Goal: Information Seeking & Learning: Learn about a topic

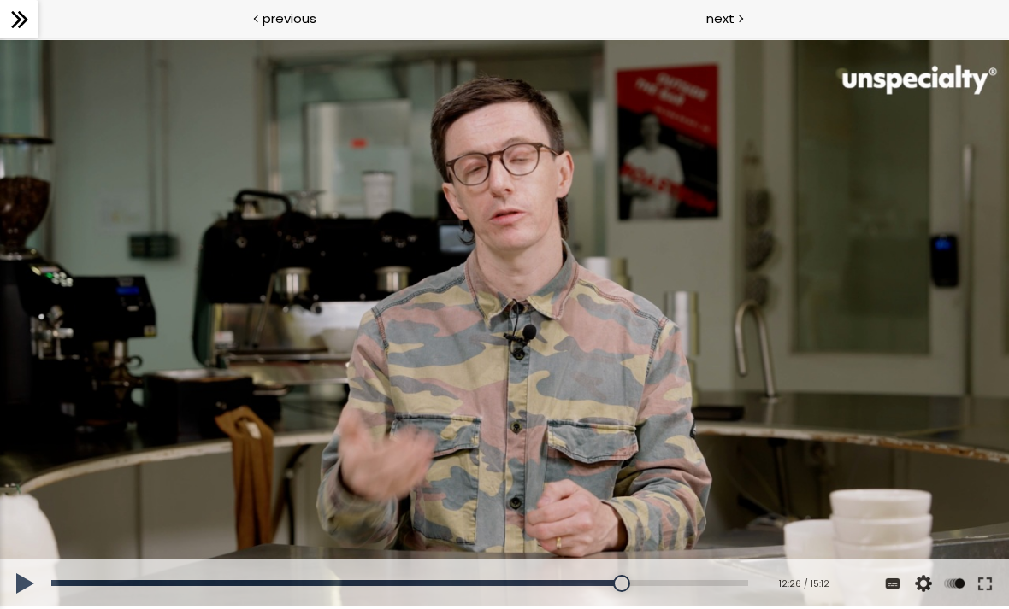
click at [498, 297] on div at bounding box center [504, 324] width 1009 height 568
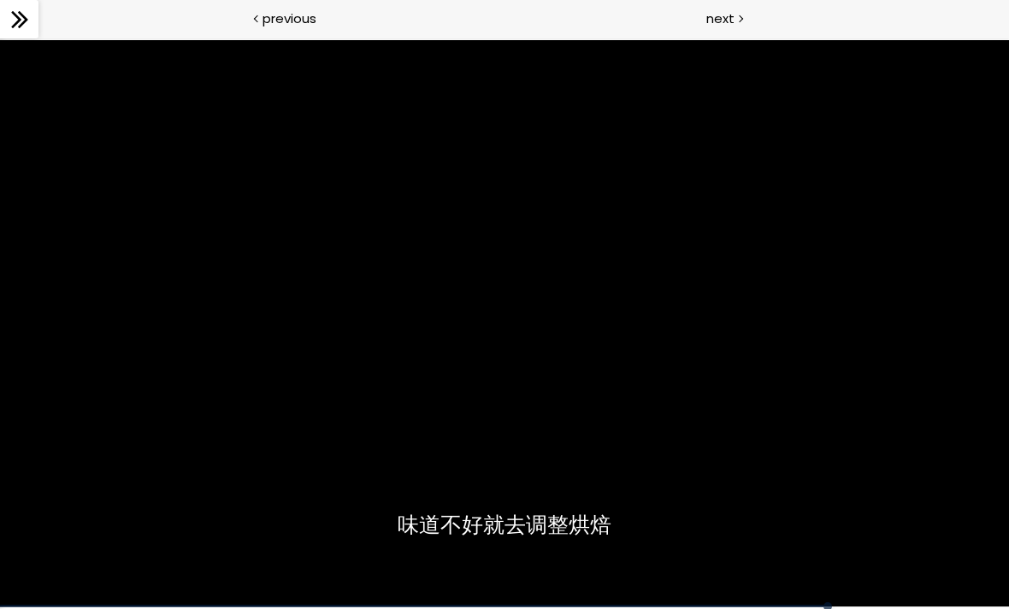
click at [750, 456] on div at bounding box center [504, 324] width 1009 height 568
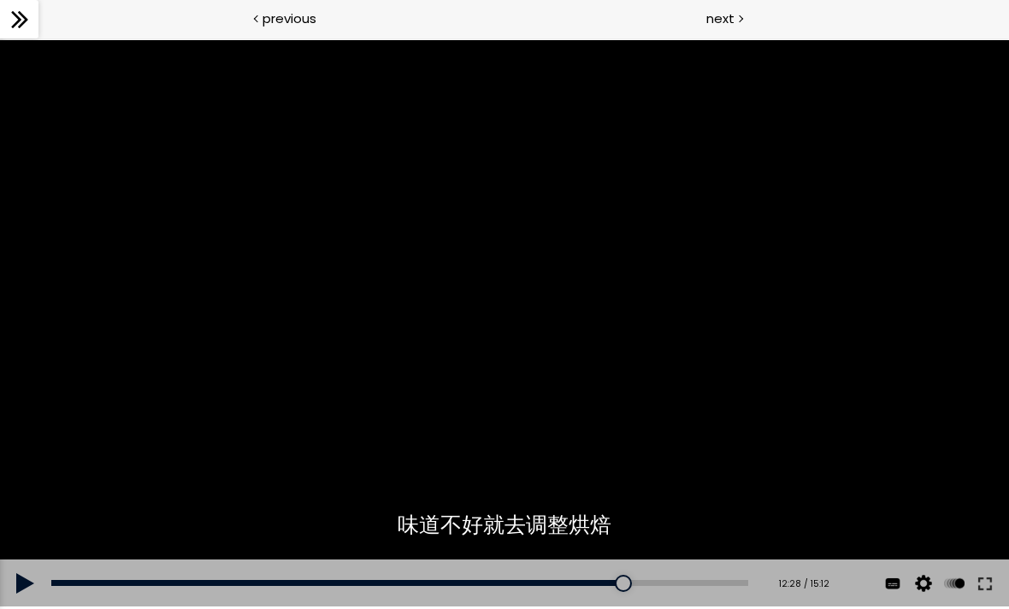
click at [982, 576] on button at bounding box center [984, 584] width 31 height 48
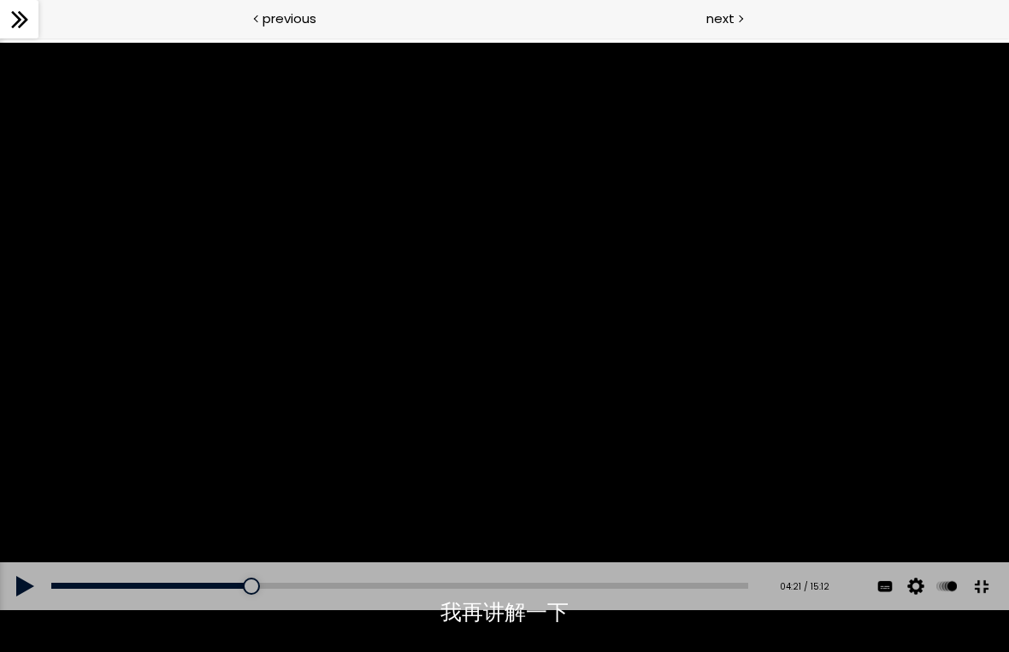
click at [504, 453] on div at bounding box center [504, 327] width 1009 height 568
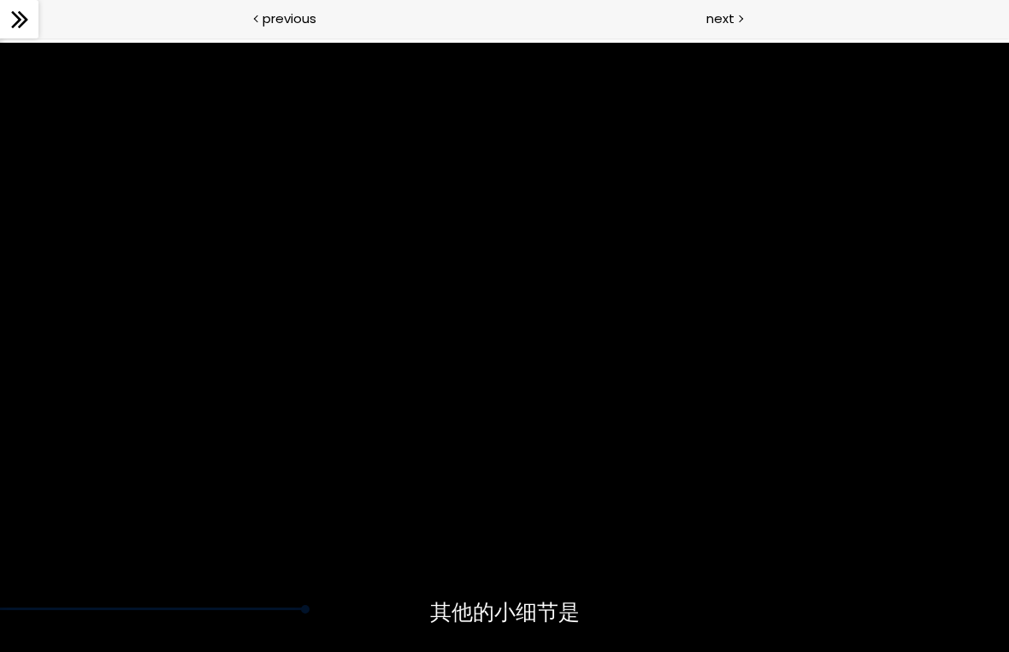
click at [626, 497] on div at bounding box center [504, 327] width 1009 height 568
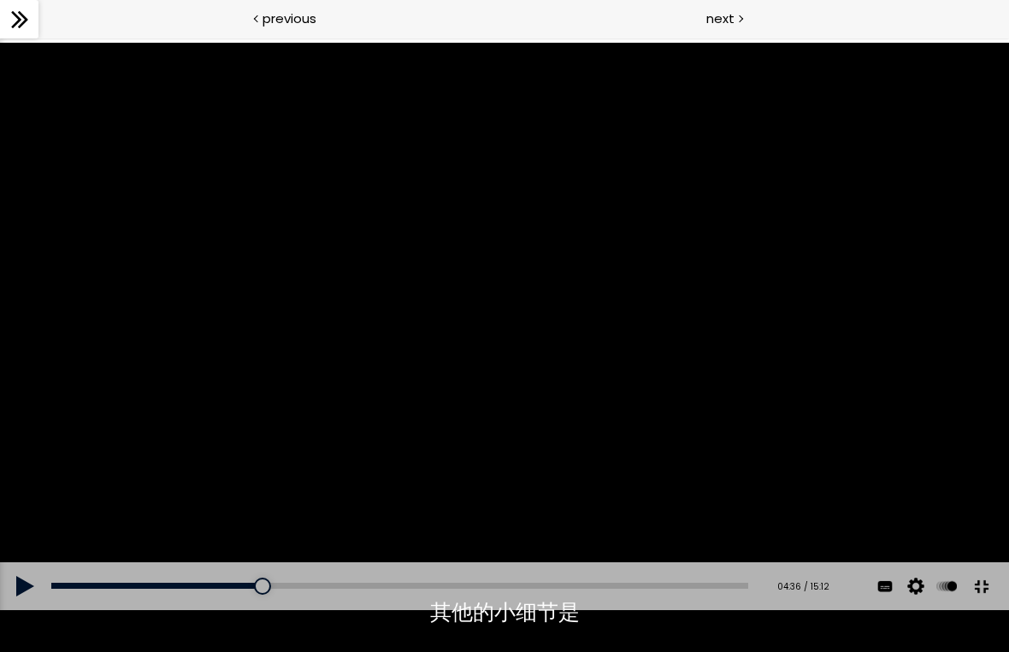
click at [503, 327] on div at bounding box center [504, 327] width 1009 height 568
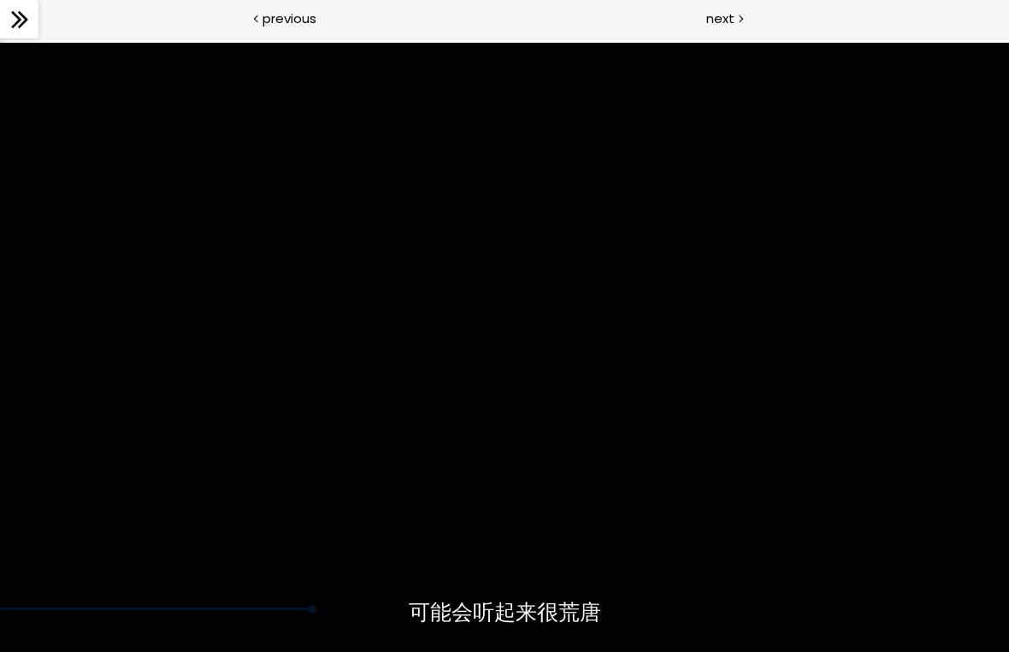
click at [563, 507] on div at bounding box center [504, 327] width 1009 height 568
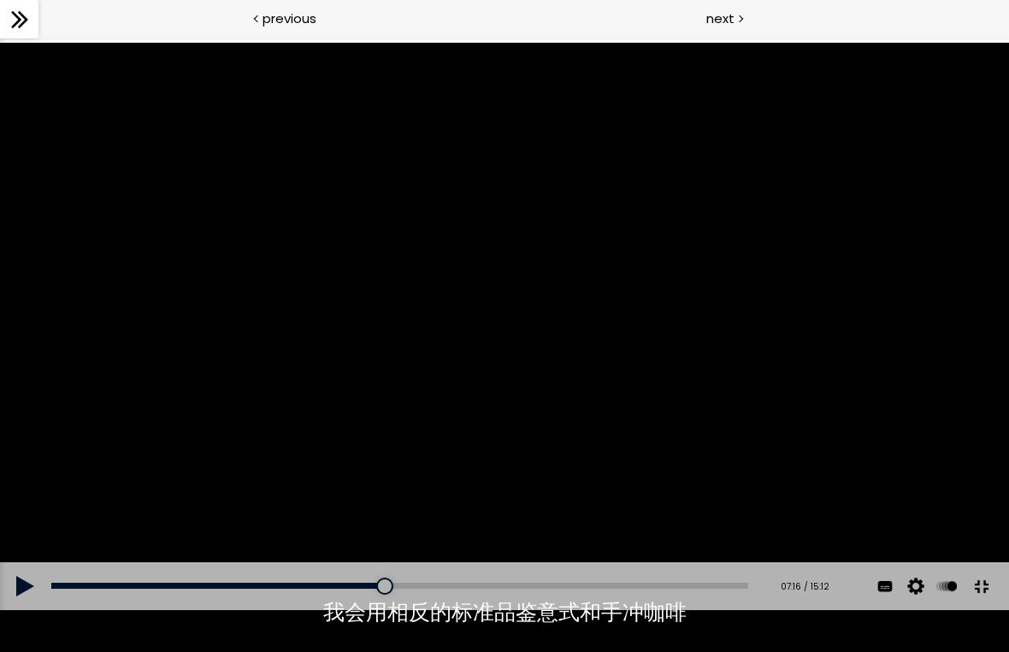
click at [584, 454] on div at bounding box center [504, 327] width 1009 height 568
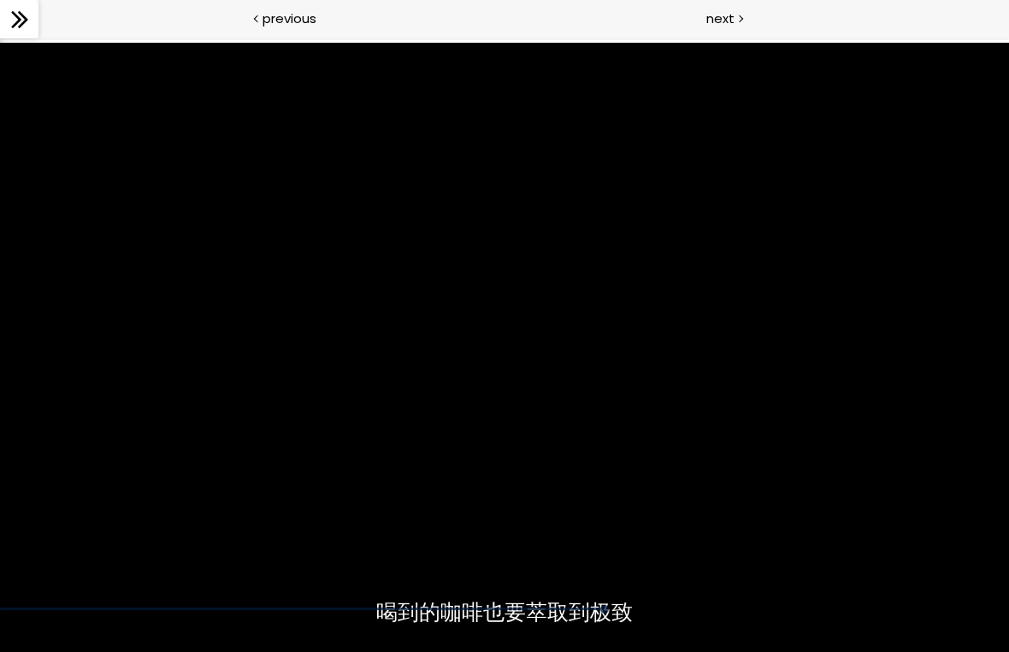
click at [505, 468] on div at bounding box center [504, 327] width 1009 height 568
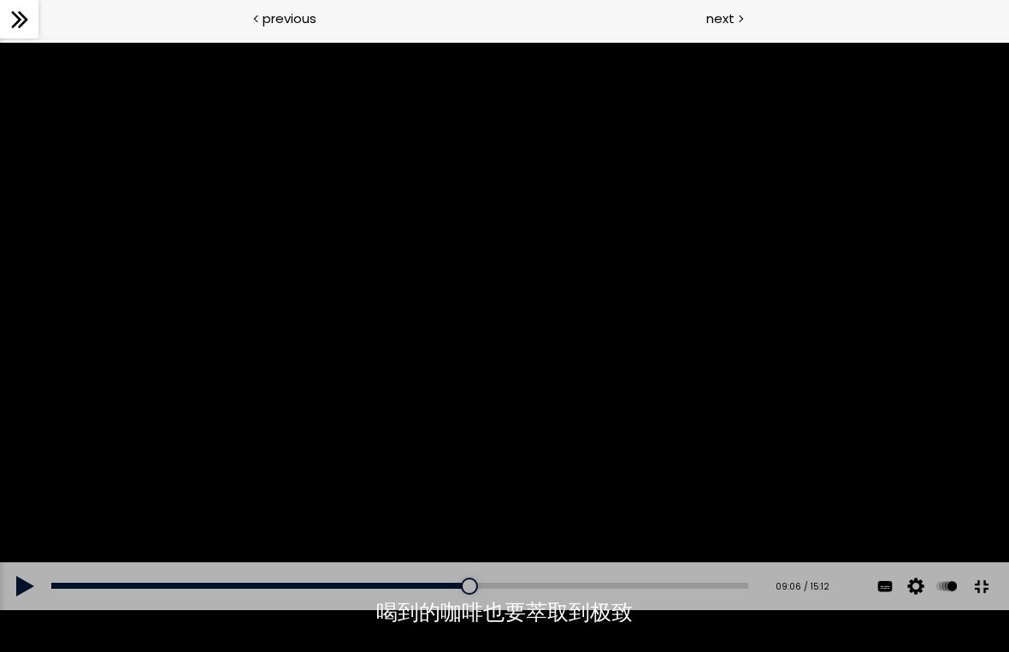
click at [540, 384] on div at bounding box center [504, 327] width 1009 height 568
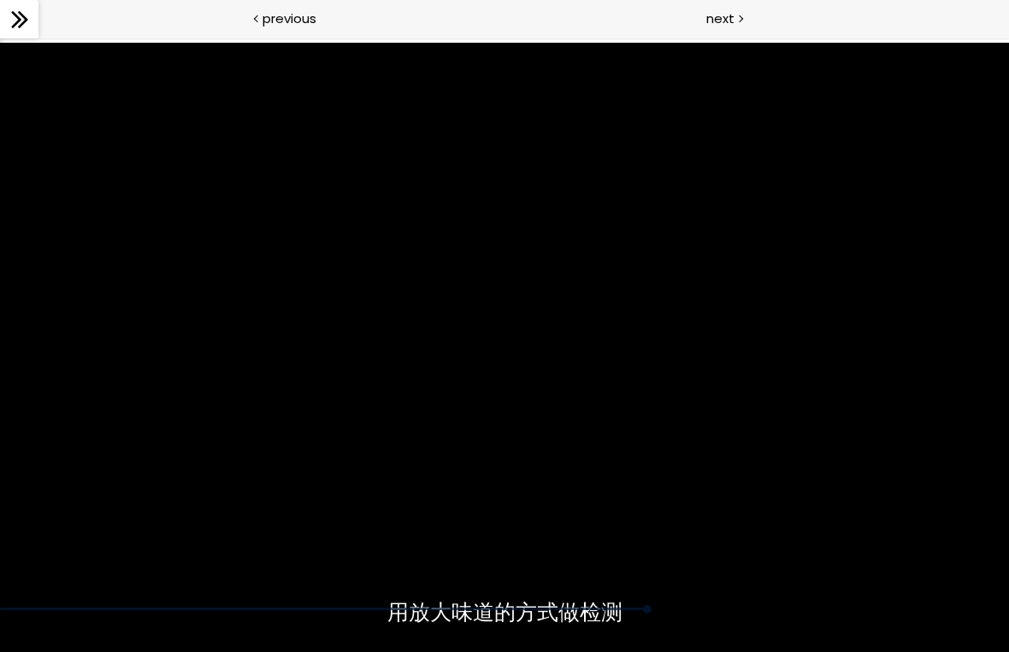
click at [524, 446] on div at bounding box center [504, 327] width 1009 height 568
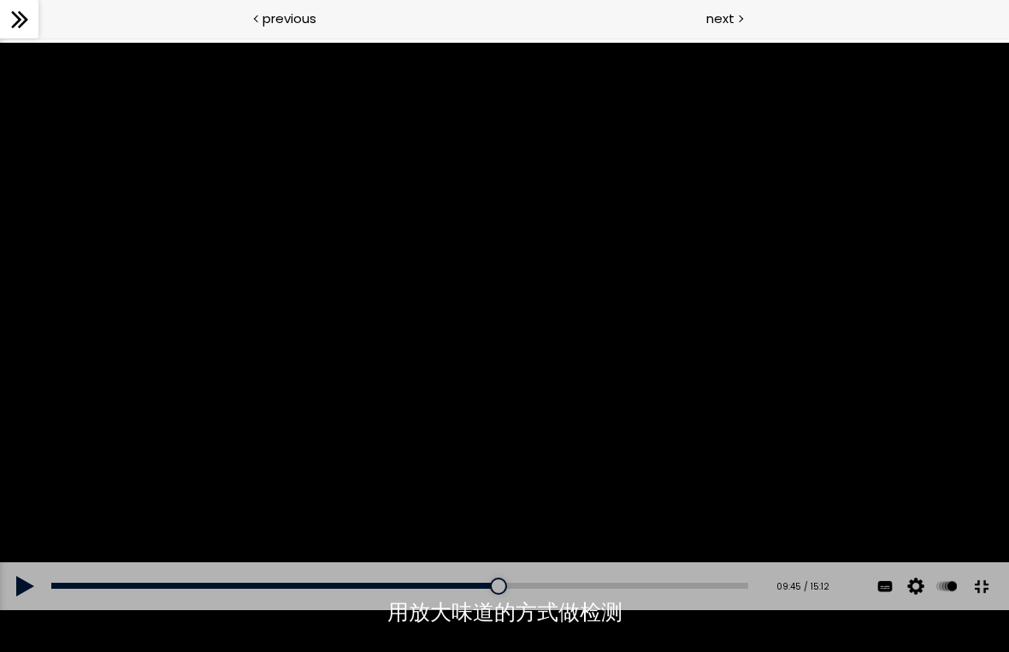
click at [500, 421] on div at bounding box center [504, 327] width 1009 height 568
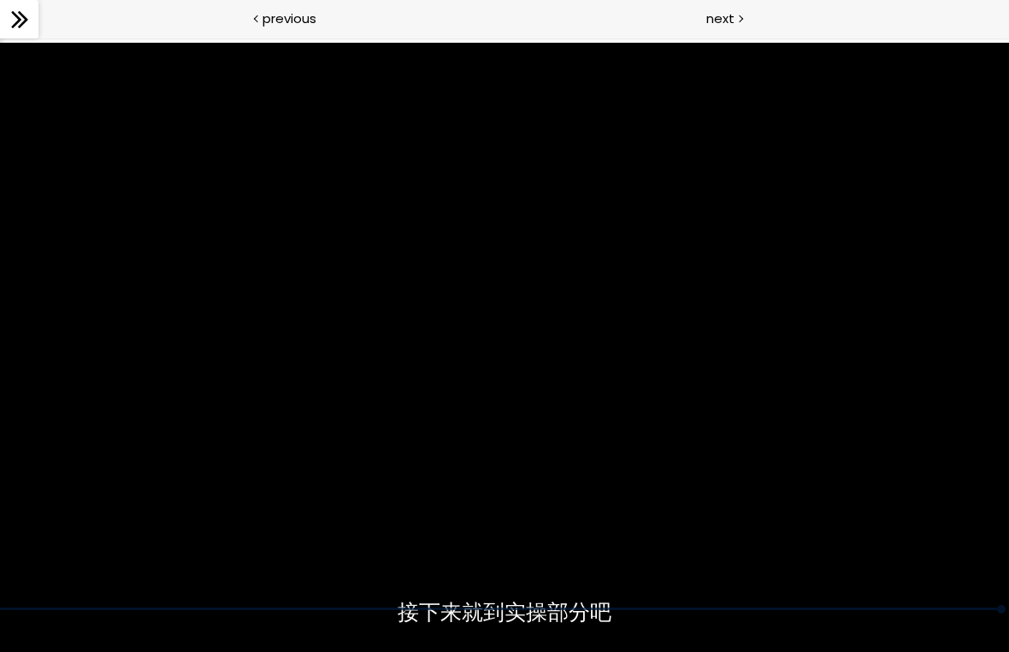
click at [755, 405] on div at bounding box center [504, 327] width 1009 height 568
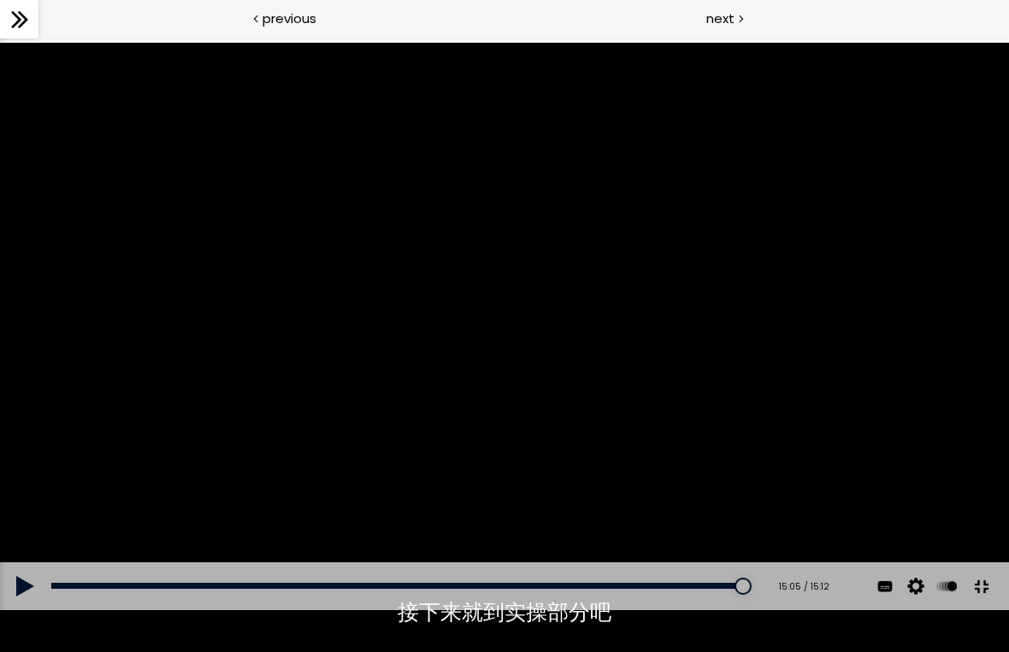
click at [853, 507] on div at bounding box center [504, 327] width 1009 height 568
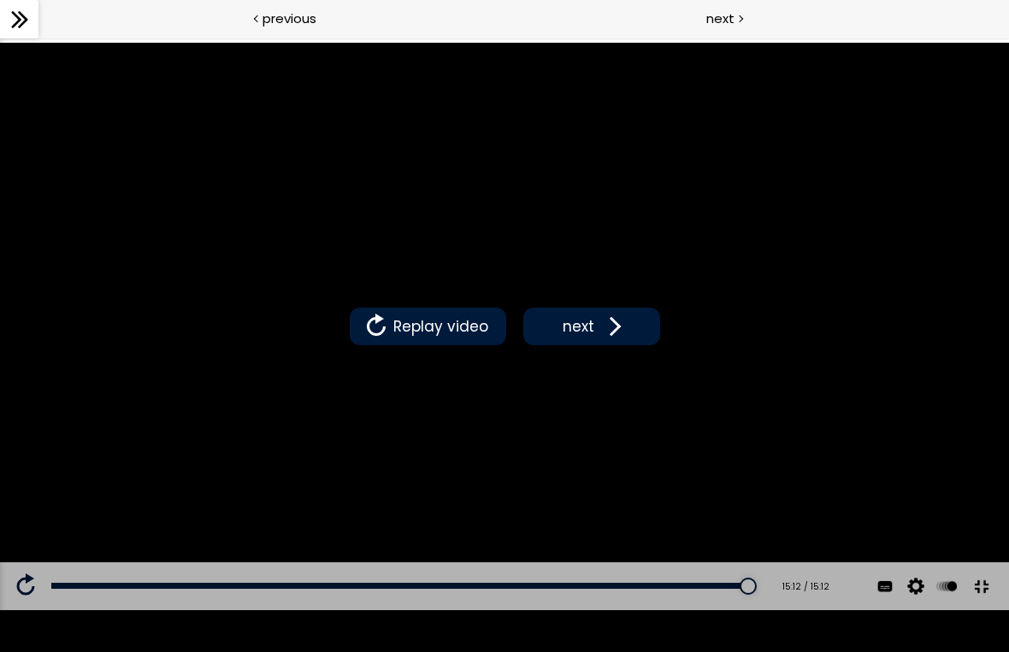
click at [615, 316] on span at bounding box center [611, 327] width 26 height 26
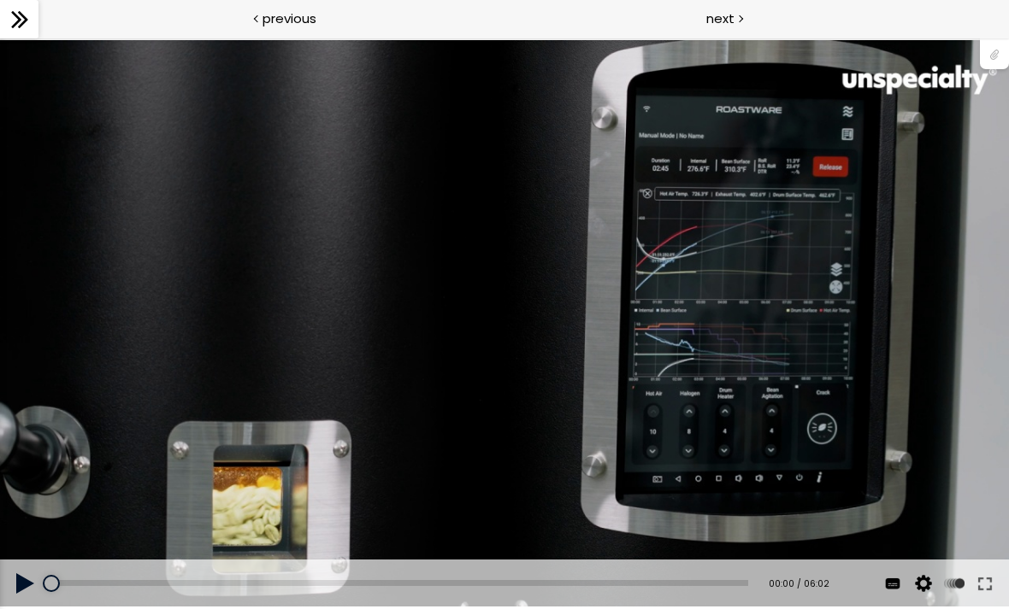
click at [637, 327] on div "使用的生咖啡豆数量：600克 您可以点击上方的 📎 下载烘焙曲线。 使用的生咖啡豆数量：600克" at bounding box center [504, 324] width 1009 height 568
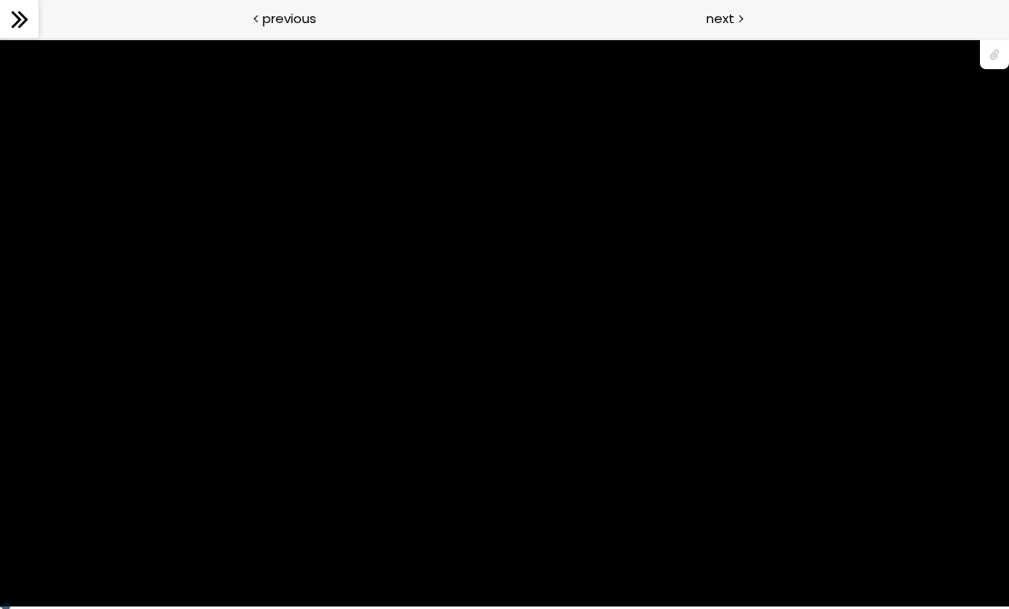
click at [913, 486] on div "使用的生咖啡豆数量：600克 您可以点击上方的 📎 下载烘焙曲线。 使用的生咖啡豆数量：600克" at bounding box center [504, 324] width 1009 height 568
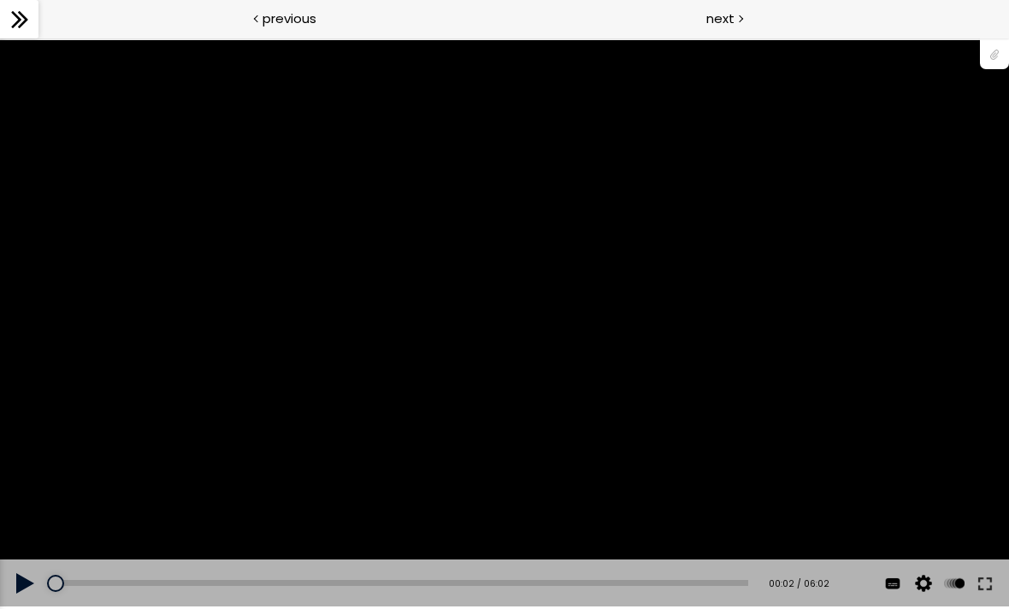
click at [976, 572] on button at bounding box center [984, 584] width 31 height 48
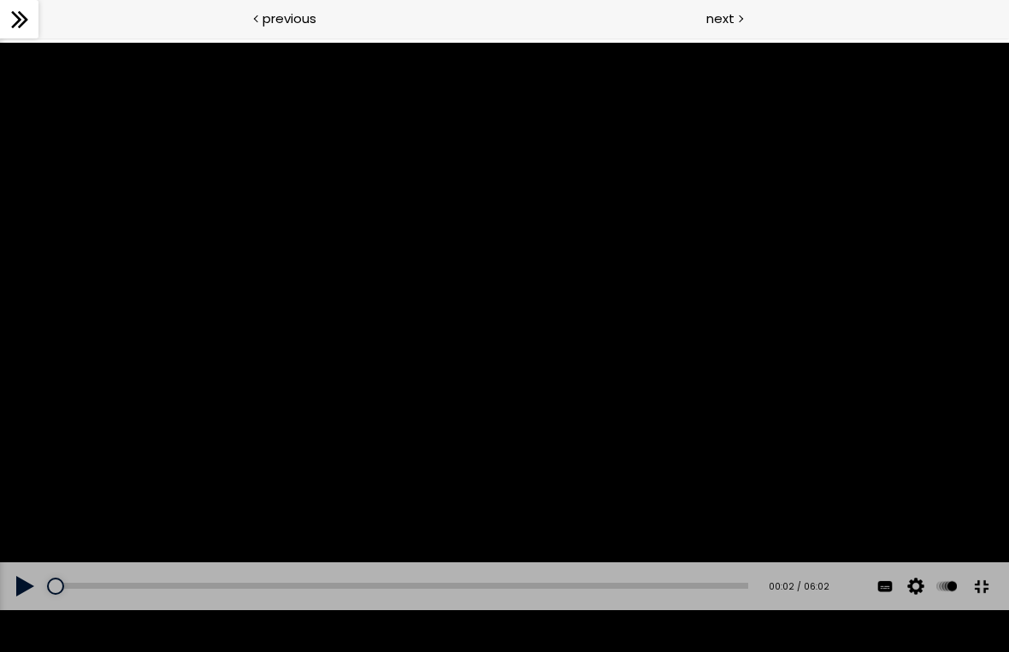
click at [782, 358] on div "使用的生咖啡豆数量：600克 您可以点击上方的 📎 下载烘焙曲线。 使用的生咖啡豆数量：600克" at bounding box center [504, 327] width 1009 height 568
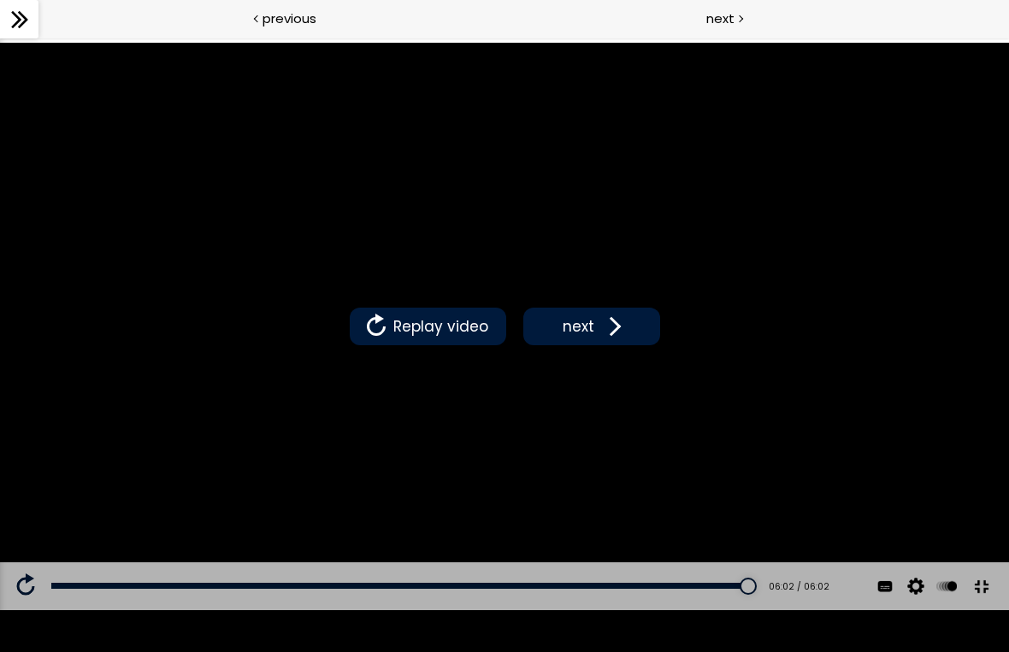
click at [609, 328] on span at bounding box center [611, 327] width 26 height 26
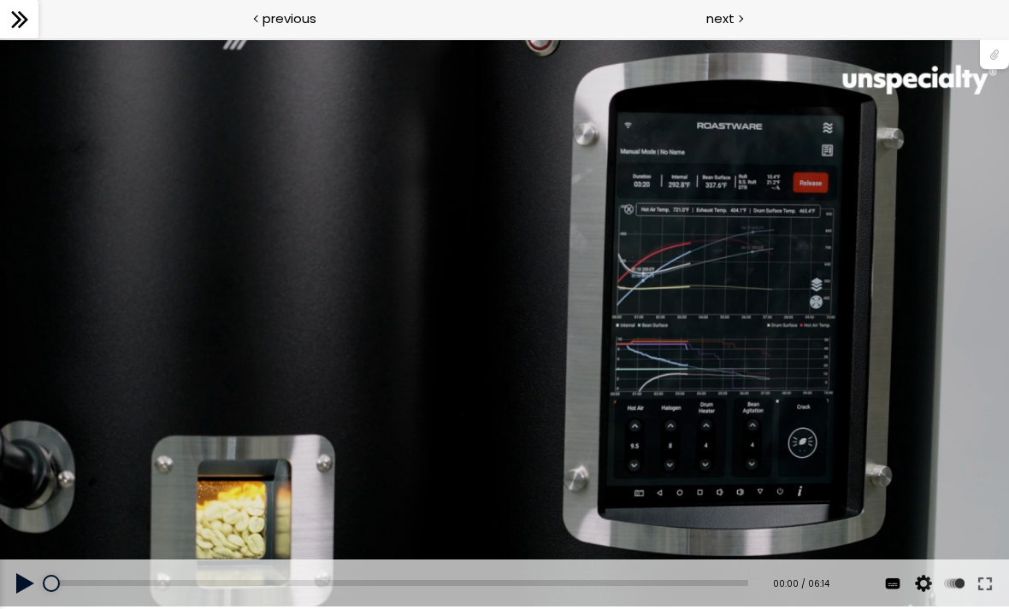
click at [733, 350] on div "使用的生咖啡豆数量：600克 您可以点击上方的 📎 下载烘焙曲线。 使用的生咖啡豆数量：600克" at bounding box center [504, 324] width 1009 height 568
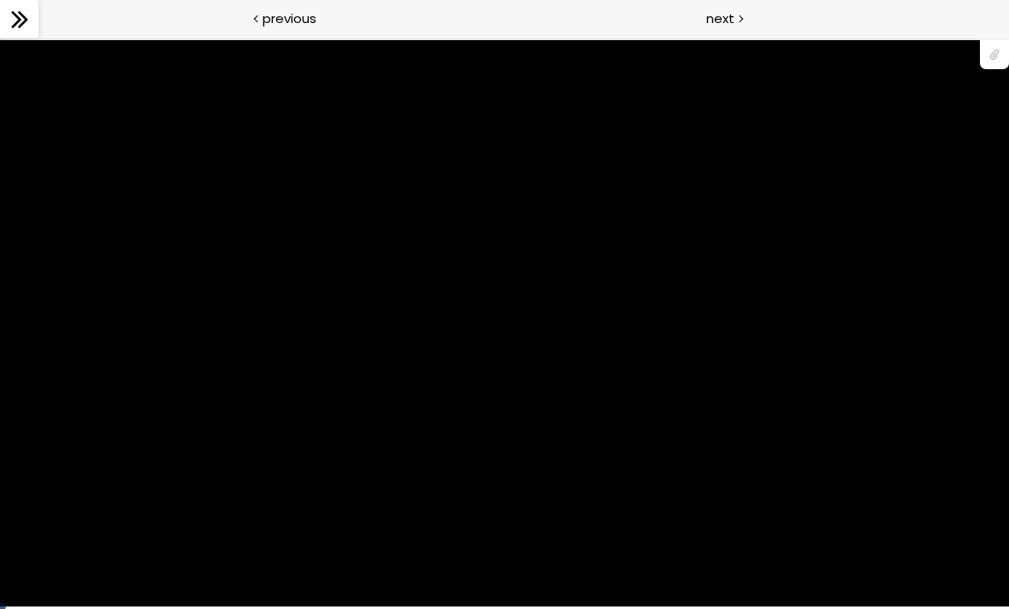
click at [931, 514] on div "使用的生咖啡豆数量：600克 您可以点击上方的 📎 下载烘焙曲线。 使用的生咖啡豆数量：600克" at bounding box center [504, 324] width 1009 height 568
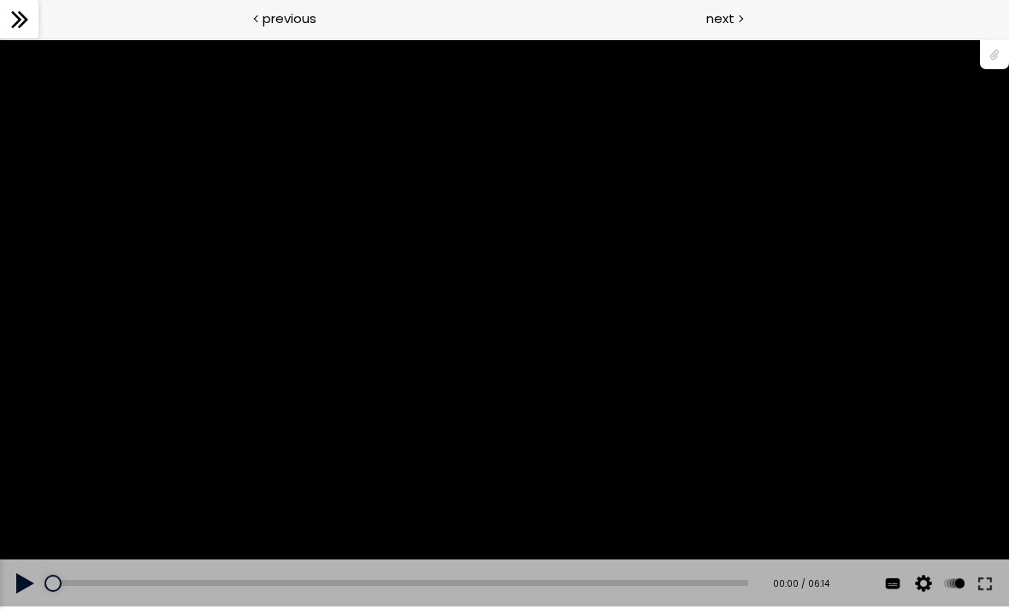
click at [980, 584] on button at bounding box center [984, 584] width 31 height 48
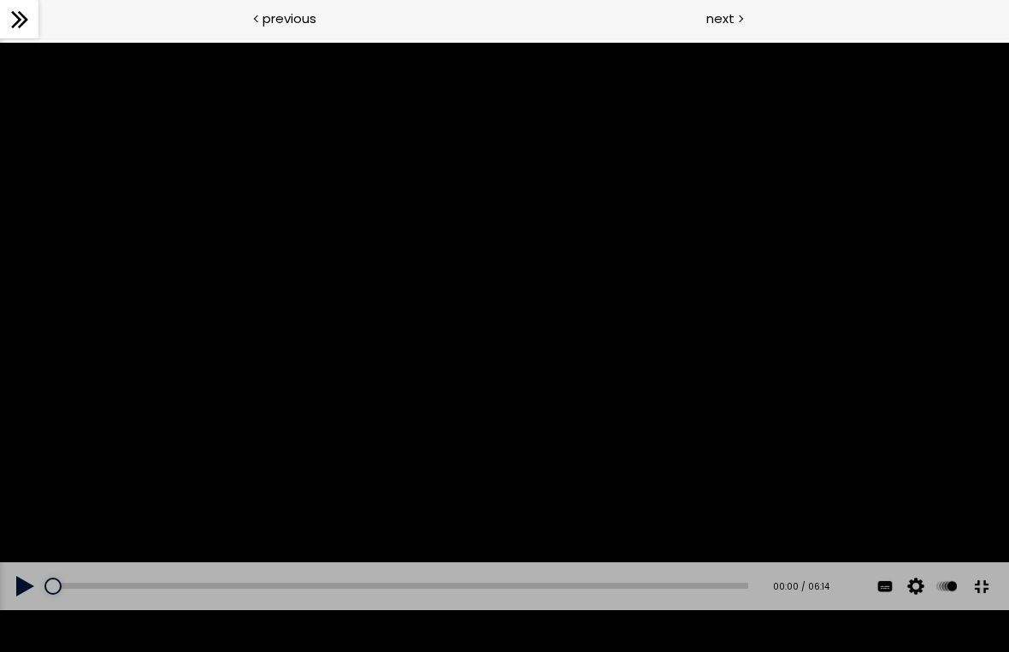
click at [830, 440] on div "使用的生咖啡豆数量：600克 您可以点击上方的 📎 下载烘焙曲线。 使用的生咖啡豆数量：600克" at bounding box center [504, 327] width 1009 height 568
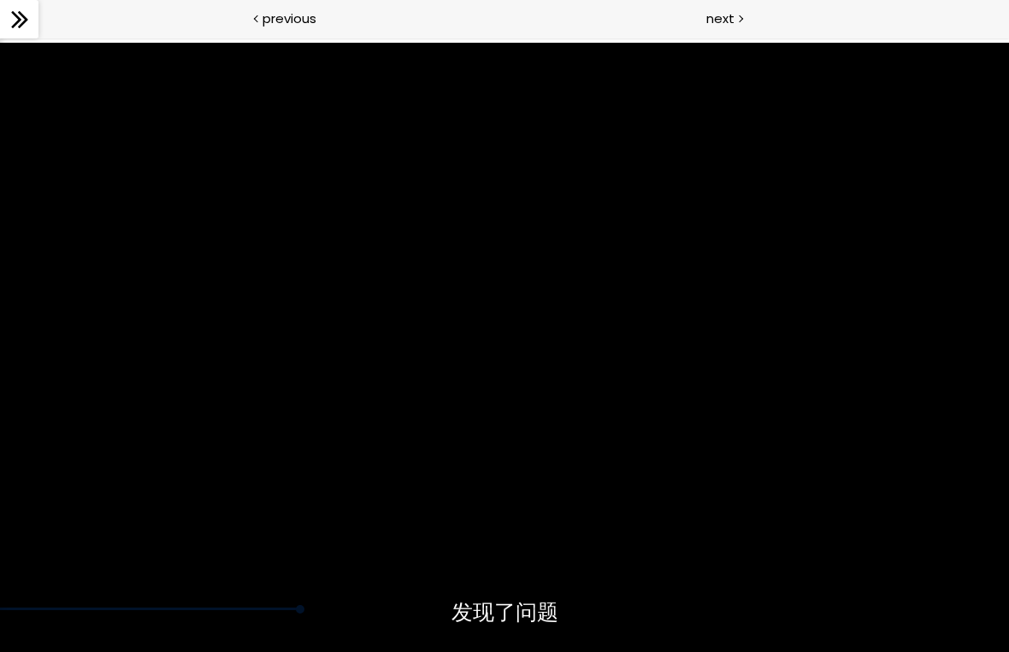
click at [539, 527] on div "使用的生咖啡豆数量：600克 您可以点击上方的 📎 下载烘焙曲线。 使用的生咖啡豆数量：600克" at bounding box center [504, 327] width 1009 height 568
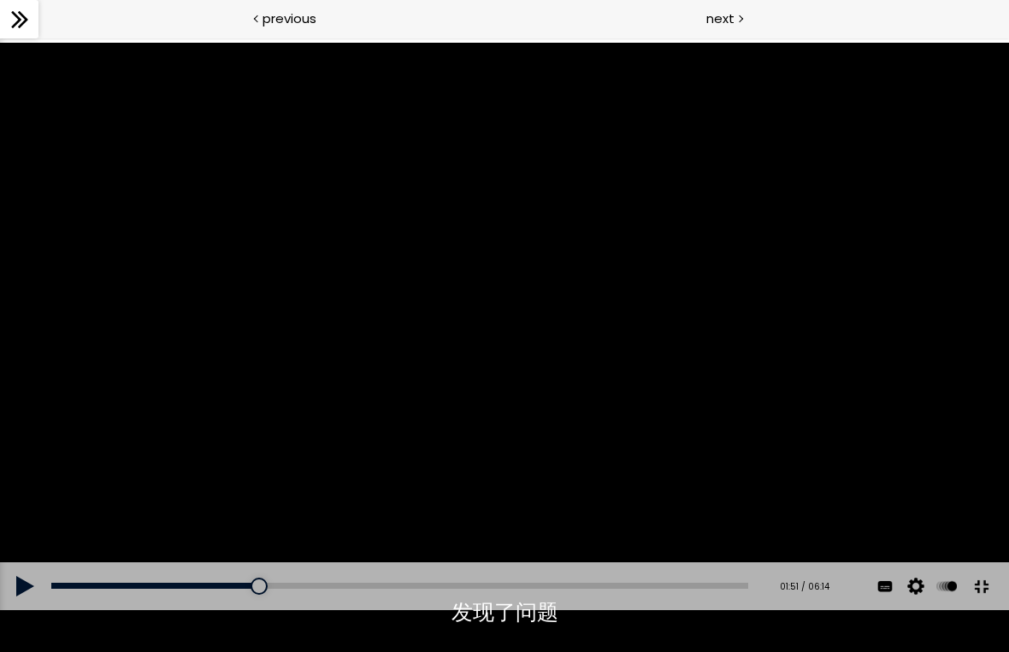
click at [509, 346] on div "使用的生咖啡豆数量：600克 您可以点击上方的 📎 下载烘焙曲线。 使用的生咖啡豆数量：600克" at bounding box center [504, 327] width 1009 height 568
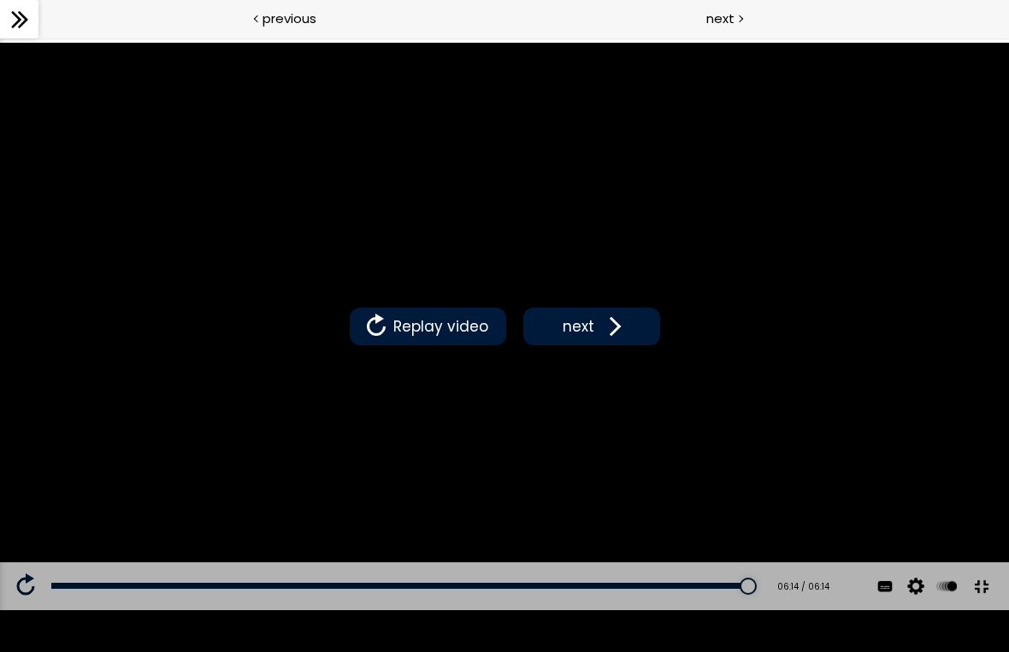
click at [603, 321] on span at bounding box center [611, 327] width 26 height 26
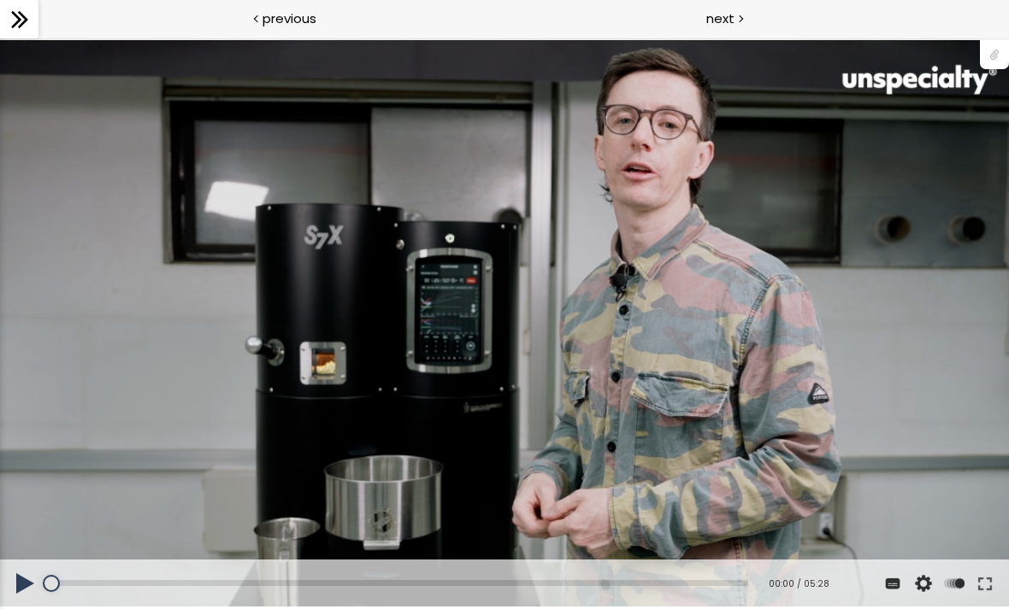
click at [985, 580] on button at bounding box center [984, 584] width 31 height 48
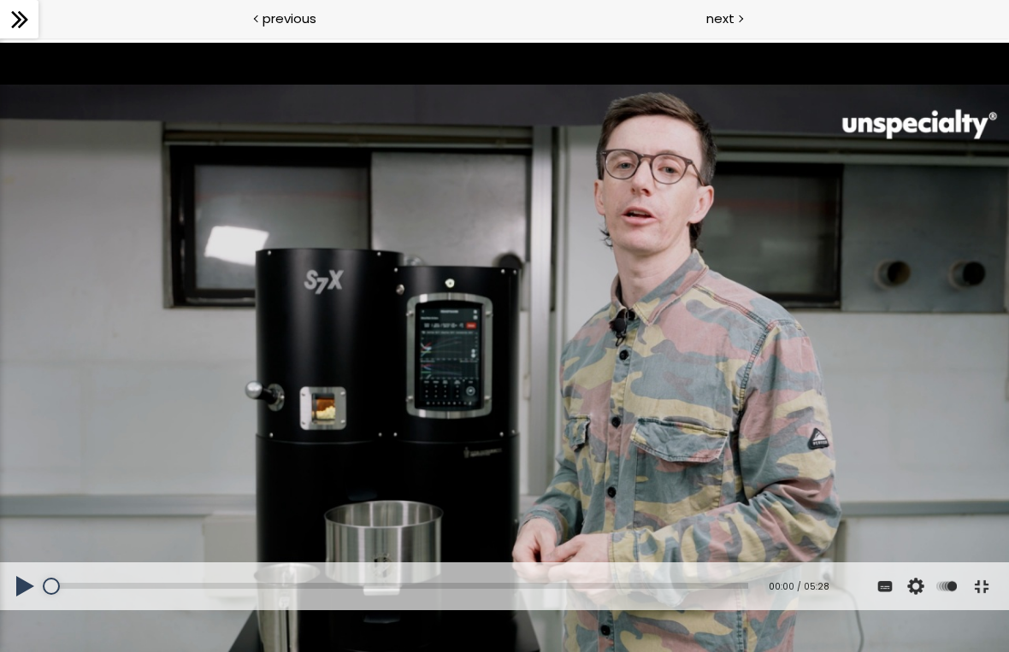
click at [660, 384] on div "您可以点击上方的 📎 下载烘焙曲线。 使用的生咖啡豆数量：600克" at bounding box center [504, 327] width 1009 height 568
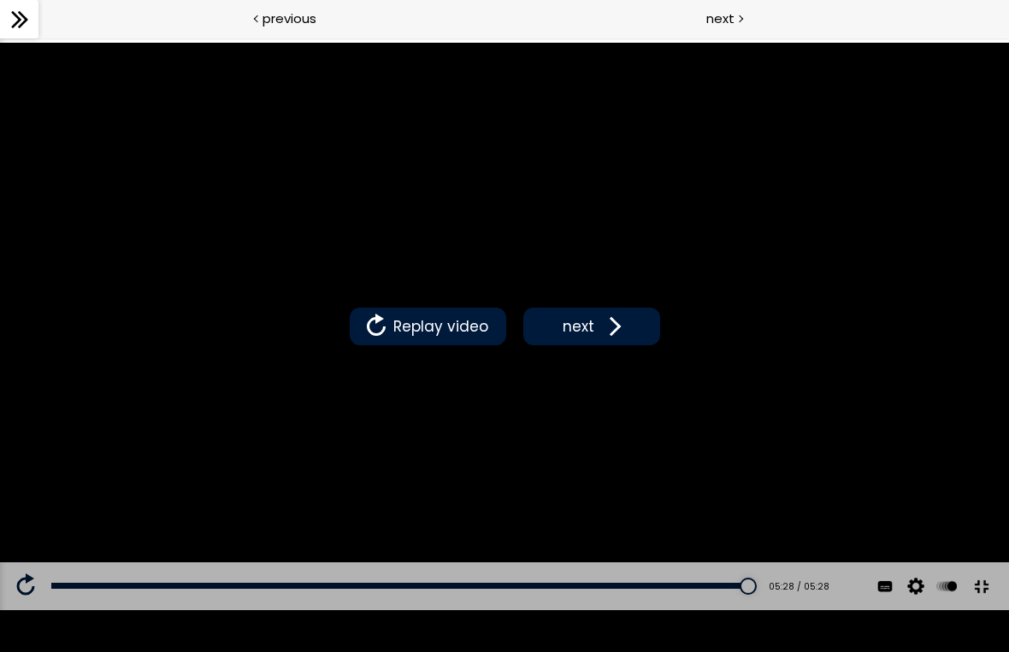
click at [589, 325] on span "next" at bounding box center [578, 326] width 40 height 22
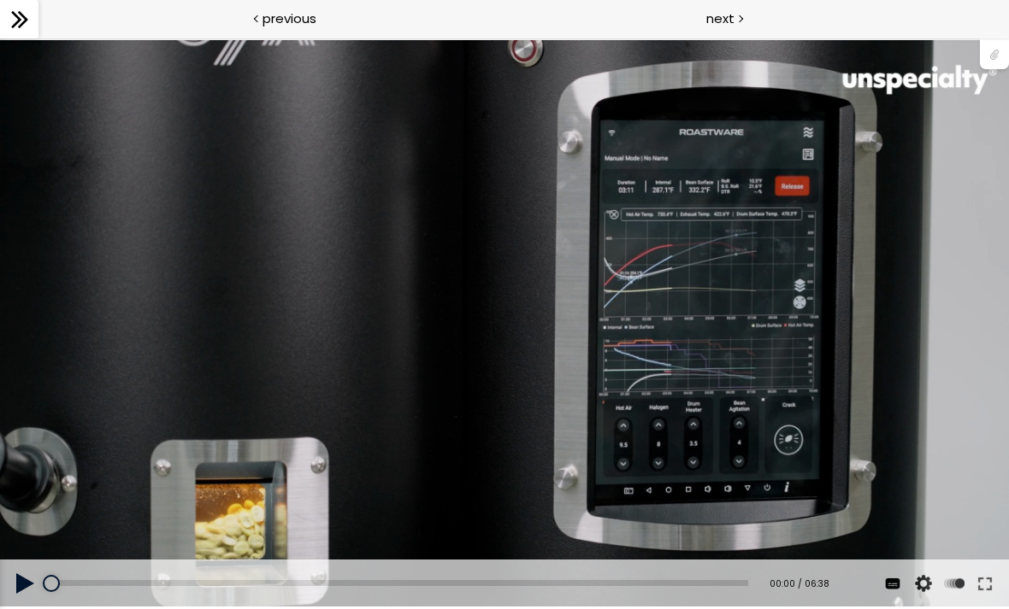
click at [538, 368] on div "使用的生咖啡豆数量：600克 您可以点击上方的 📎 下载烘焙曲线。 使用的生咖啡豆数量：600克" at bounding box center [504, 324] width 1009 height 568
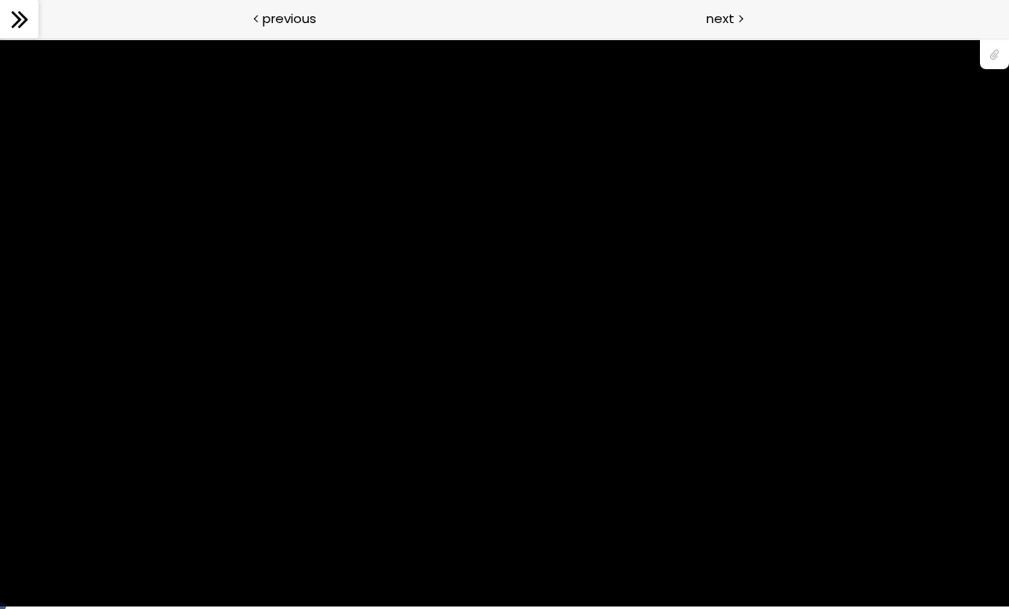
click at [976, 553] on div "使用的生咖啡豆数量：600克 您可以点击上方的 📎 下载烘焙曲线。 使用的生咖啡豆数量：600克" at bounding box center [504, 324] width 1009 height 568
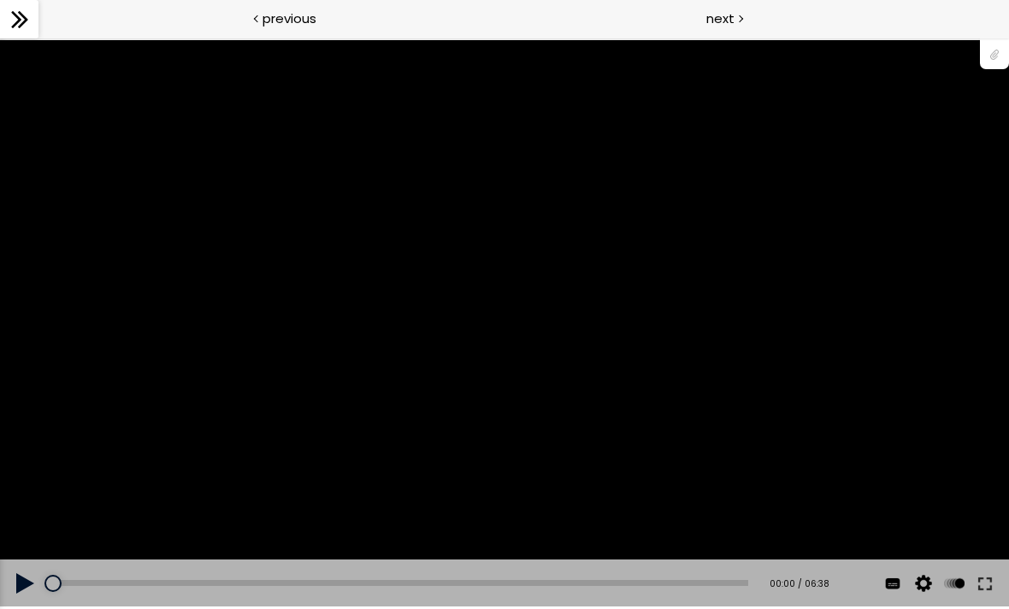
click at [990, 572] on button at bounding box center [984, 584] width 31 height 48
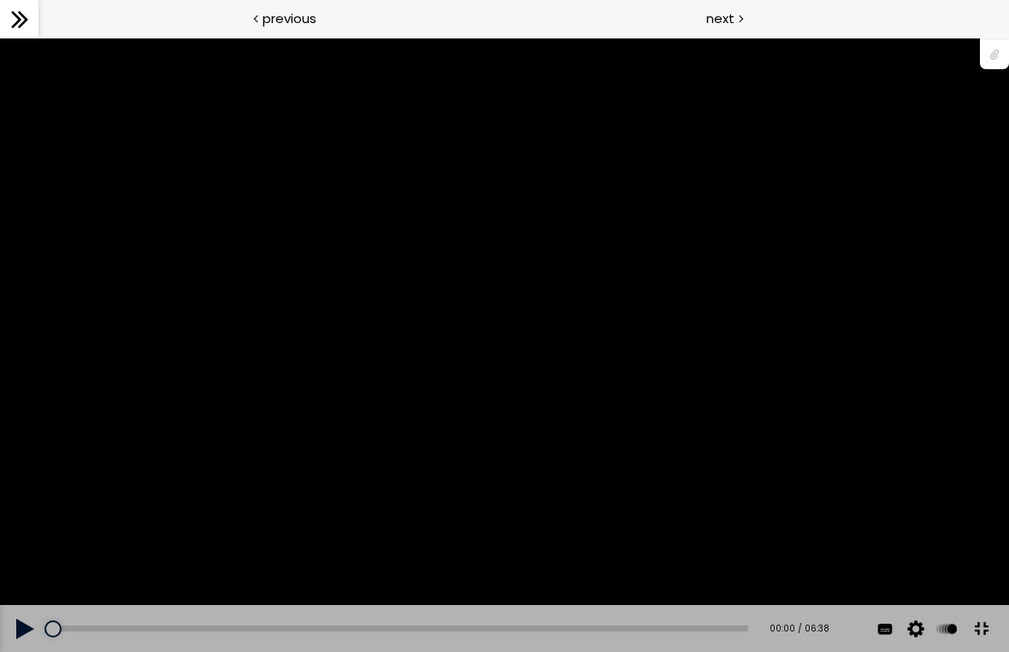
click at [554, 386] on div "使用的生咖啡豆数量：600克 您可以点击上方的 📎 下载烘焙曲线。 使用的生咖啡豆数量：600克" at bounding box center [504, 346] width 1009 height 568
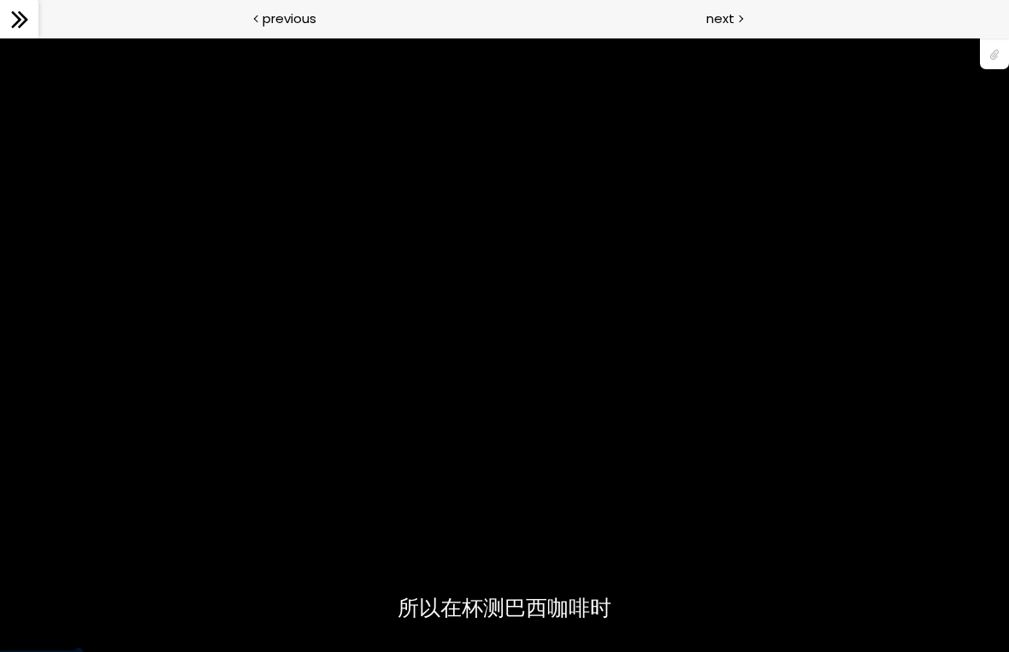
click at [554, 480] on div "使用的生咖啡豆数量：600克 您可以点击上方的 📎 下载烘焙曲线。 使用的生咖啡豆数量：600克" at bounding box center [504, 346] width 1009 height 568
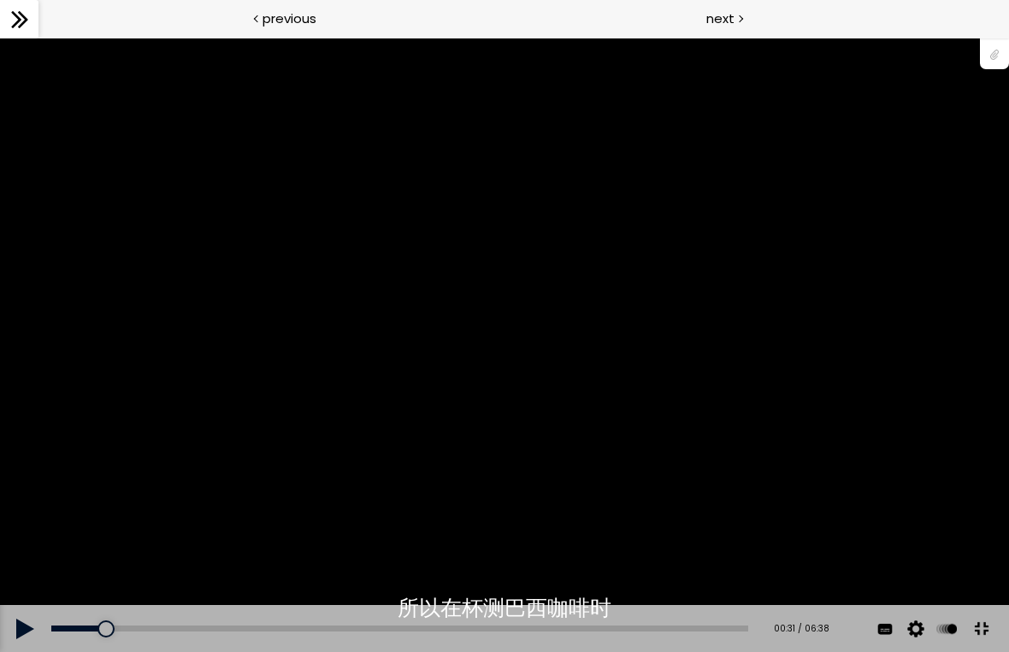
click at [493, 380] on div "使用的生咖啡豆数量：600克 您可以点击上方的 📎 下载烘焙曲线。 使用的生咖啡豆数量：600克" at bounding box center [504, 346] width 1009 height 568
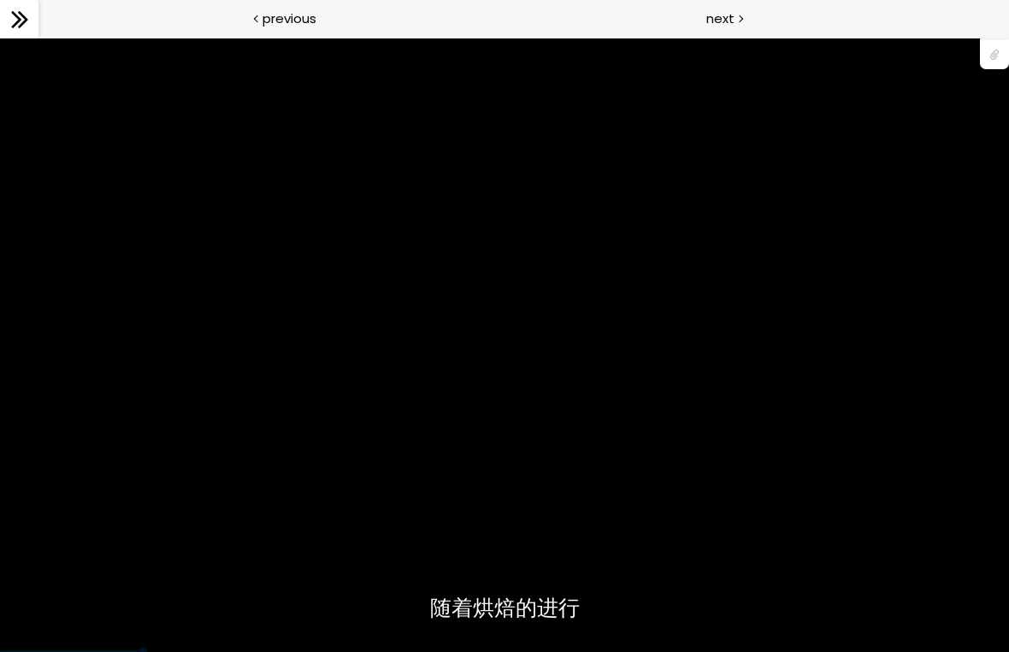
click at [455, 539] on div "使用的生咖啡豆数量：600克 您可以点击上方的 📎 下载烘焙曲线。 使用的生咖啡豆数量：600克" at bounding box center [504, 346] width 1009 height 568
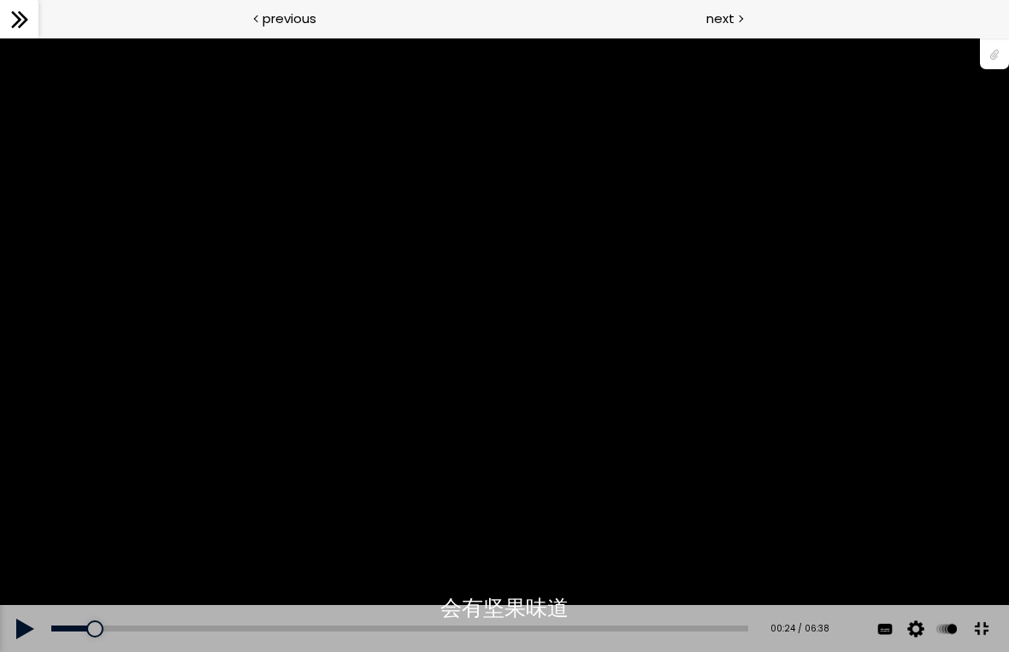
click at [125, 609] on div "00:24" at bounding box center [399, 629] width 697 height 6
click at [128, 609] on div "Add chapter 00:23" at bounding box center [399, 629] width 697 height 48
click at [397, 404] on div "使用的生咖啡豆数量：600克 您可以点击上方的 📎 下载烘焙曲线。 使用的生咖啡豆数量：600克" at bounding box center [504, 346] width 1009 height 568
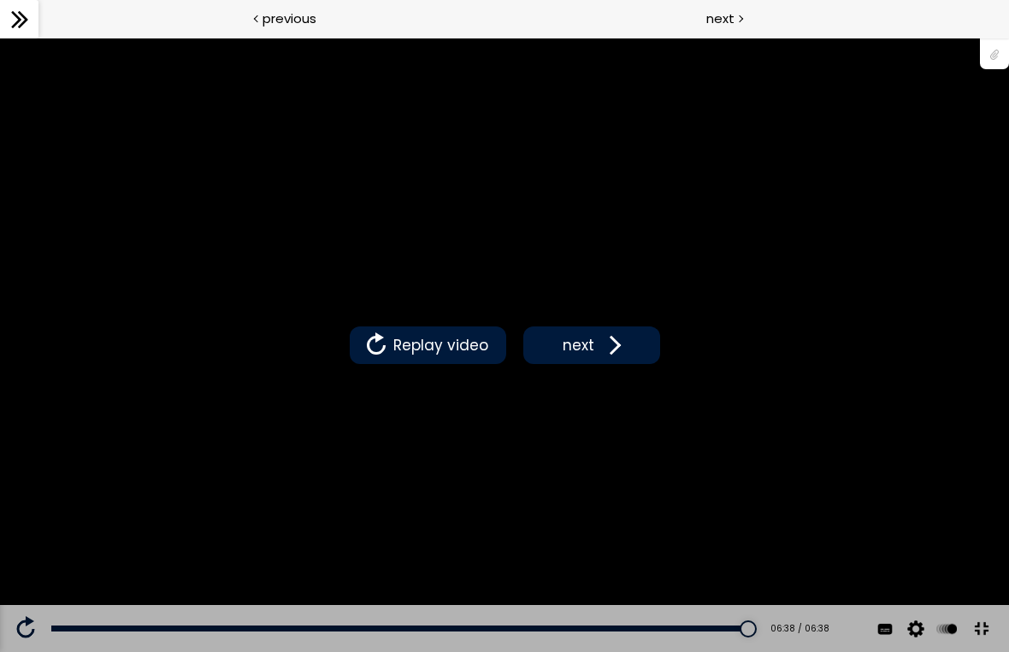
click at [611, 344] on button "next" at bounding box center [591, 346] width 137 height 38
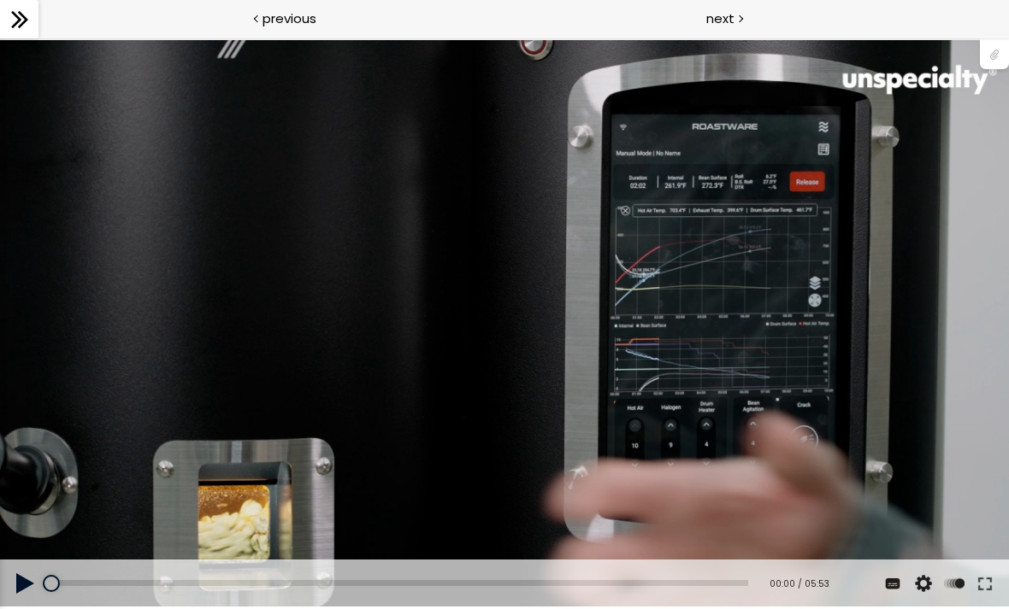
click at [980, 574] on button at bounding box center [984, 584] width 31 height 48
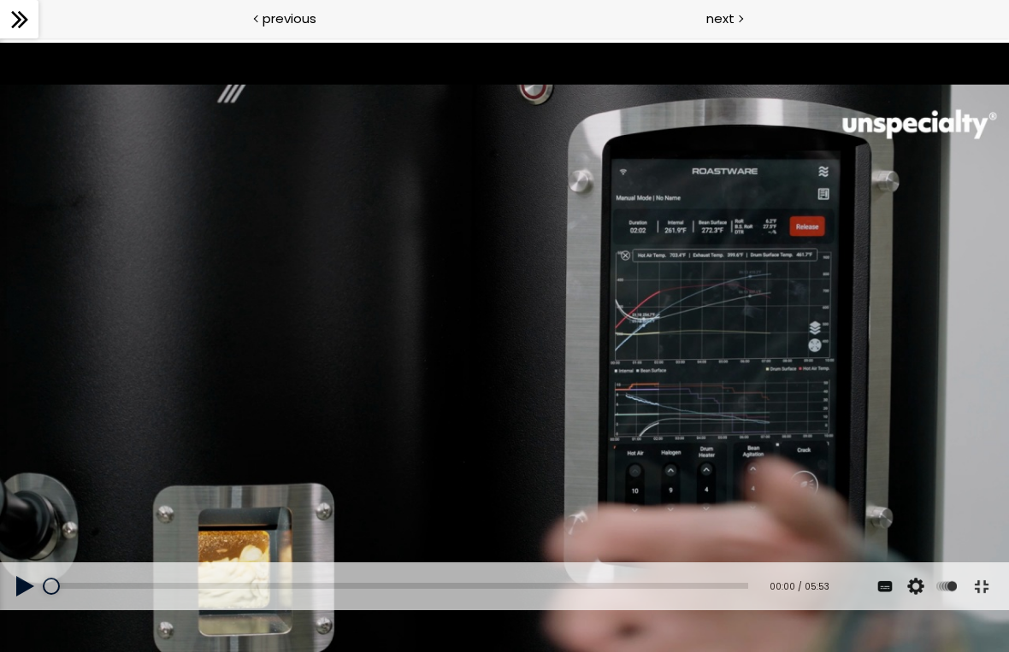
click at [496, 305] on div "使用的生咖啡豆数量：600克 您可以点击上方的 📎 下载烘焙曲线。 使用的生咖啡豆数量：600克" at bounding box center [504, 327] width 1009 height 568
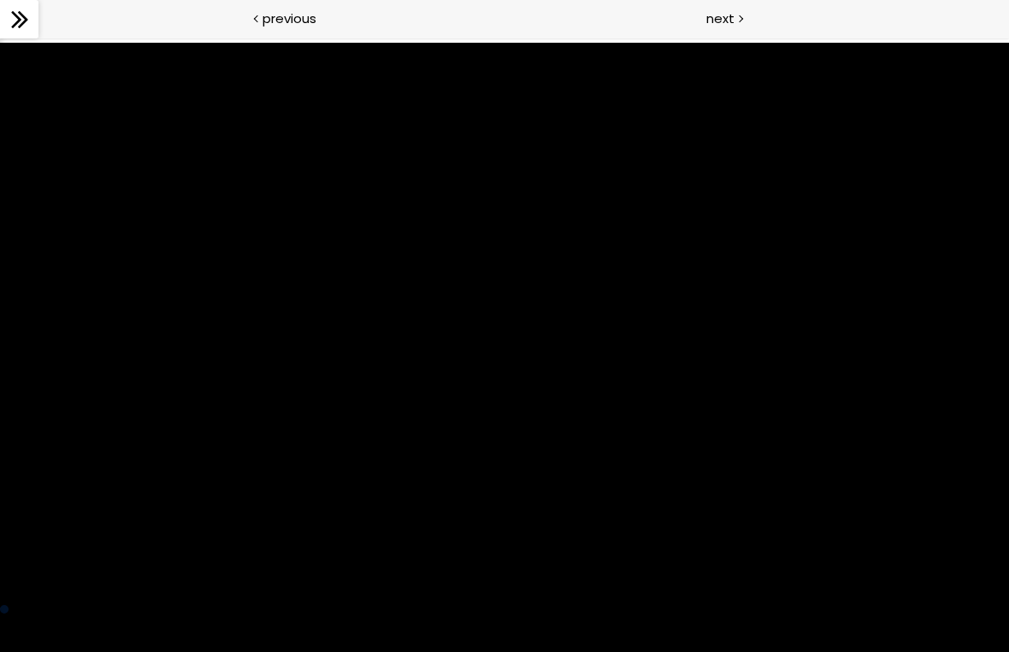
click at [482, 404] on div "使用的生咖啡豆数量：600克 您可以点击上方的 📎 下载烘焙曲线。 使用的生咖啡豆数量：600克" at bounding box center [504, 327] width 1009 height 568
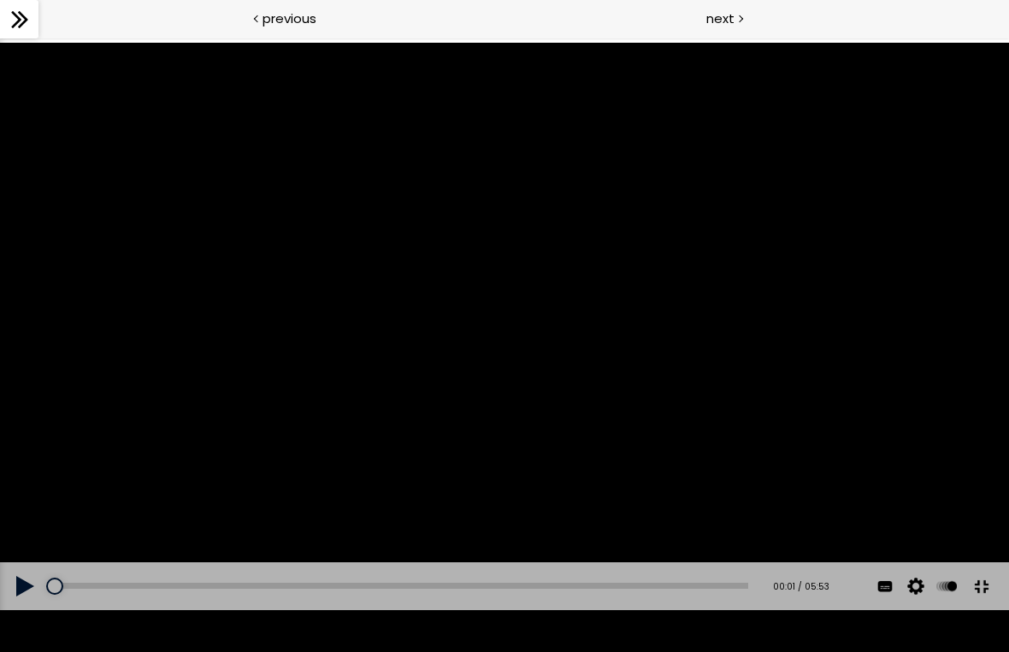
click at [468, 392] on div "使用的生咖啡豆数量：600克 您可以点击上方的 📎 下载烘焙曲线。 使用的生咖啡豆数量：600克" at bounding box center [504, 327] width 1009 height 568
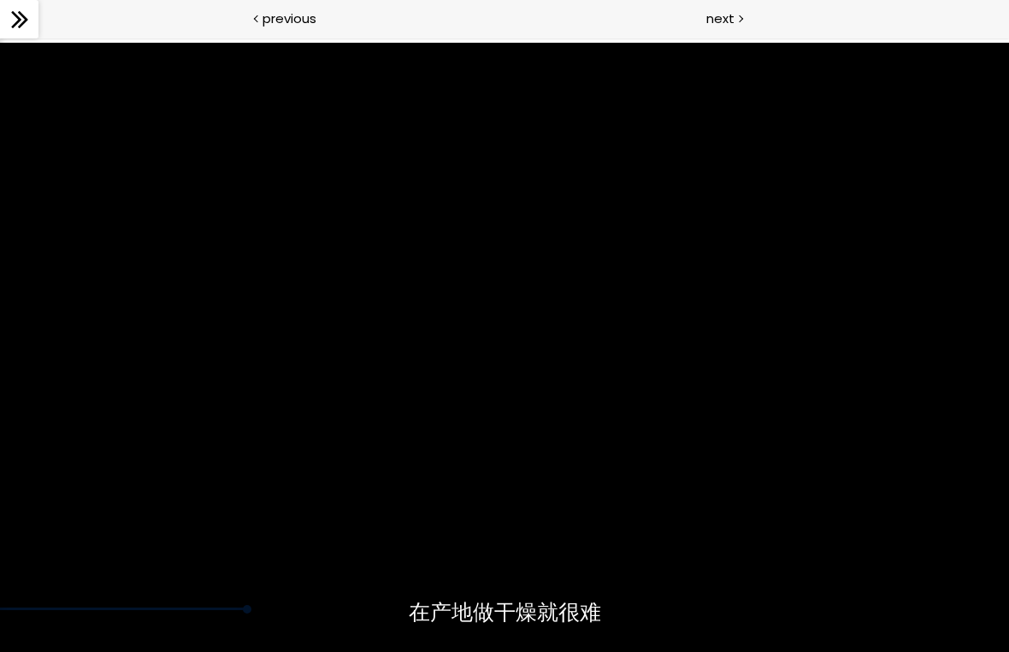
click at [729, 502] on div "使用的生咖啡豆数量：600克 您可以点击上方的 📎 下载烘焙曲线。 使用的生咖啡豆数量：600克" at bounding box center [504, 327] width 1009 height 568
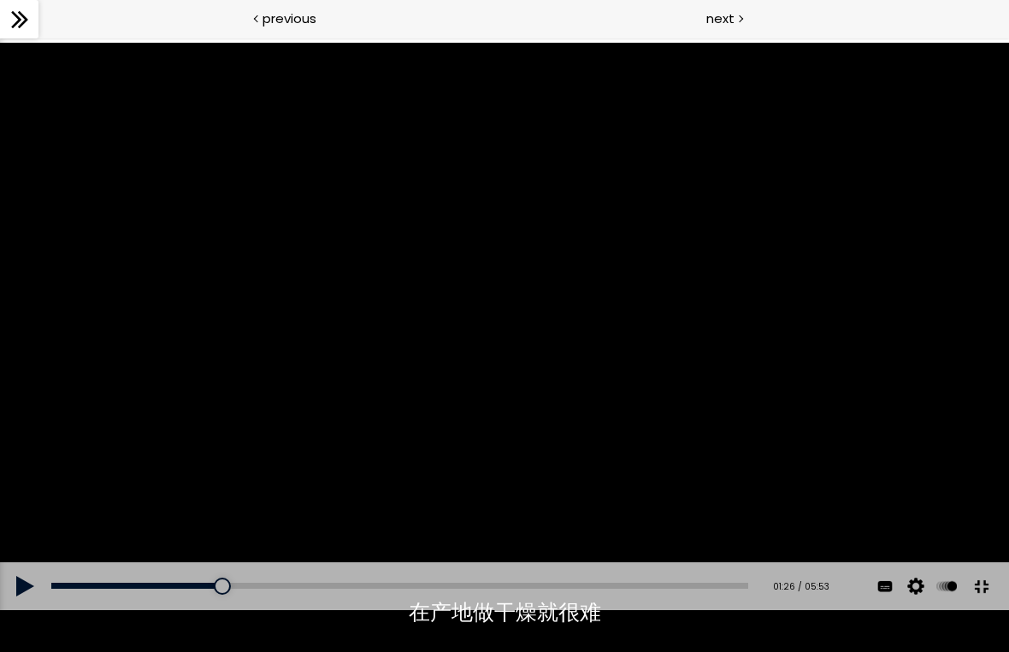
click at [982, 606] on button at bounding box center [981, 587] width 38 height 38
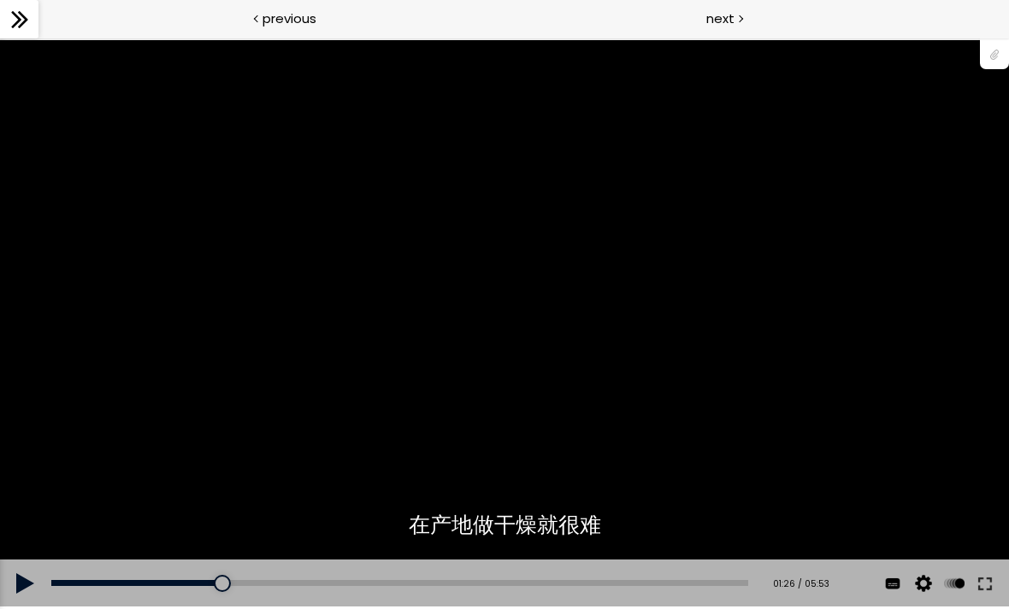
click at [720, 392] on div "使用的生咖啡豆数量：600克 您可以点击上方的 📎 下载烘焙曲线。 使用的生咖啡豆数量：600克" at bounding box center [504, 324] width 1009 height 568
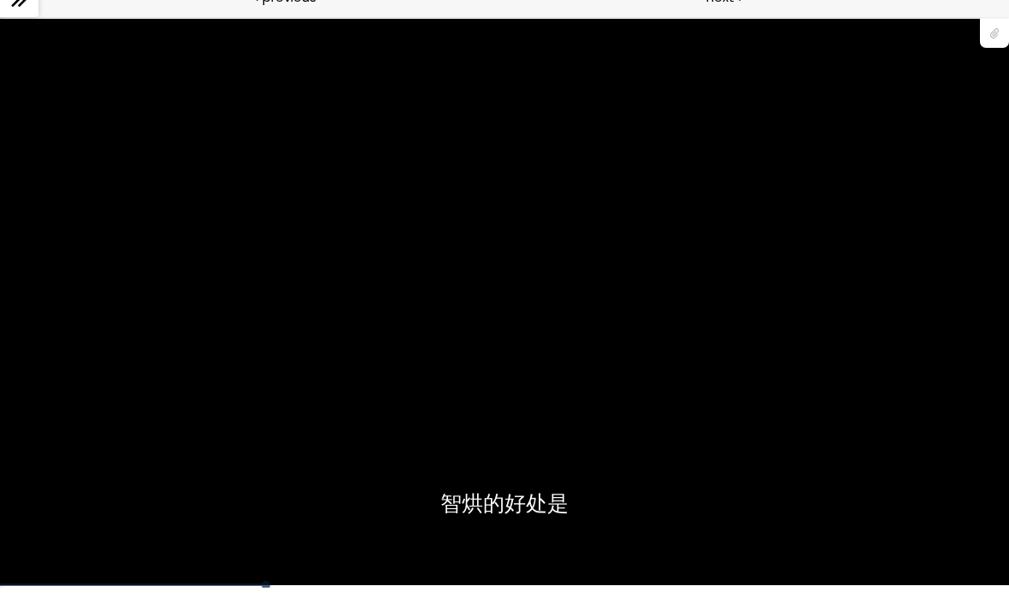
click at [685, 272] on div "使用的生咖啡豆数量：600克 您可以点击上方的 📎 下载烘焙曲线。 使用的生咖啡豆数量：600克" at bounding box center [504, 303] width 1009 height 568
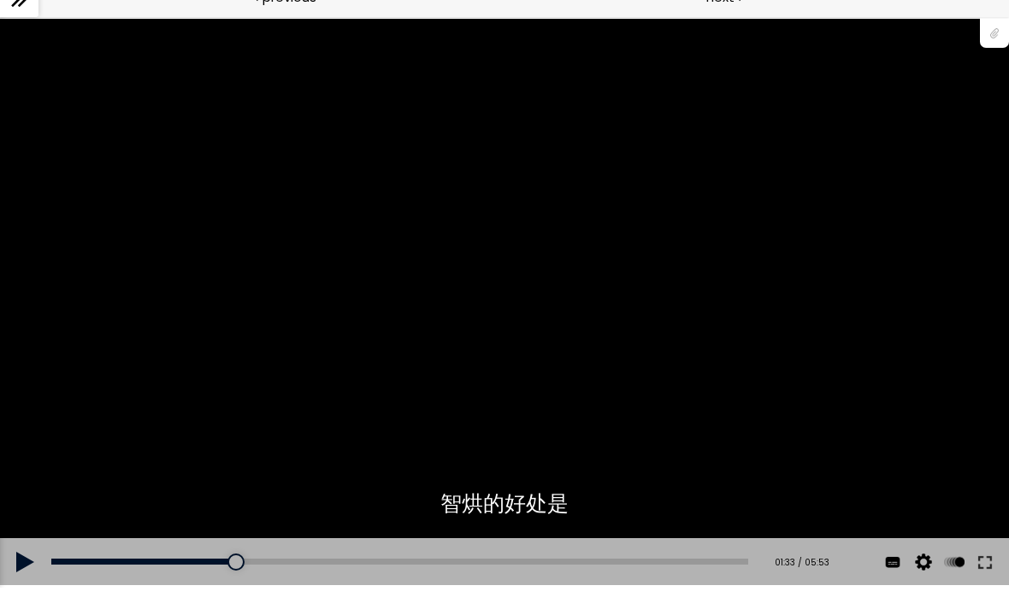
click at [992, 38] on div at bounding box center [994, 53] width 29 height 32
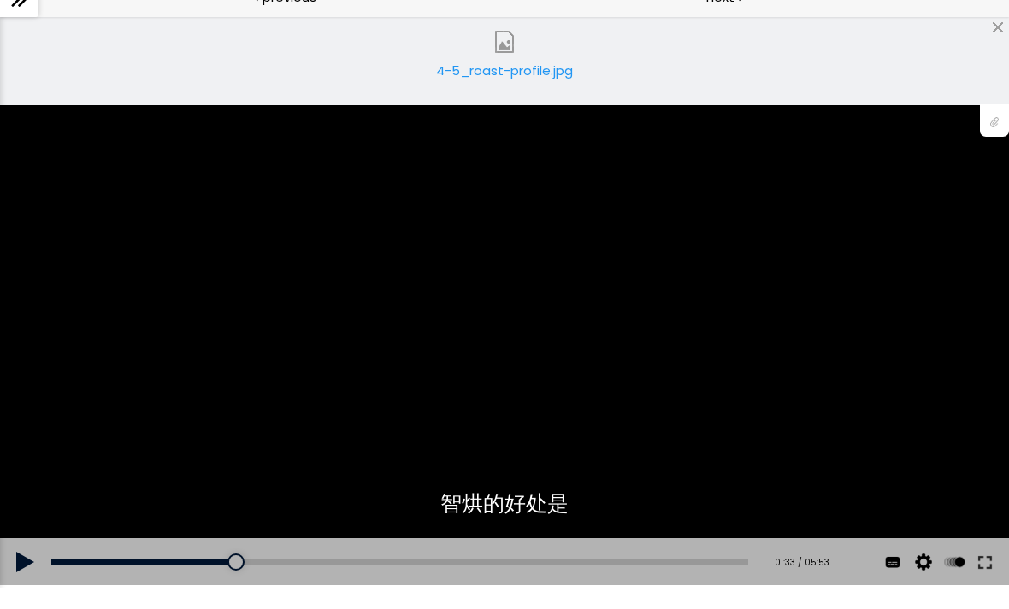
click at [560, 55] on link "4-5_roast-profile.jpg" at bounding box center [504, 82] width 171 height 68
click at [980, 561] on button at bounding box center [984, 563] width 31 height 48
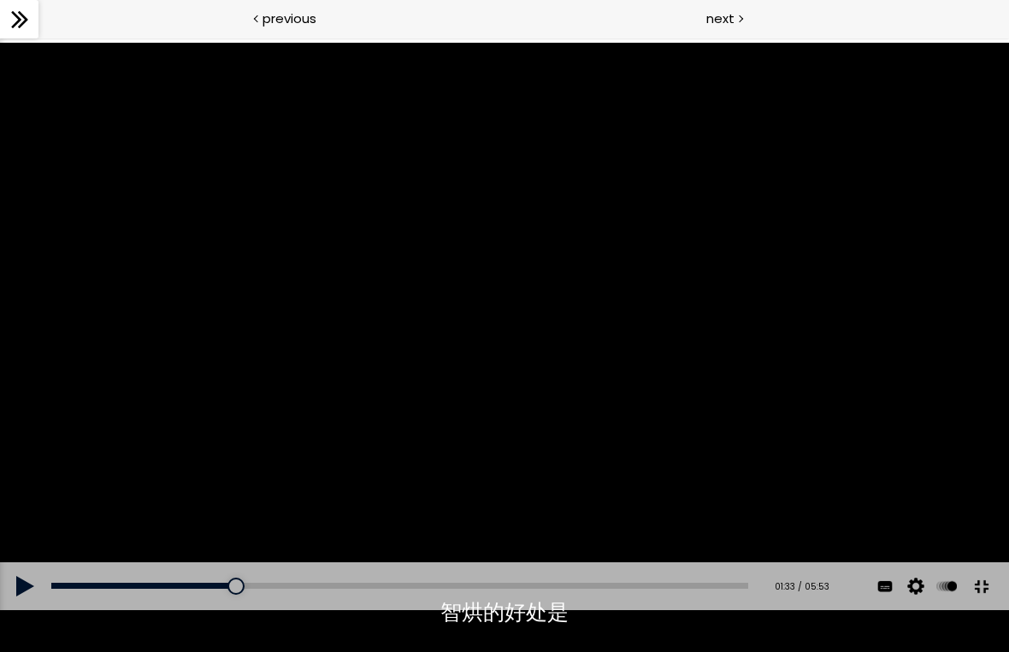
click at [607, 312] on div "使用的生咖啡豆数量：600克 您可以点击上方的 📎 下载烘焙曲线。 使用的生咖啡豆数量：600克" at bounding box center [504, 327] width 1009 height 568
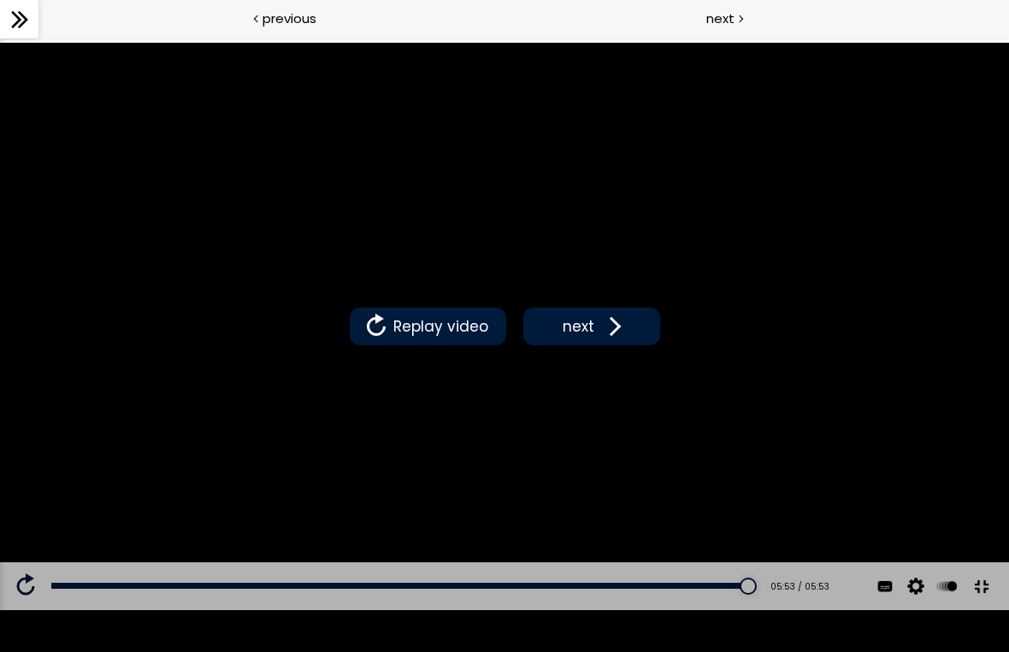
click at [625, 327] on button "next" at bounding box center [591, 327] width 137 height 38
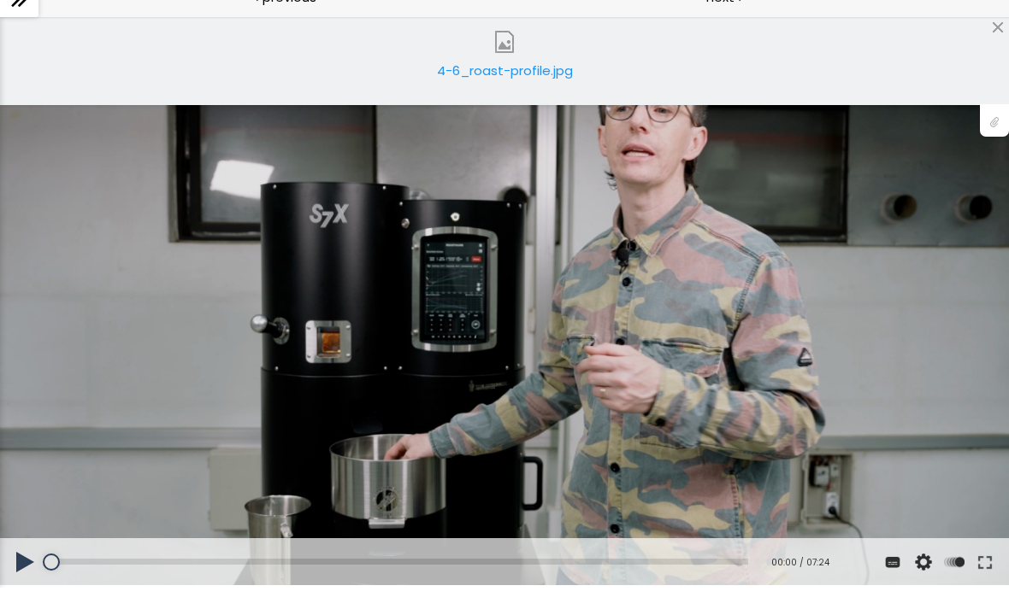
click at [33, 556] on button at bounding box center [25, 563] width 51 height 48
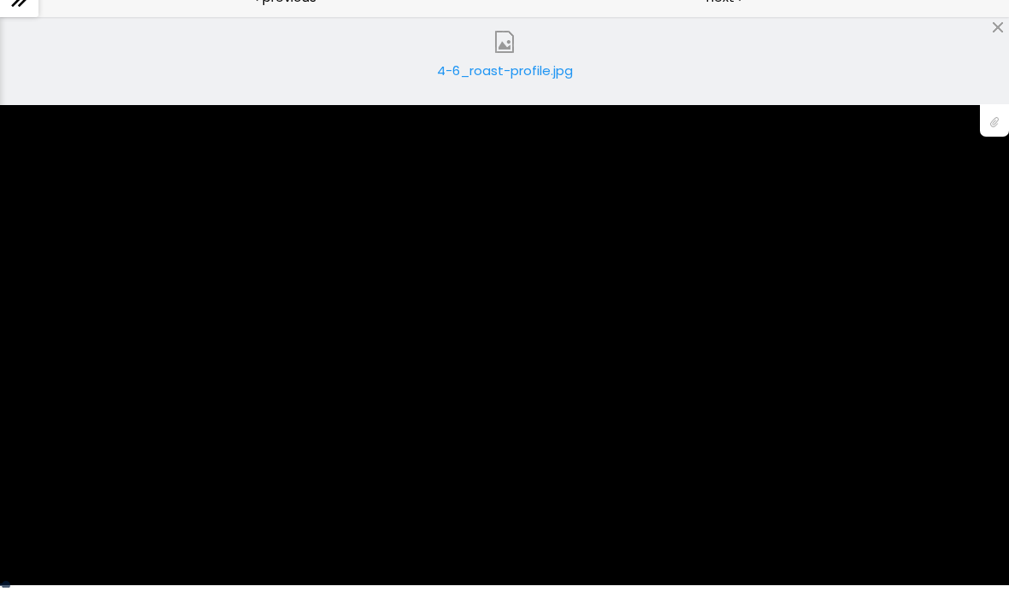
click at [1002, 42] on div at bounding box center [998, 49] width 14 height 14
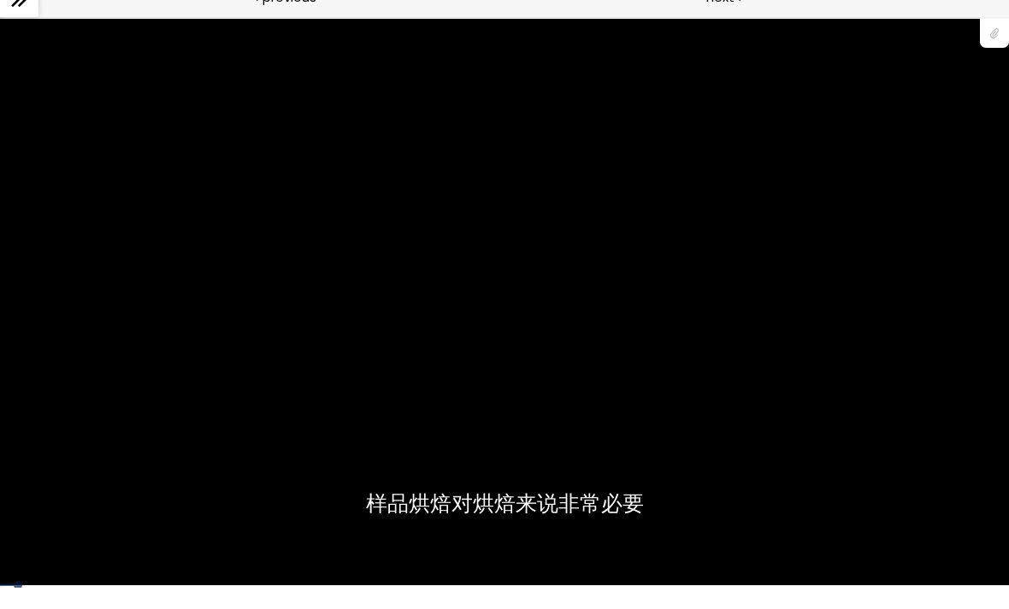
click at [998, 37] on div at bounding box center [994, 53] width 29 height 32
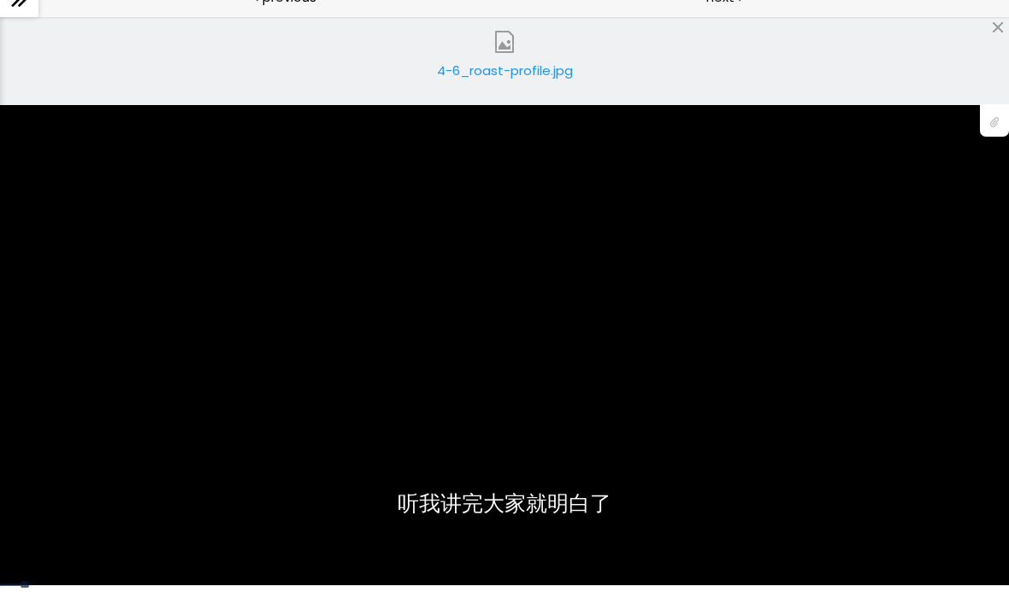
click at [513, 82] on div "4-6_roast-profile.jpg" at bounding box center [504, 99] width 145 height 34
click at [992, 126] on div at bounding box center [994, 142] width 29 height 32
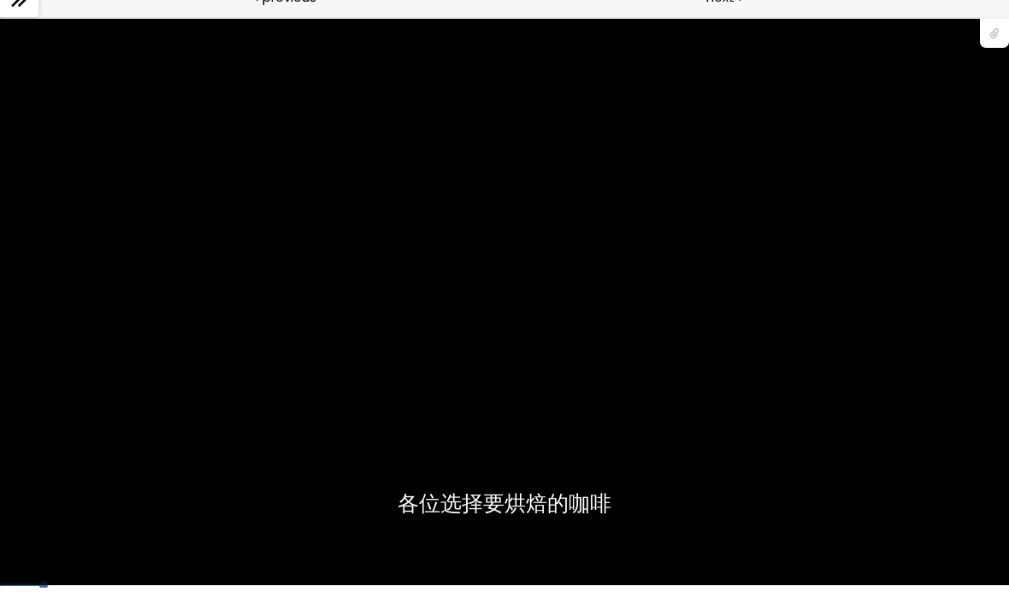
click at [886, 474] on div "您可以点击上方的 📎 下载烘焙曲线。 使用的生咖啡豆数量：600克" at bounding box center [504, 303] width 1009 height 568
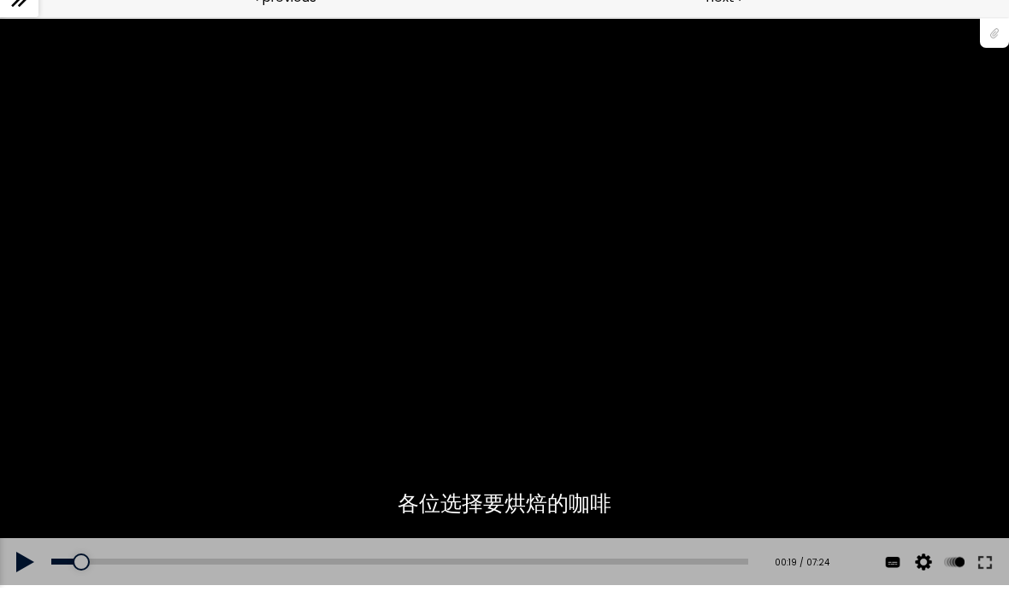
click at [986, 558] on button at bounding box center [984, 563] width 31 height 48
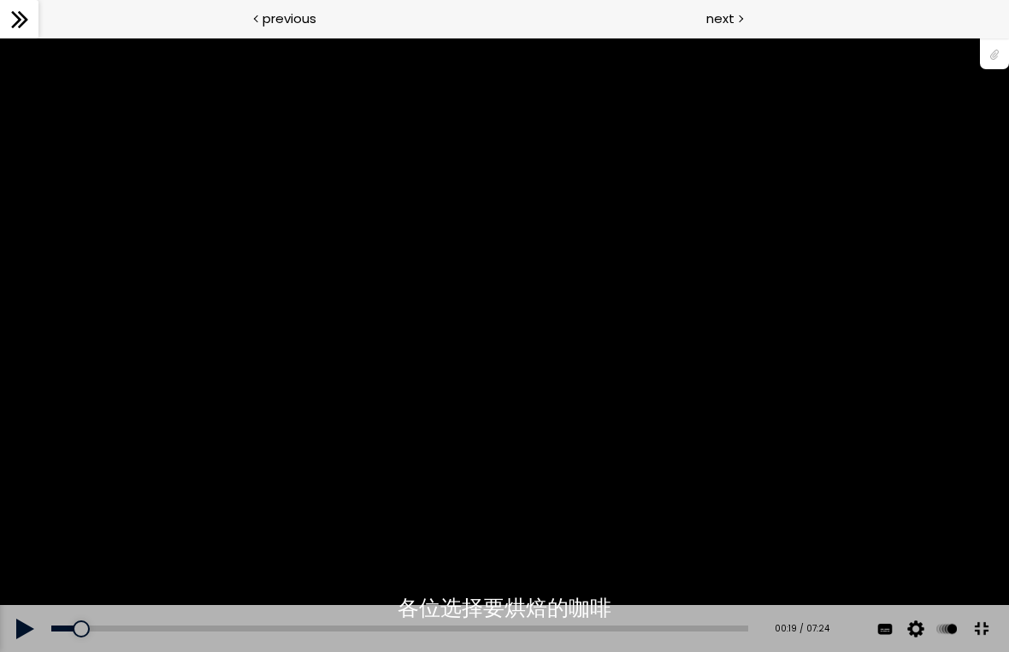
click at [530, 428] on div "您可以点击上方的 📎 下载烘焙曲线。 使用的生咖啡豆数量：600克" at bounding box center [504, 346] width 1009 height 568
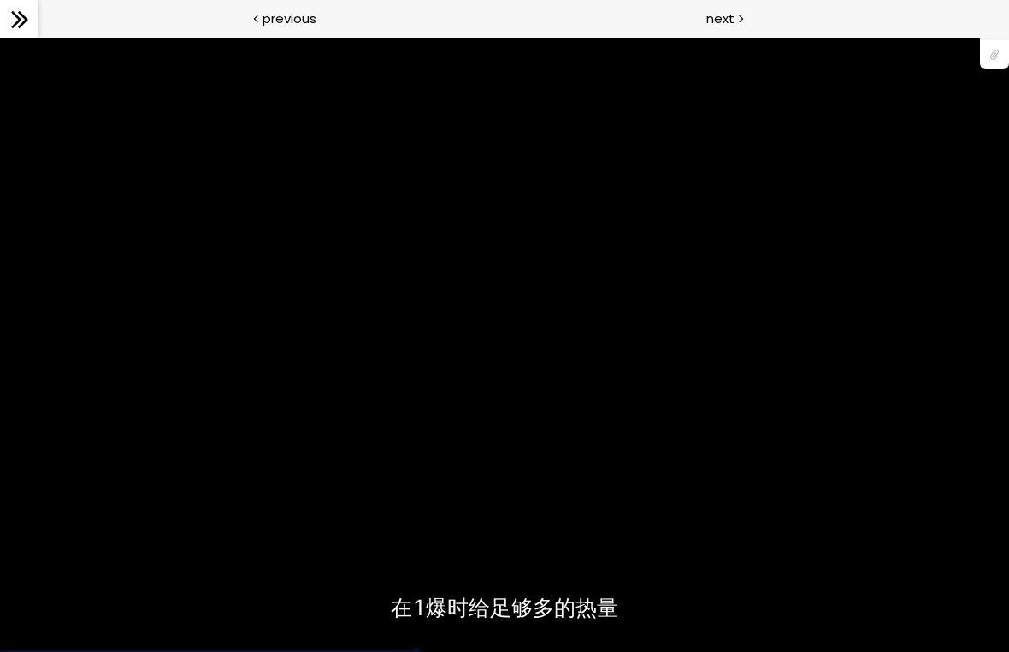
click at [543, 400] on div "您可以点击上方的 📎 下载烘焙曲线。 使用的生咖啡豆数量：600克" at bounding box center [504, 346] width 1009 height 568
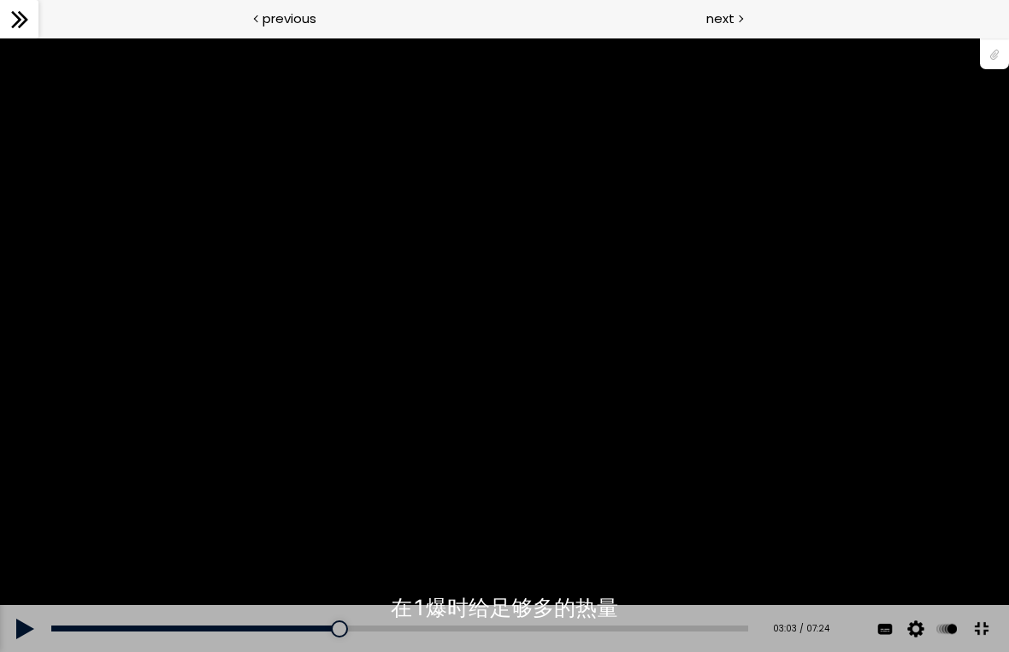
click at [518, 356] on div "您可以点击上方的 📎 下载烘焙曲线。 使用的生咖啡豆数量：600克" at bounding box center [504, 346] width 1009 height 568
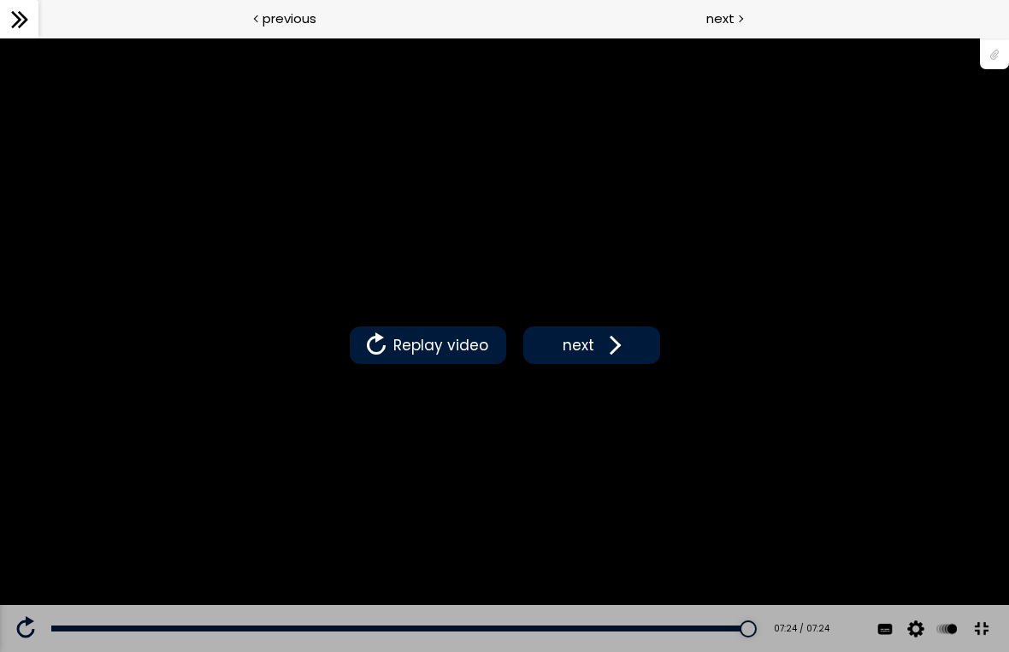
click at [594, 356] on span "next" at bounding box center [578, 345] width 40 height 22
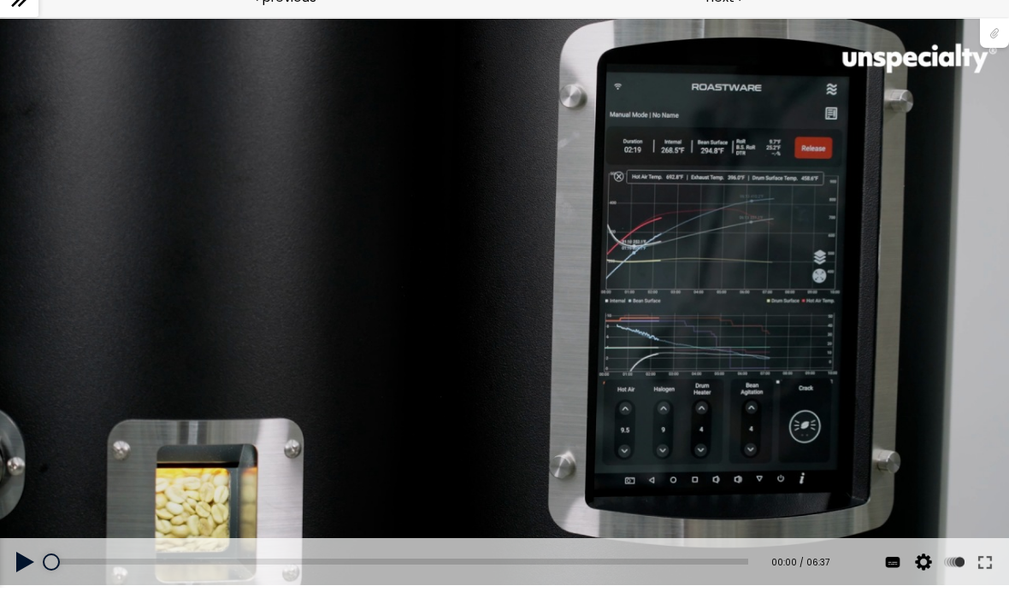
click at [992, 560] on button at bounding box center [984, 563] width 31 height 48
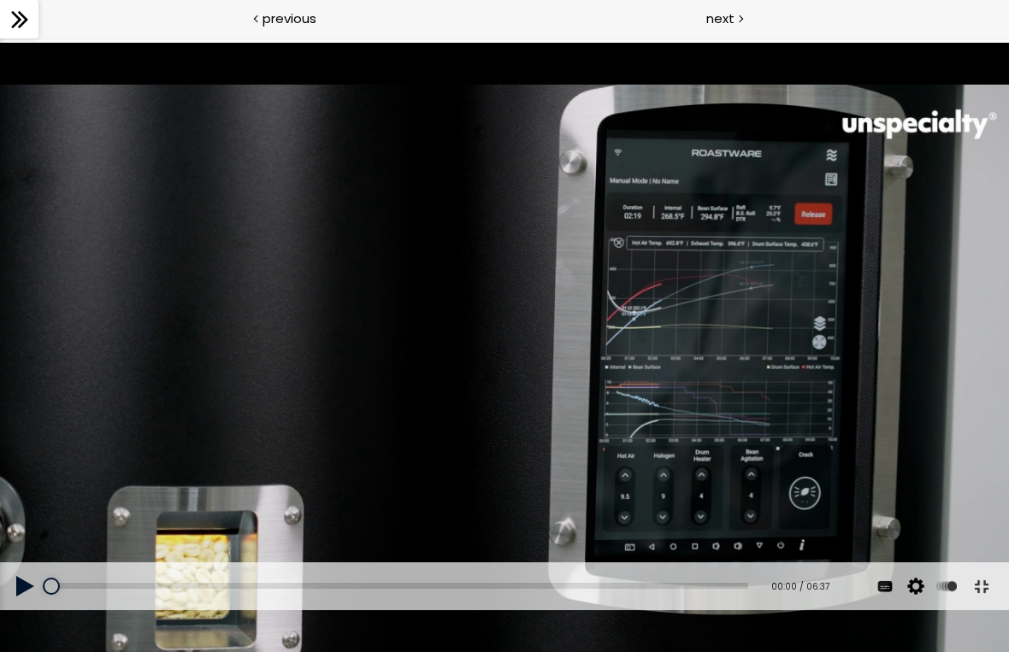
click at [708, 328] on div "使用的生咖啡豆数量：600克 您可以点击上方的 📎 下载烘焙曲线。 使用的生咖啡豆数量：600克" at bounding box center [504, 327] width 1009 height 568
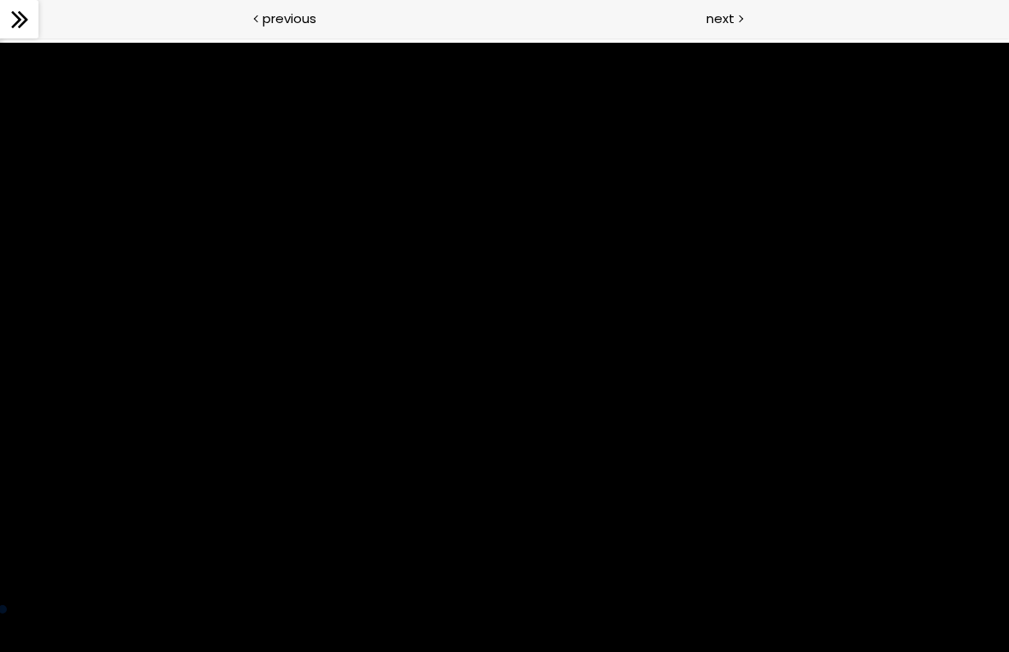
click at [868, 461] on div "使用的生咖啡豆数量：600克 您可以点击上方的 📎 下载烘焙曲线。 使用的生咖啡豆数量：600克" at bounding box center [504, 327] width 1009 height 568
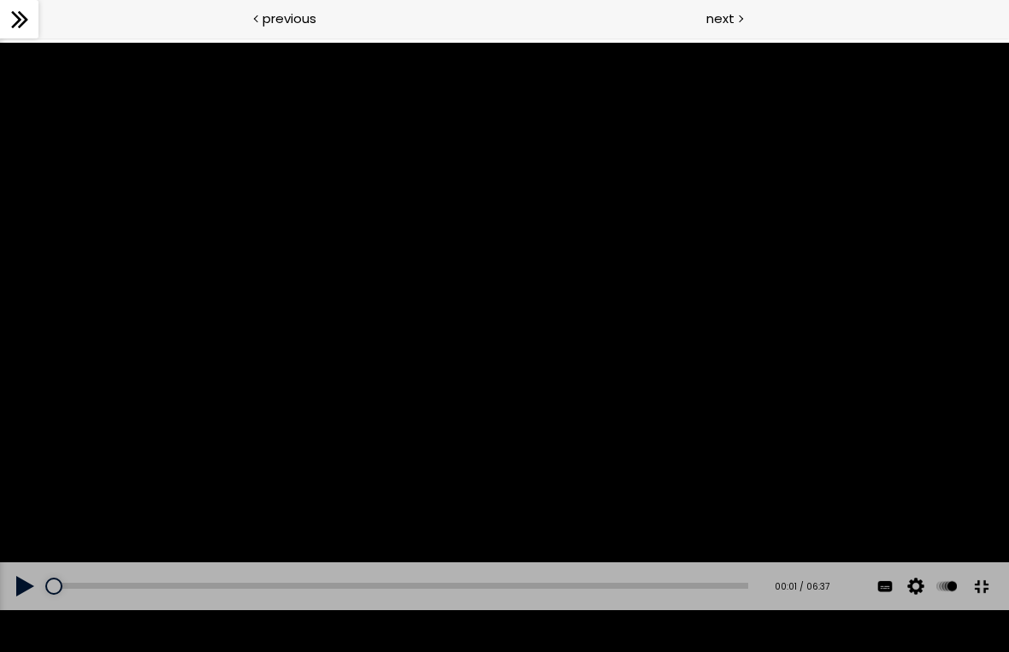
click at [984, 606] on button at bounding box center [981, 587] width 38 height 38
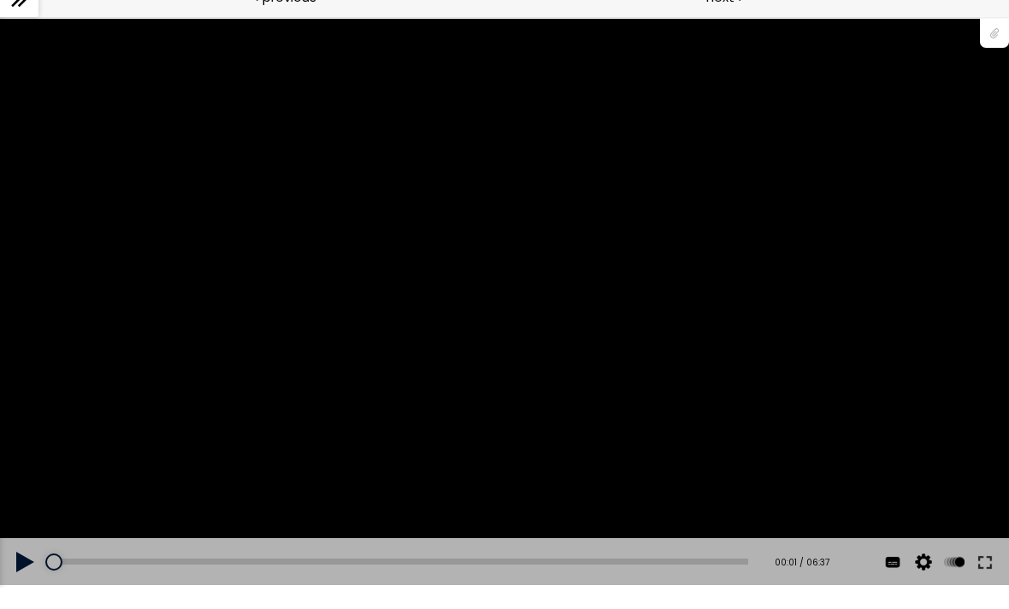
click at [631, 291] on div "使用的生咖啡豆数量：600克 您可以点击上方的 📎 下载烘焙曲线。 使用的生咖啡豆数量：600克" at bounding box center [504, 303] width 1009 height 568
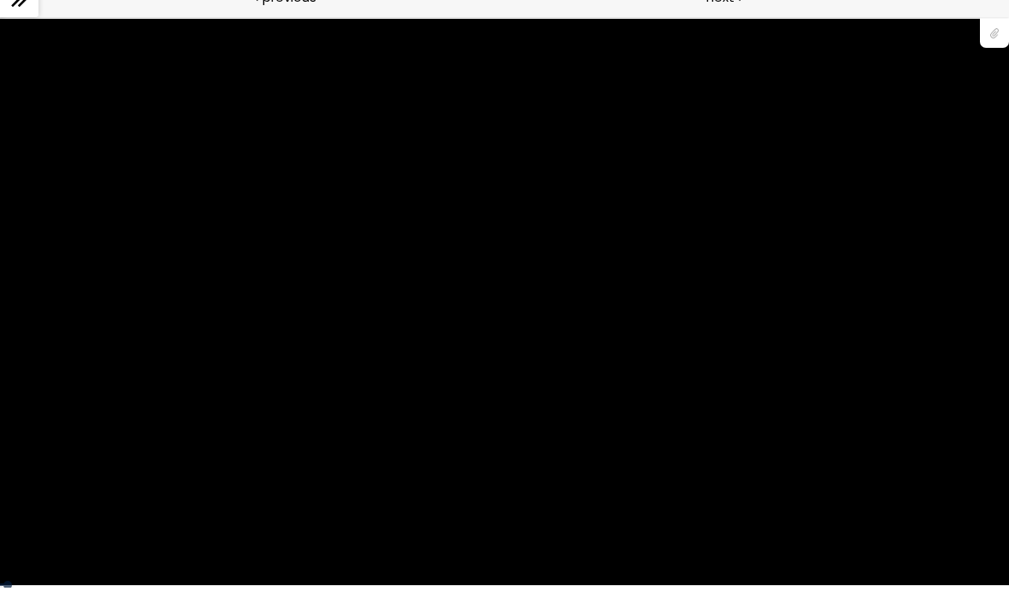
click at [994, 37] on div at bounding box center [994, 53] width 29 height 32
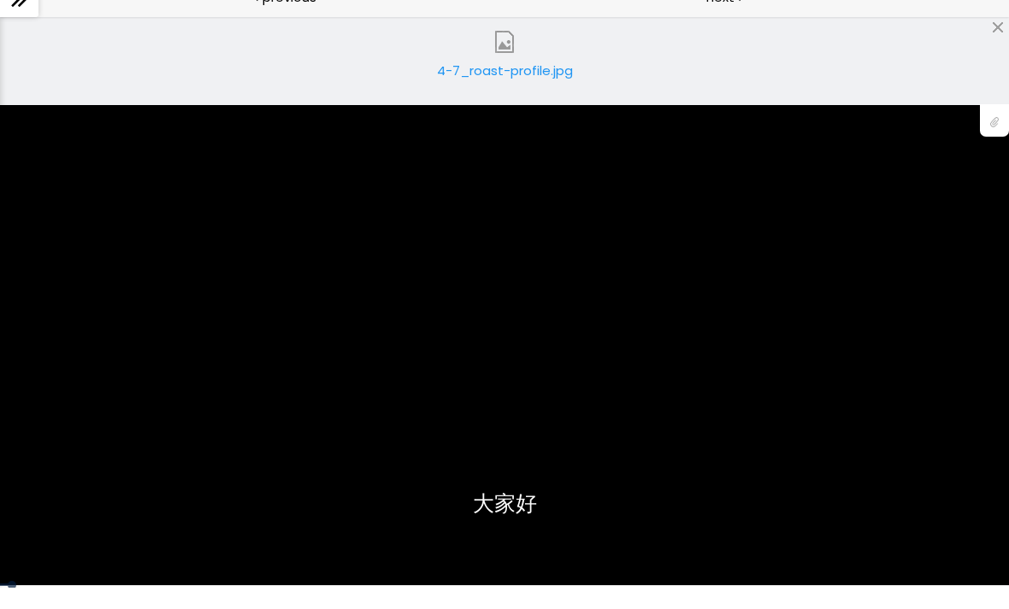
click at [534, 82] on div "4-7_roast-profile.jpg" at bounding box center [504, 99] width 145 height 34
click at [980, 126] on div at bounding box center [994, 142] width 29 height 32
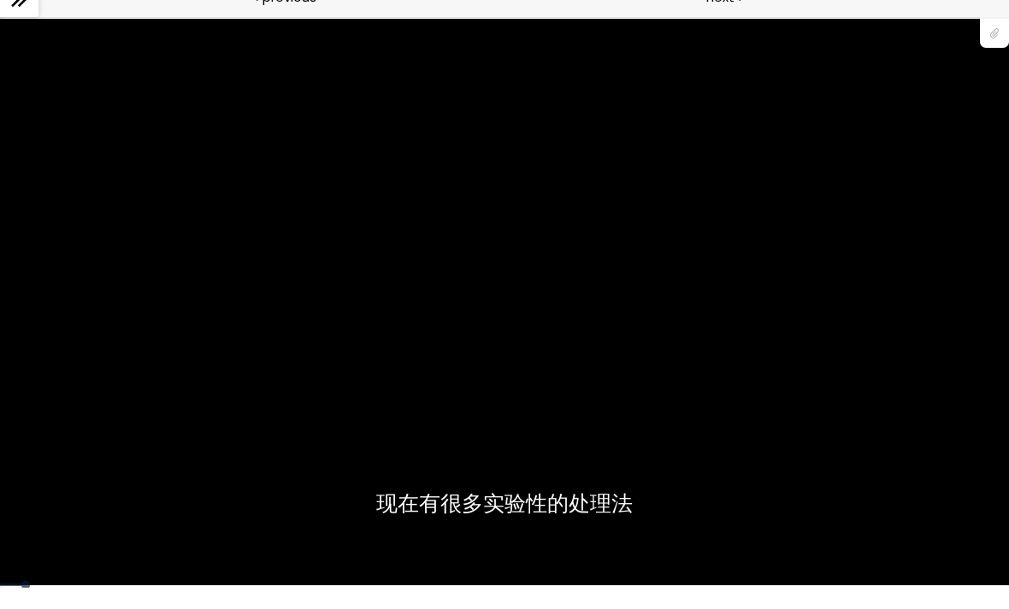
click at [845, 484] on div "使用的生咖啡豆数量：600克 您可以点击上方的 📎 下载烘焙曲线。 使用的生咖啡豆数量：600克" at bounding box center [504, 303] width 1009 height 568
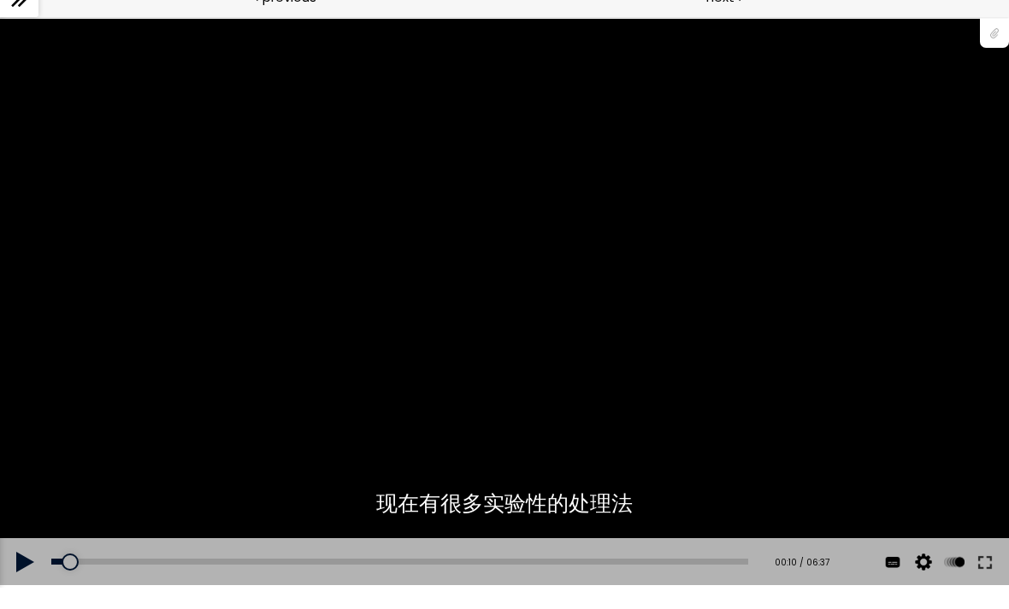
click at [991, 554] on button at bounding box center [984, 563] width 31 height 48
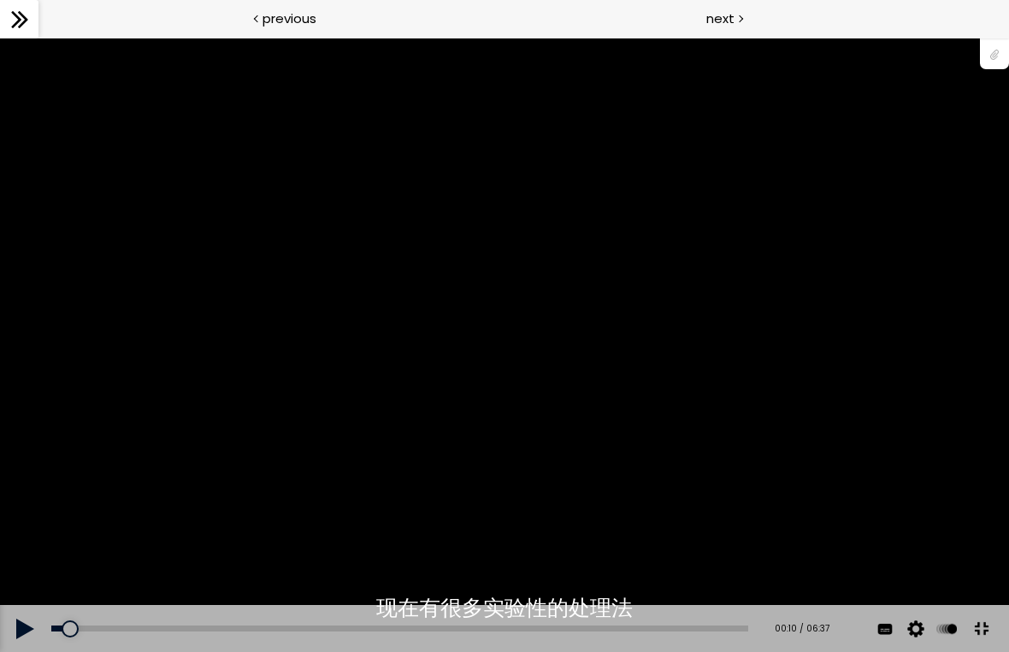
click at [674, 397] on div "使用的生咖啡豆数量：600克 您可以点击上方的 📎 下载烘焙曲线。 使用的生咖啡豆数量：600克" at bounding box center [504, 346] width 1009 height 568
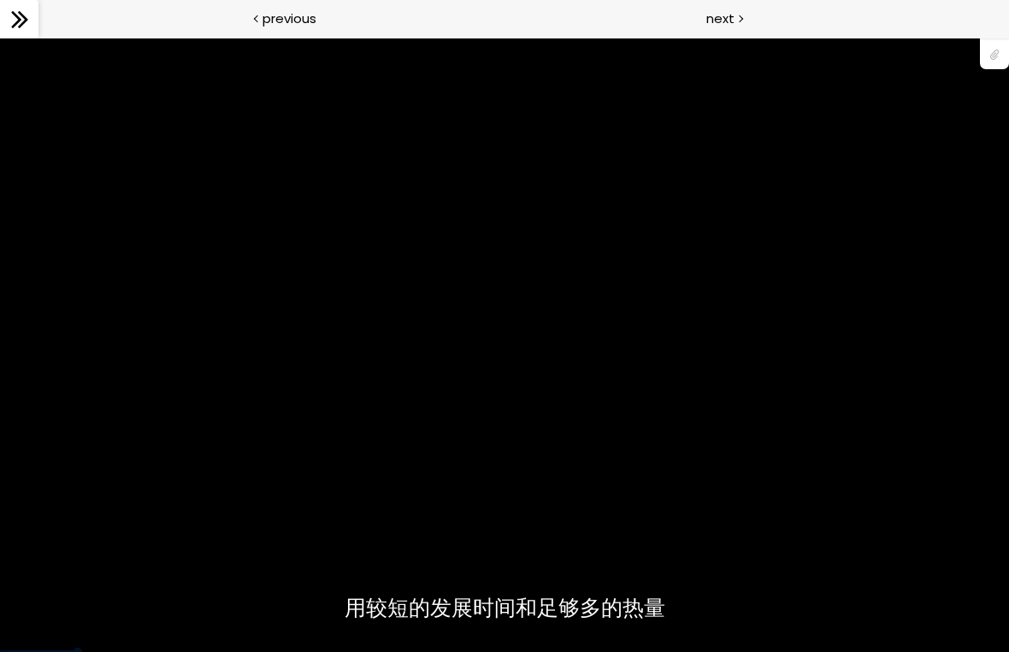
click at [643, 434] on div "使用的生咖啡豆数量：600克 您可以点击上方的 📎 下载烘焙曲线。 使用的生咖啡豆数量：600克" at bounding box center [504, 346] width 1009 height 568
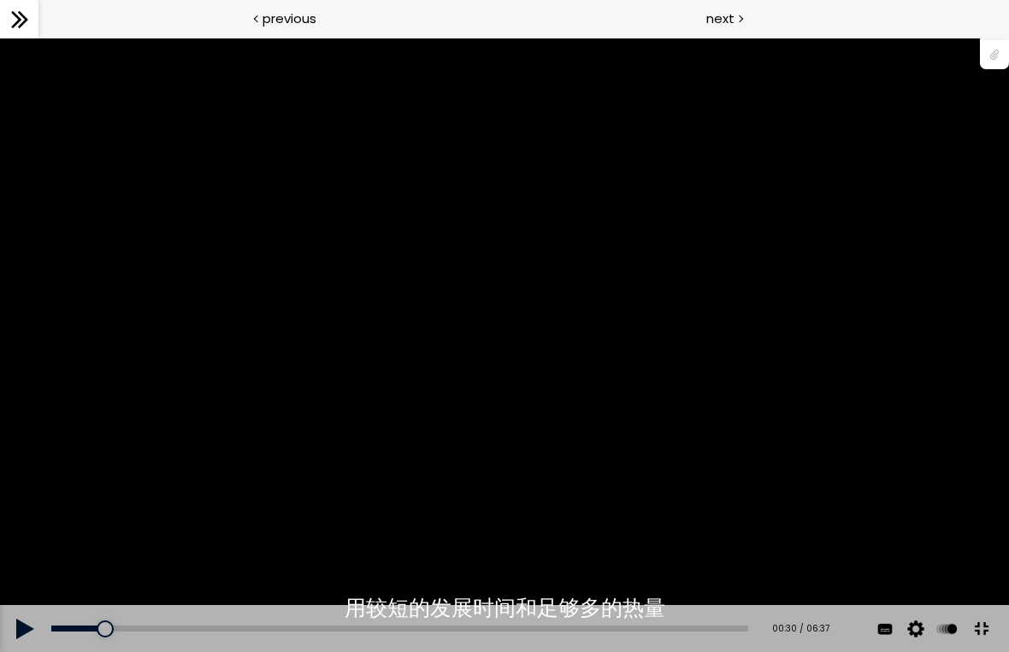
click at [588, 423] on div "使用的生咖啡豆数量：600克 您可以点击上方的 📎 下载烘焙曲线。 使用的生咖啡豆数量：600克" at bounding box center [504, 346] width 1009 height 568
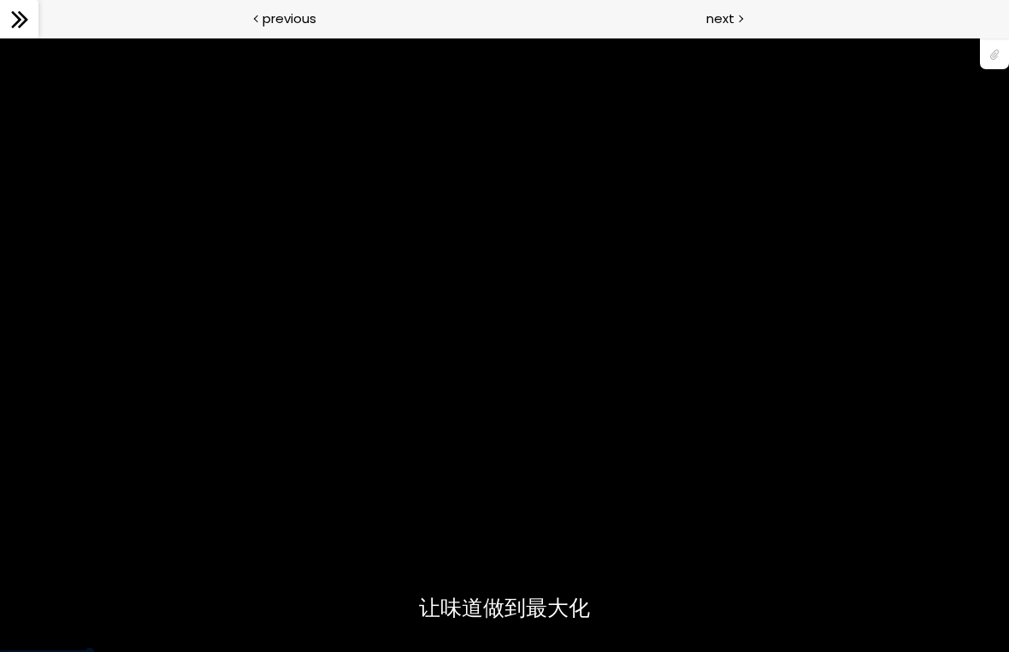
click at [849, 575] on div "使用的生咖啡豆数量：600克 您可以点击上方的 📎 下载烘焙曲线。 使用的生咖啡豆数量：600克" at bounding box center [504, 346] width 1009 height 568
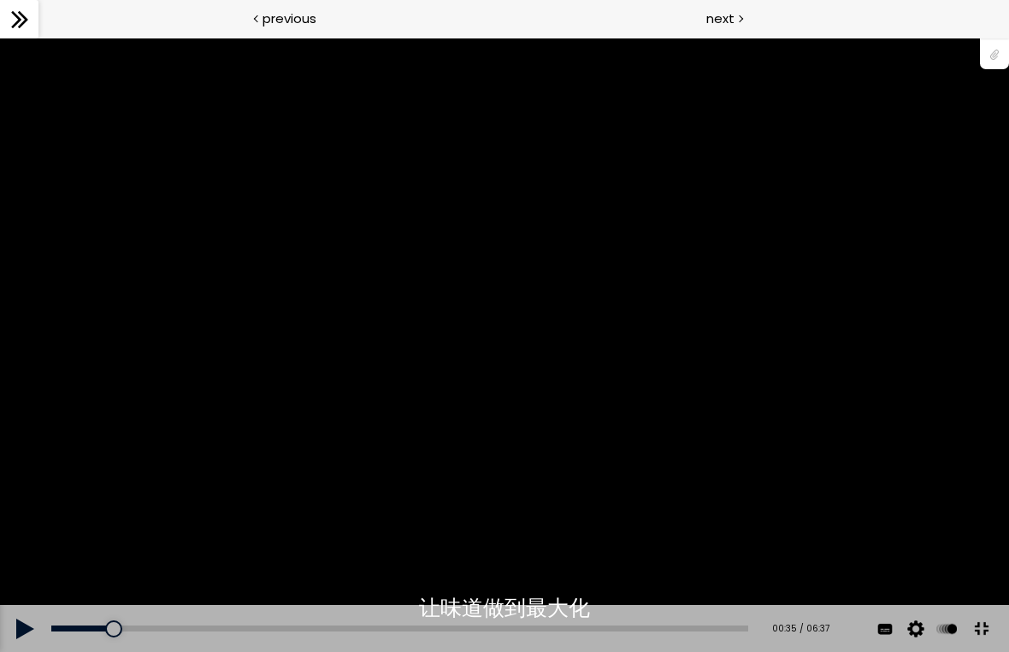
click at [980, 609] on button at bounding box center [981, 629] width 38 height 38
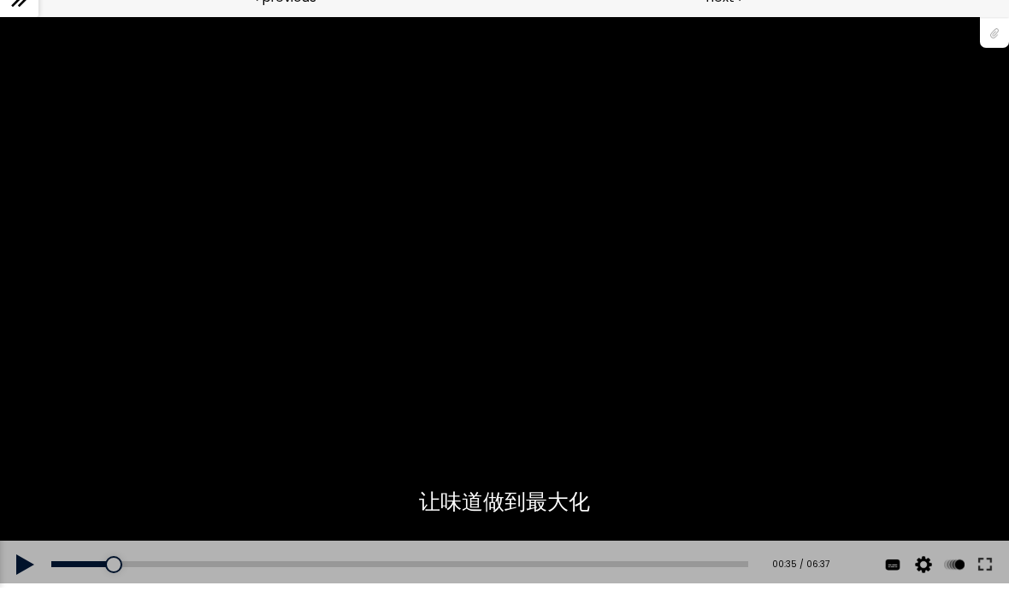
click at [564, 303] on div "使用的生咖啡豆数量：600克 您可以点击上方的 📎 下载烘焙曲线。 使用的生咖啡豆数量：600克" at bounding box center [504, 303] width 1009 height 568
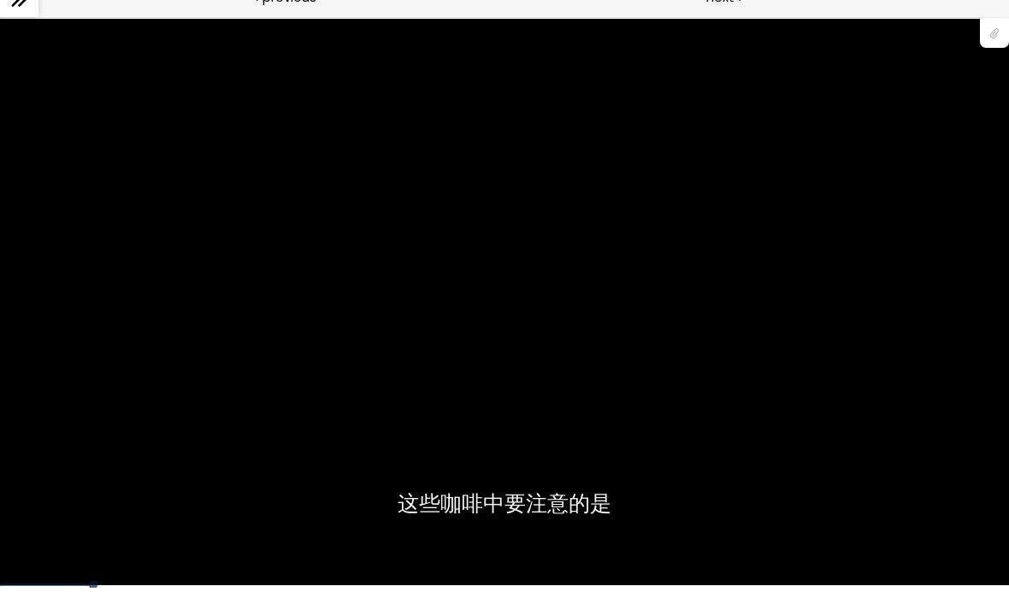
click at [952, 508] on div "使用的生咖啡豆数量：600克 您可以点击上方的 📎 下载烘焙曲线。 使用的生咖啡豆数量：600克" at bounding box center [504, 303] width 1009 height 568
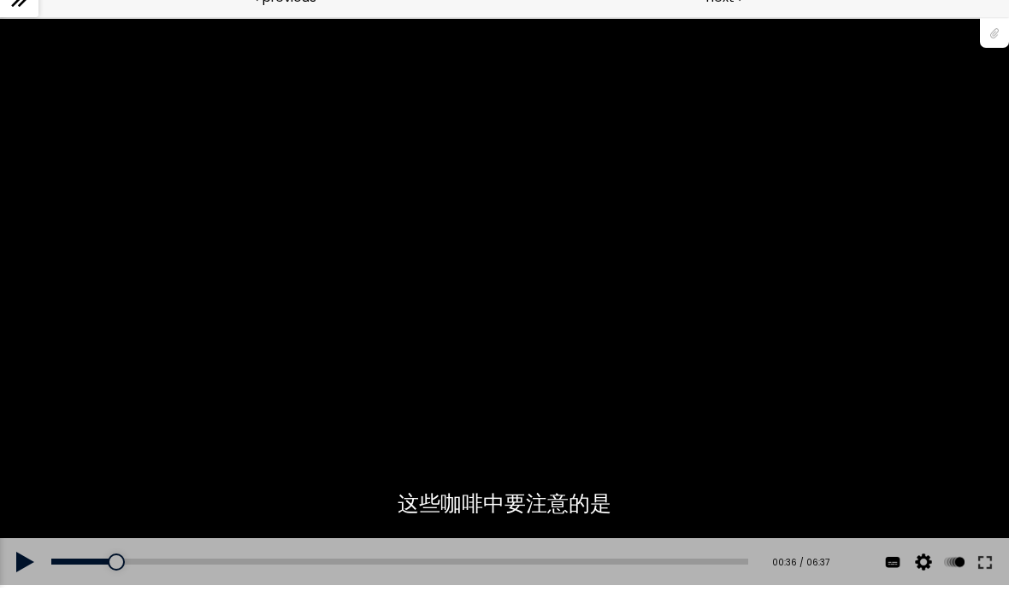
click at [991, 561] on button at bounding box center [984, 563] width 31 height 48
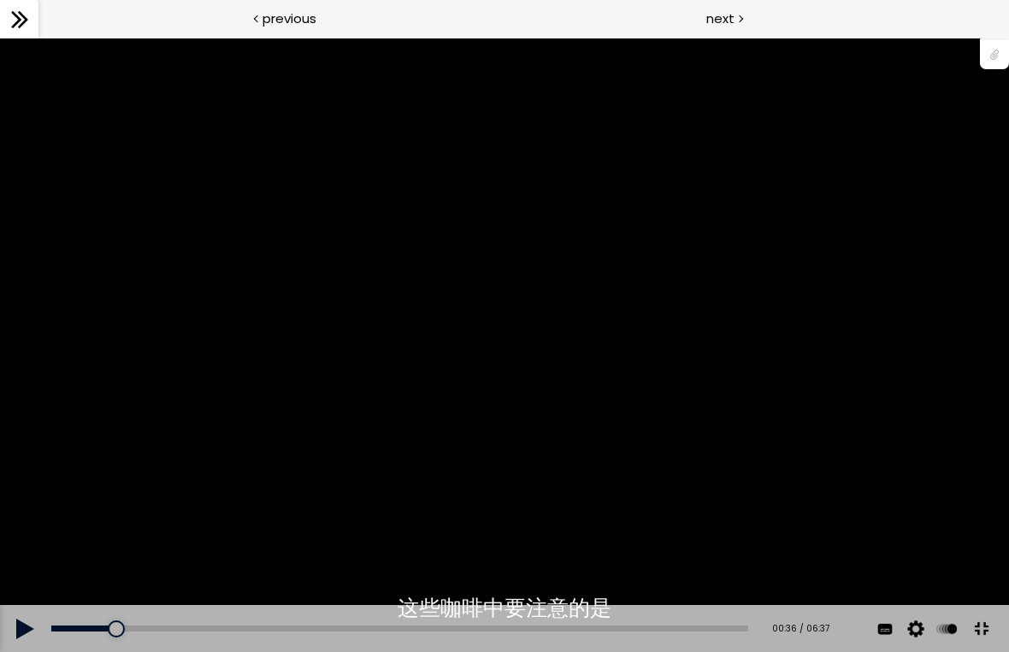
click at [613, 423] on div "使用的生咖啡豆数量：600克 您可以点击上方的 📎 下载烘焙曲线。 使用的生咖啡豆数量：600克" at bounding box center [504, 346] width 1009 height 568
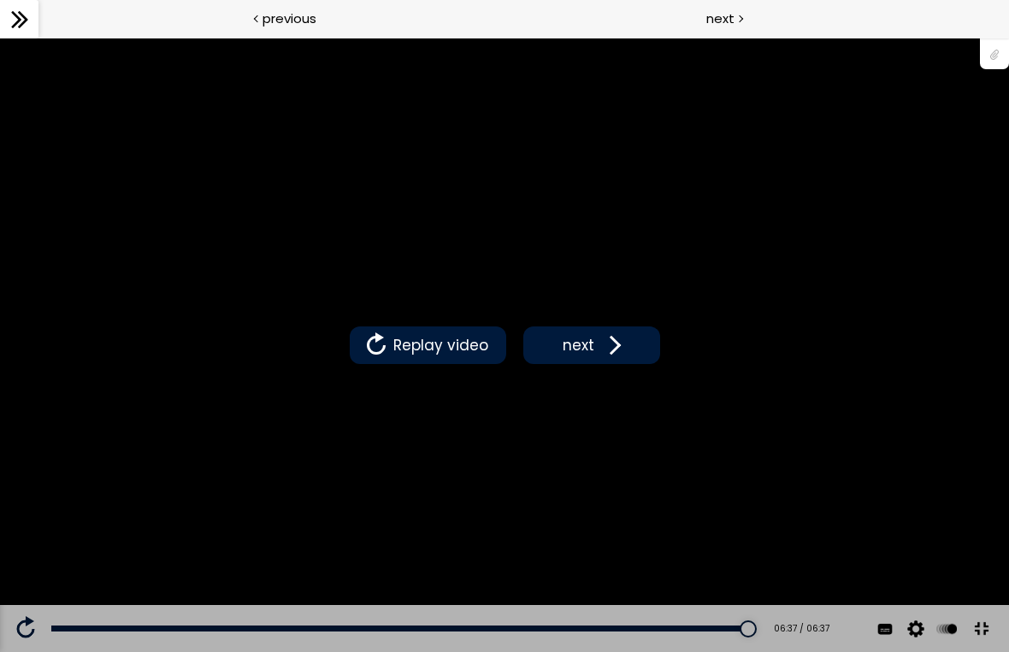
click at [600, 358] on span at bounding box center [611, 346] width 26 height 26
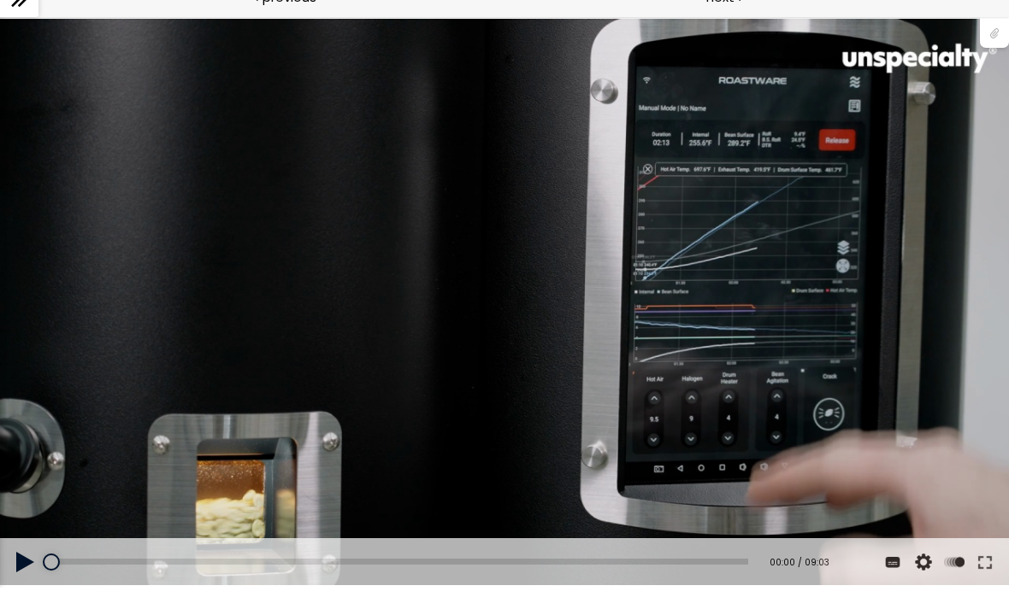
click at [518, 313] on div "使用的生咖啡豆数量：600克 您可以点击上方的 📎 下载烘焙曲线。 使用的生咖啡豆数量：600克" at bounding box center [504, 303] width 1009 height 568
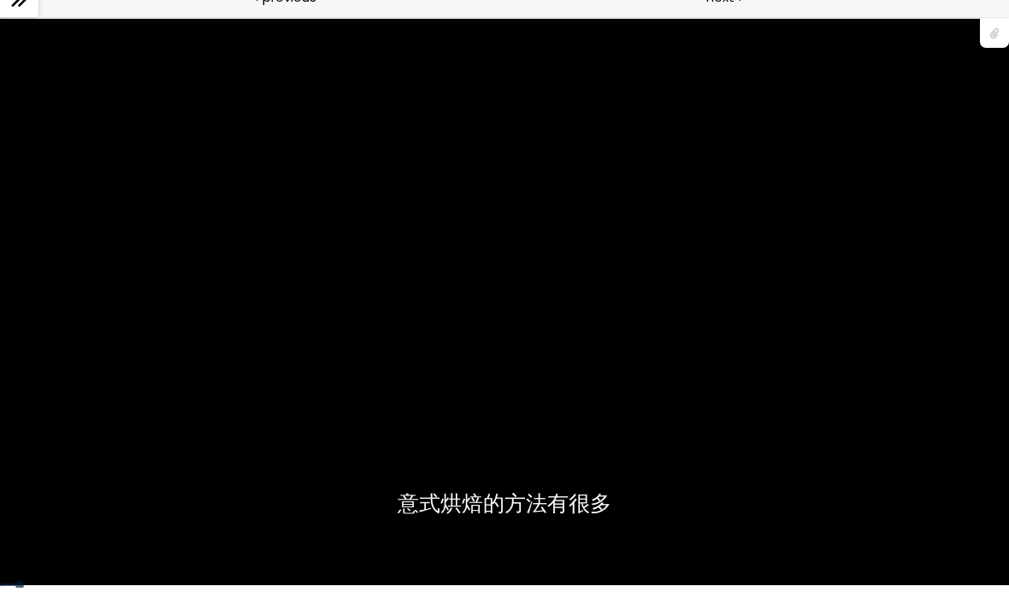
click at [998, 37] on div at bounding box center [994, 53] width 29 height 32
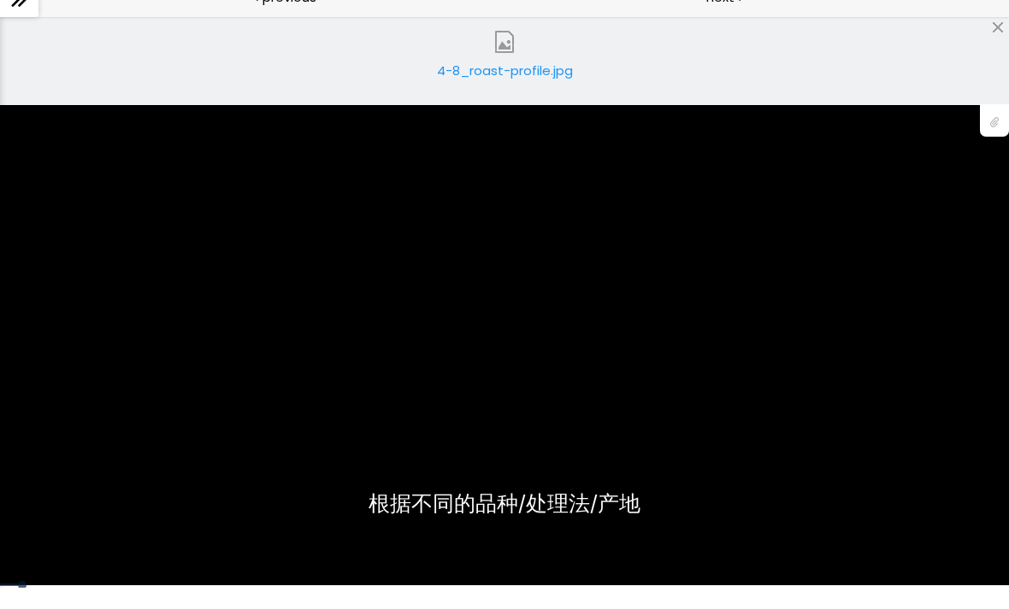
click at [503, 52] on img at bounding box center [504, 63] width 22 height 22
click at [998, 128] on div at bounding box center [994, 142] width 29 height 32
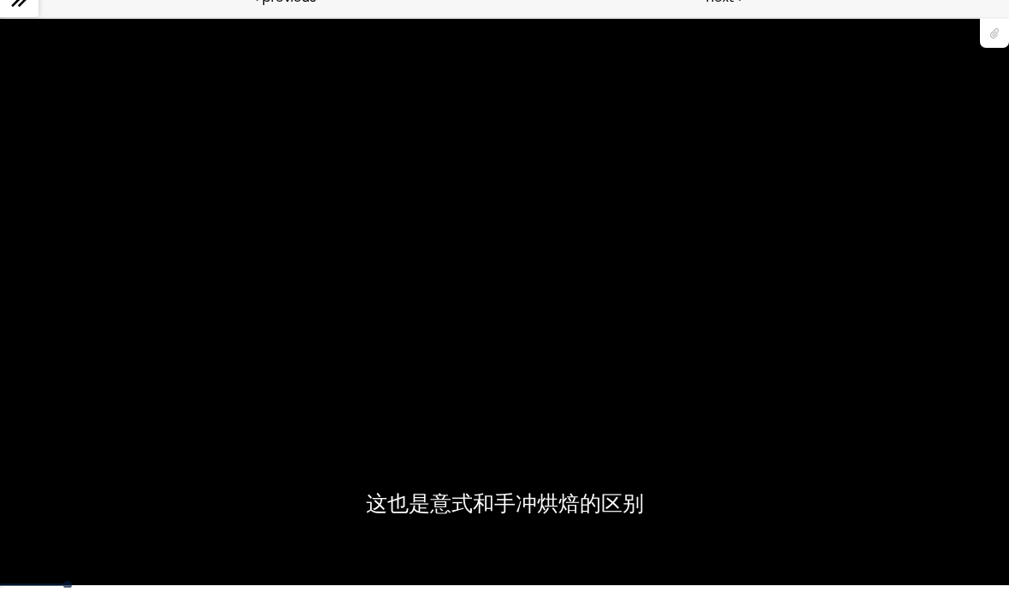
click at [904, 488] on div "使用的生咖啡豆数量：600克 您可以点击上方的 📎 下载烘焙曲线。 使用的生咖啡豆数量：600克" at bounding box center [504, 303] width 1009 height 568
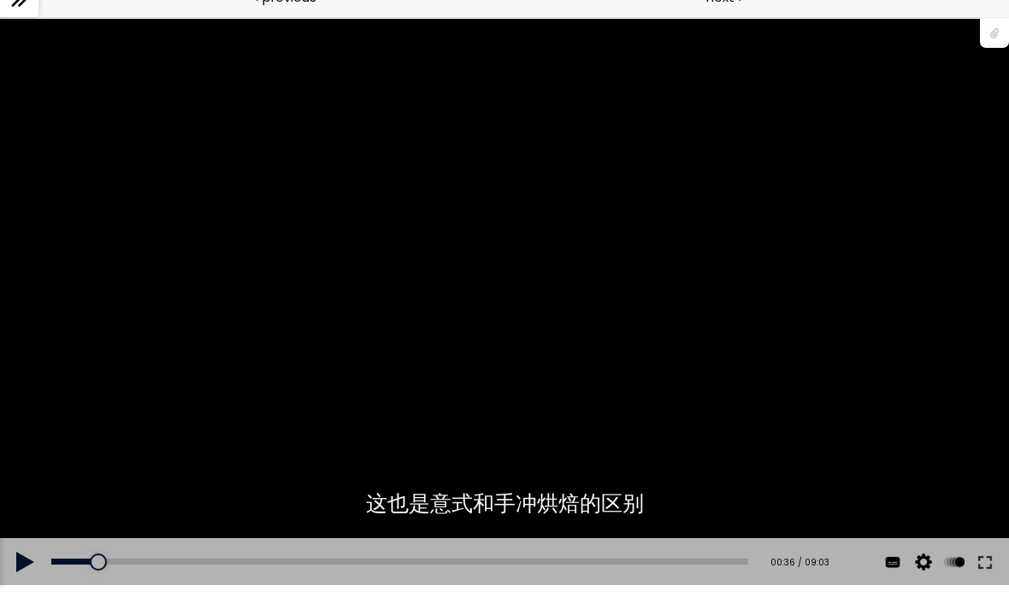
click at [983, 565] on button at bounding box center [984, 563] width 31 height 48
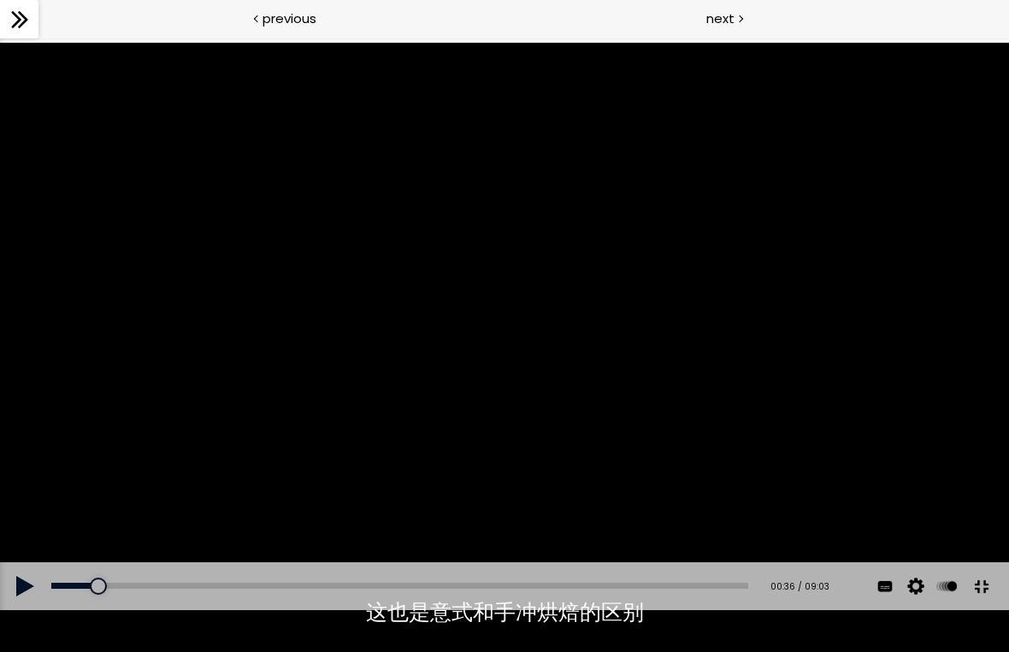
click at [653, 374] on div "使用的生咖啡豆数量：600克 您可以点击上方的 📎 下载烘焙曲线。 使用的生咖啡豆数量：600克" at bounding box center [504, 327] width 1009 height 568
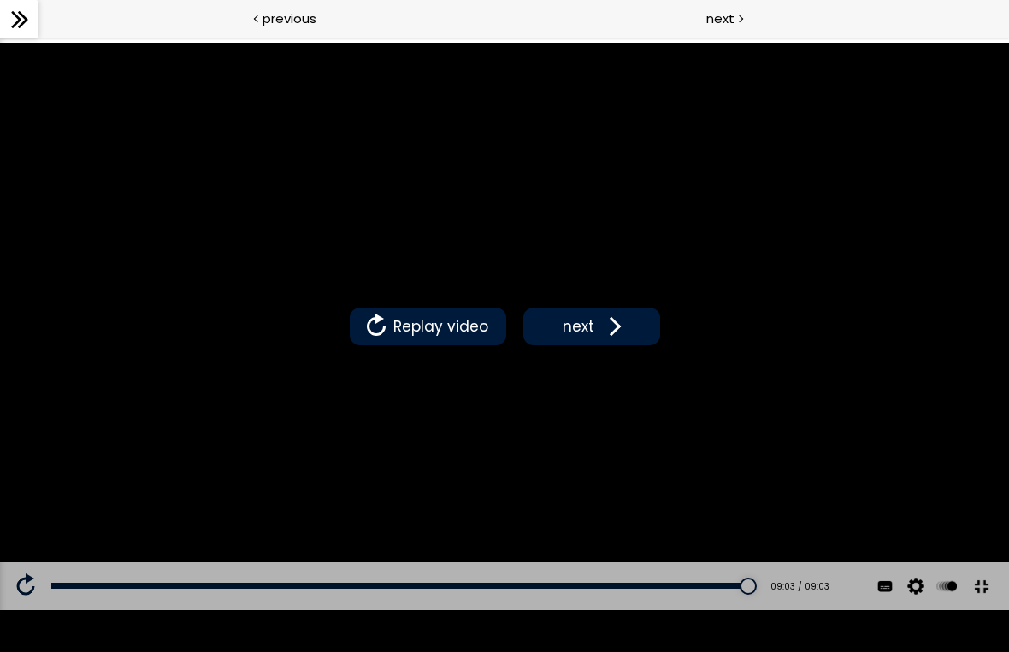
click at [617, 323] on span at bounding box center [611, 327] width 26 height 26
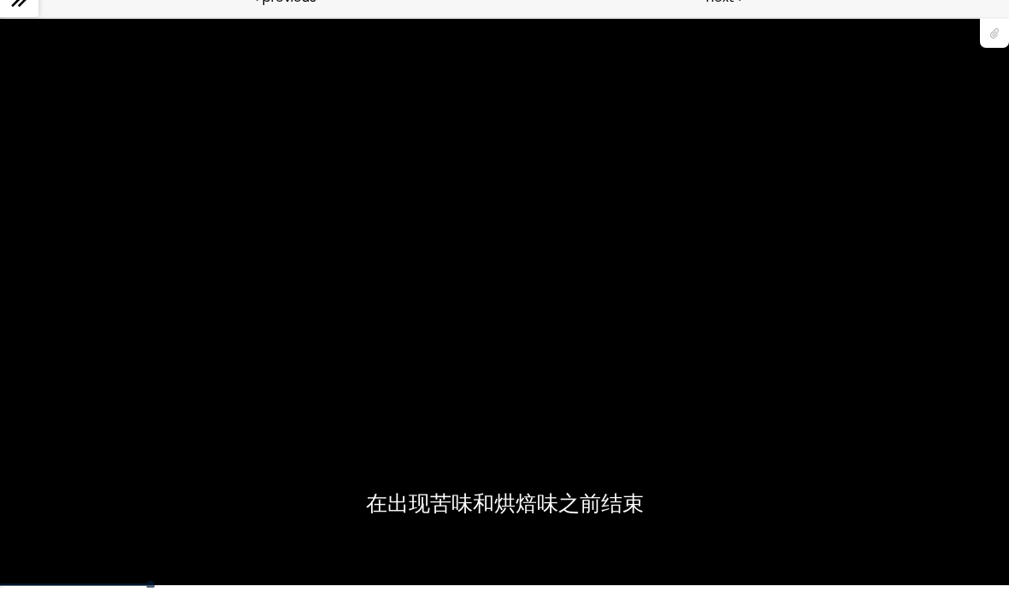
click at [653, 382] on div "使用的生咖啡豆数量：600克 您可以点击上方的 📎 下载烘焙曲线。 使用的生咖啡豆数量：600克" at bounding box center [504, 303] width 1009 height 568
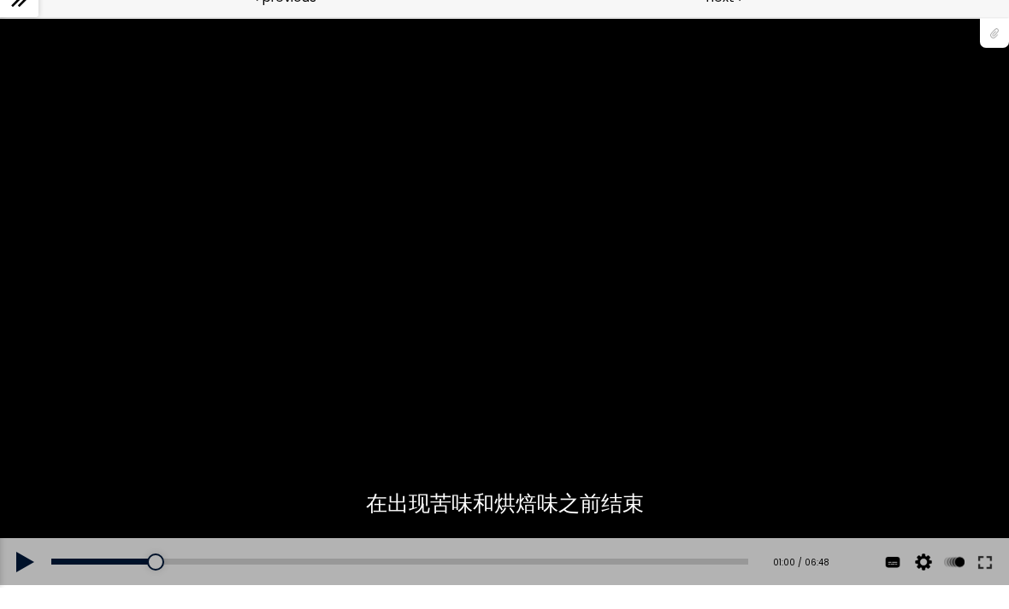
click at [522, 285] on div "使用的生咖啡豆数量：600克 您可以点击上方的 📎 下载烘焙曲线。 使用的生咖啡豆数量：600克" at bounding box center [504, 303] width 1009 height 568
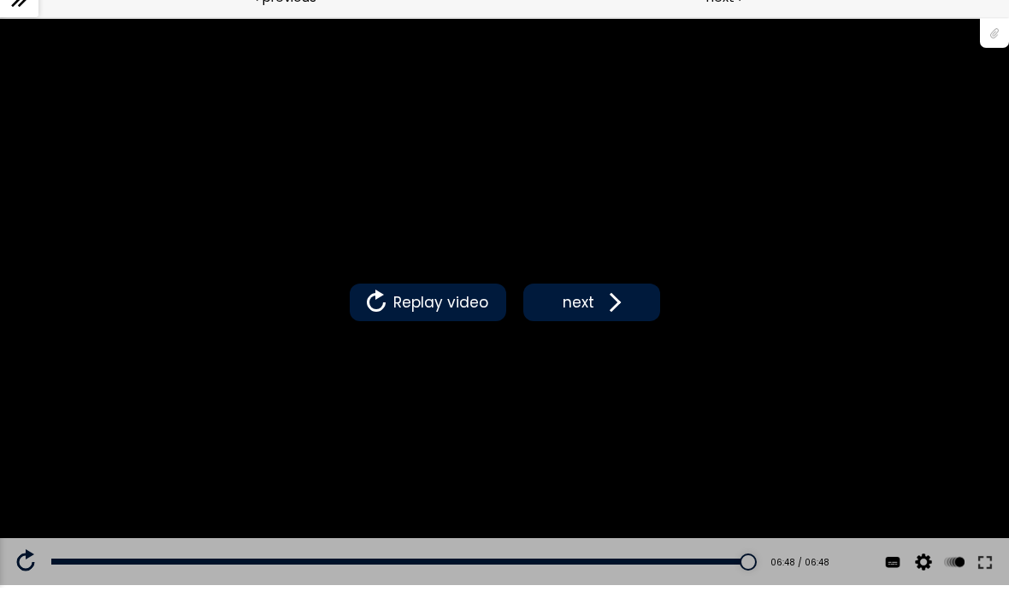
click at [627, 299] on button "next" at bounding box center [591, 303] width 137 height 38
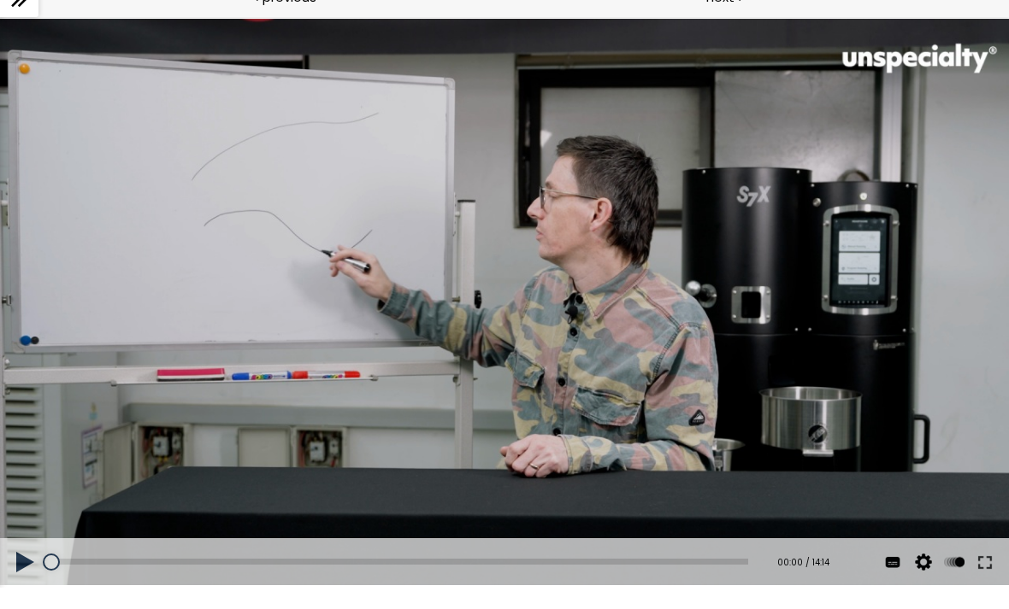
click at [588, 293] on div at bounding box center [504, 303] width 1009 height 568
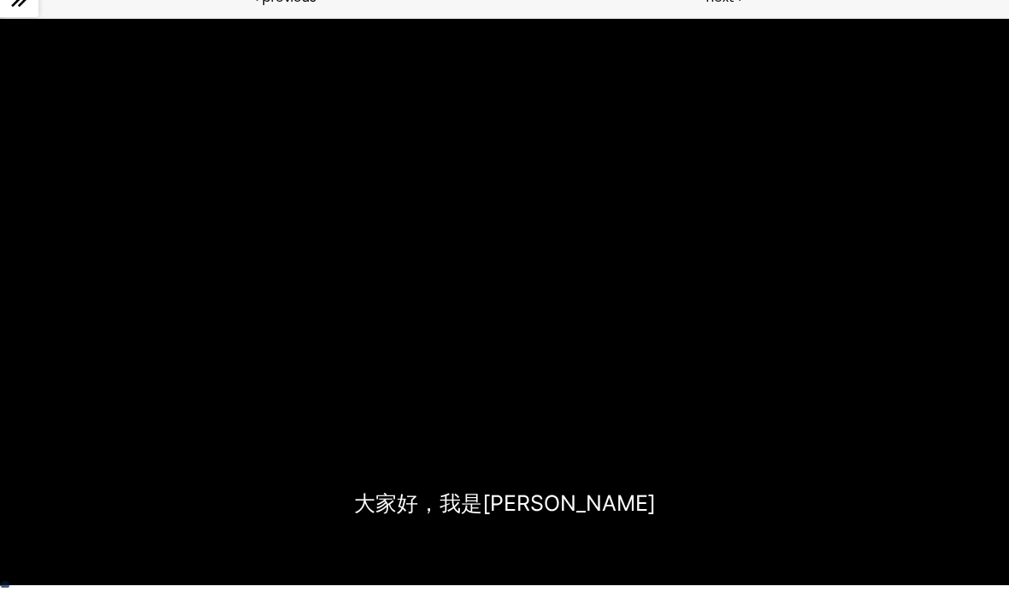
click at [948, 509] on div at bounding box center [504, 303] width 1009 height 568
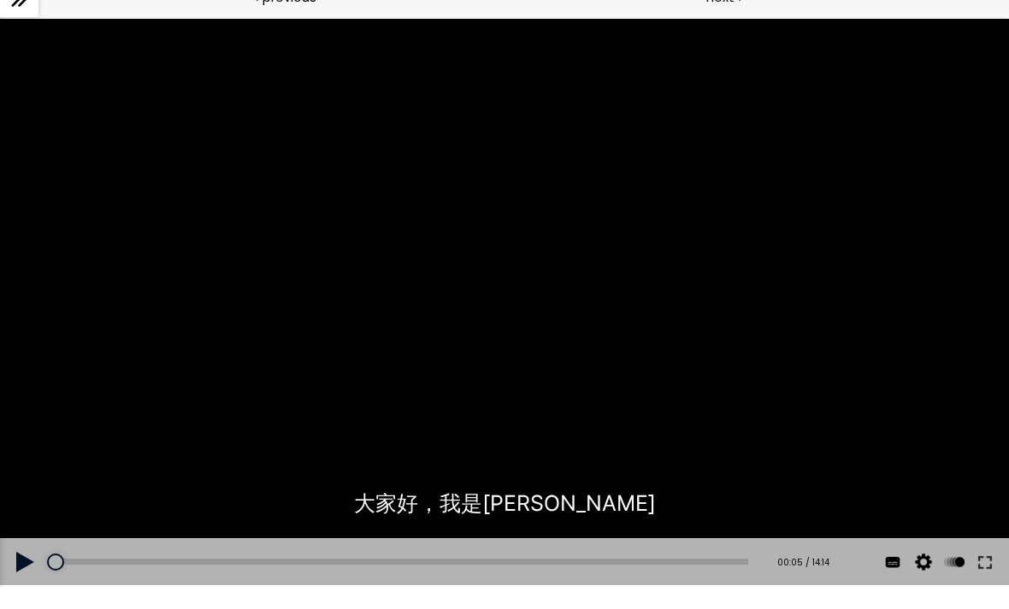
click at [982, 550] on button at bounding box center [984, 563] width 31 height 48
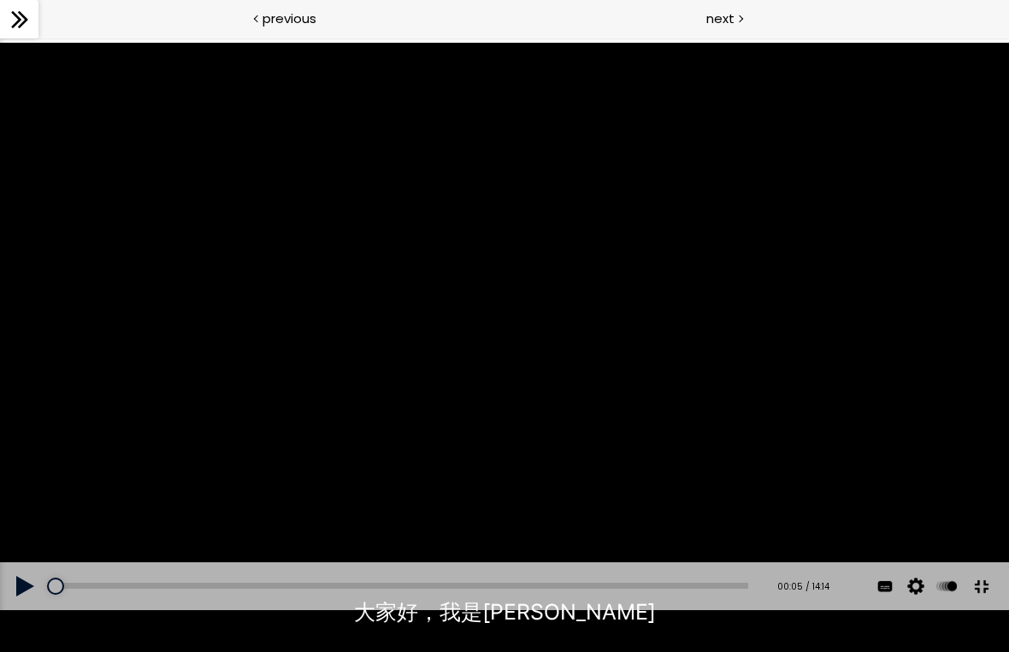
click at [668, 382] on div at bounding box center [504, 327] width 1009 height 568
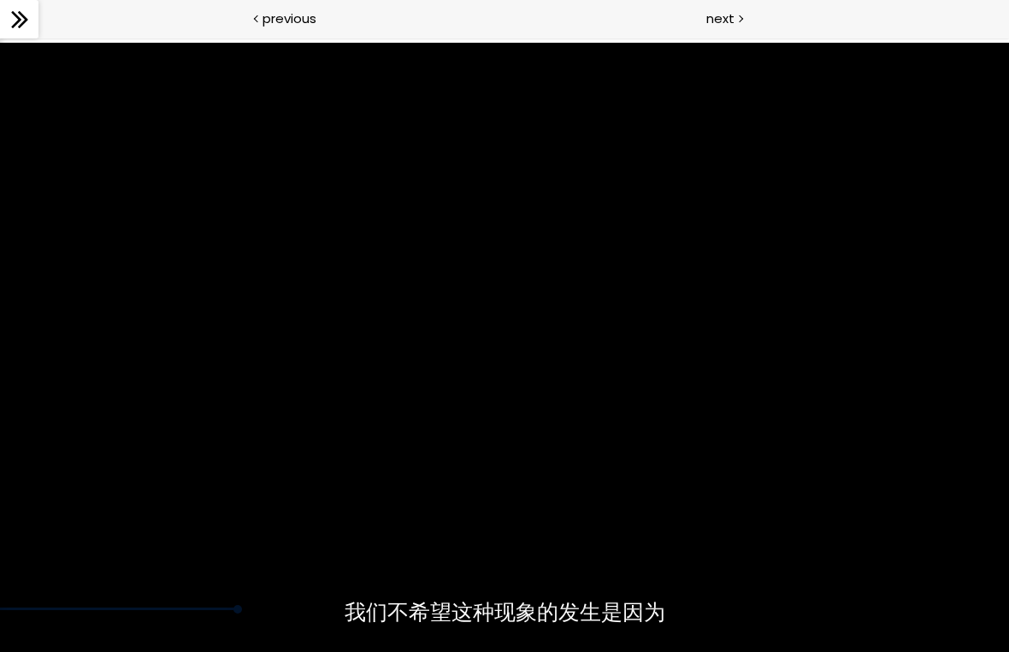
click at [427, 377] on div at bounding box center [504, 327] width 1009 height 568
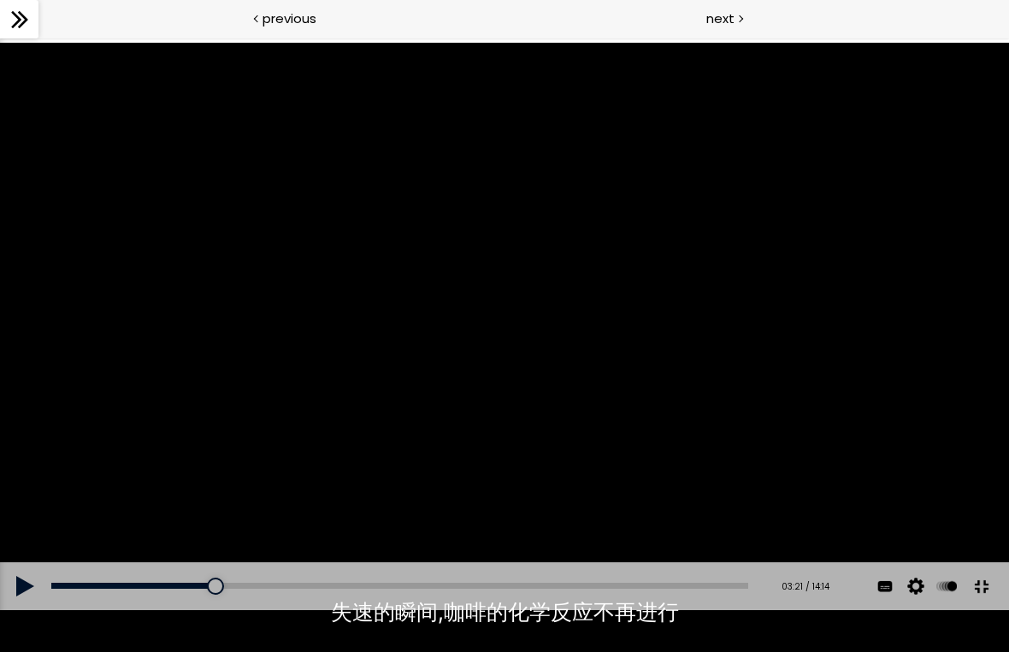
click at [562, 274] on div at bounding box center [504, 327] width 1009 height 568
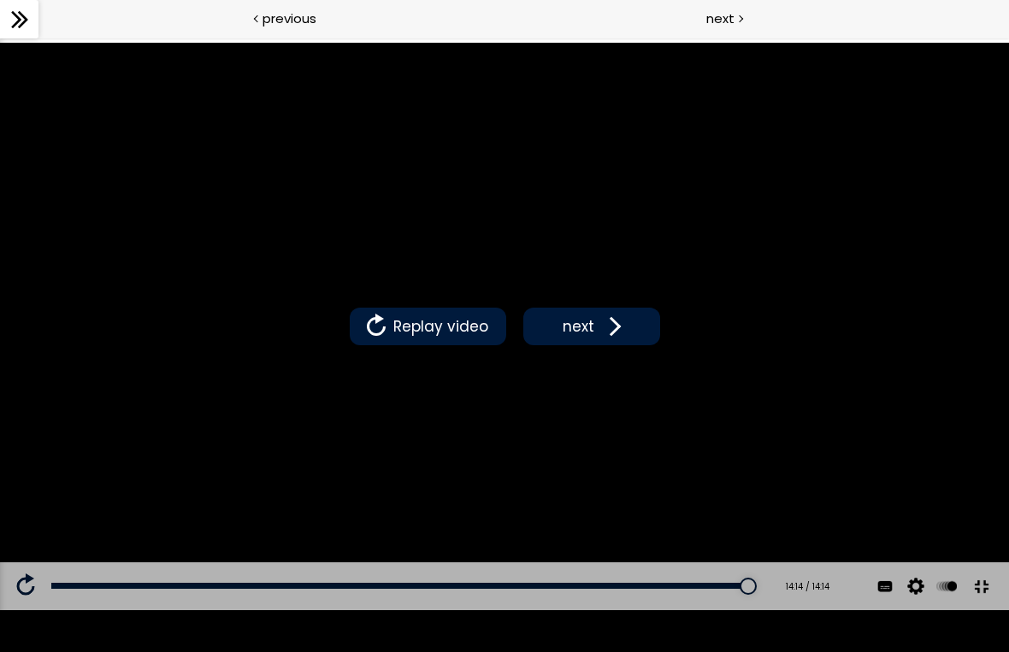
click at [610, 302] on div "Replay video next" at bounding box center [504, 326] width 327 height 55
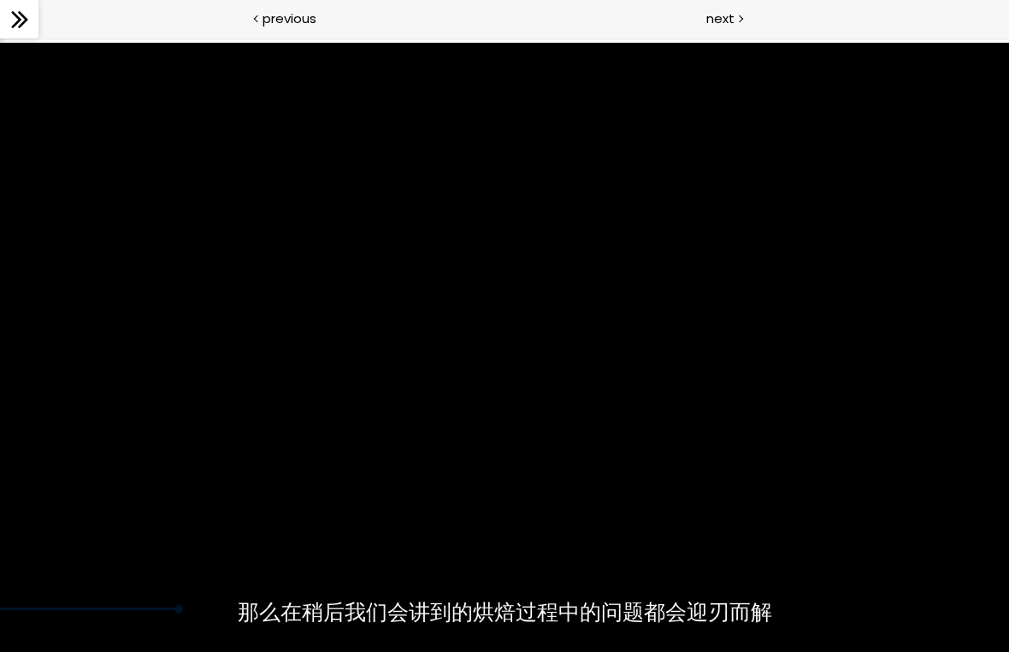
click at [699, 560] on div at bounding box center [504, 327] width 1009 height 568
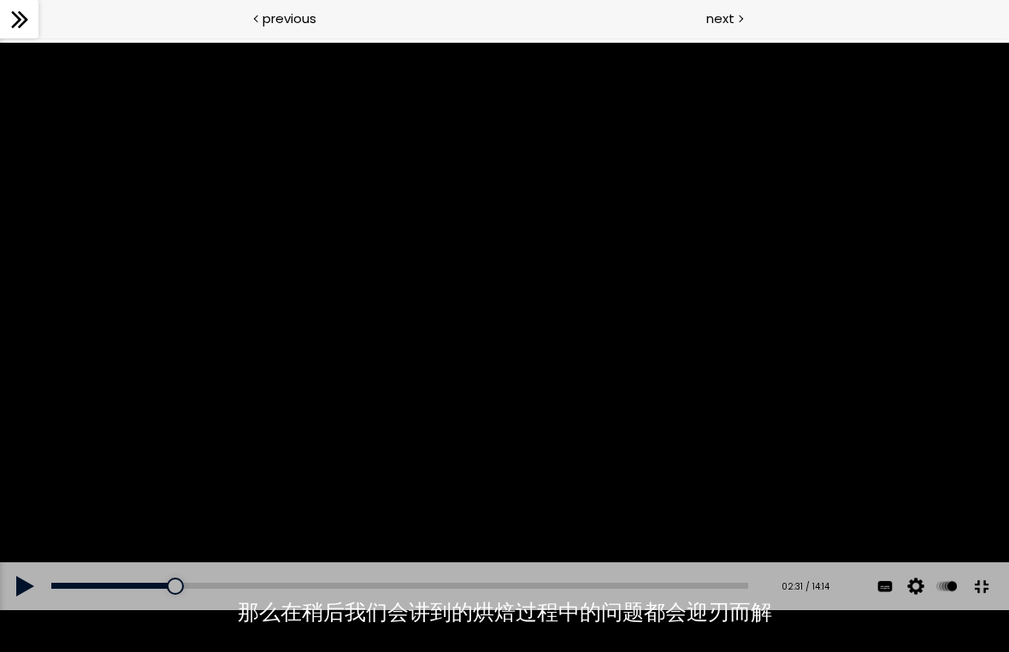
click at [492, 387] on div at bounding box center [504, 327] width 1009 height 568
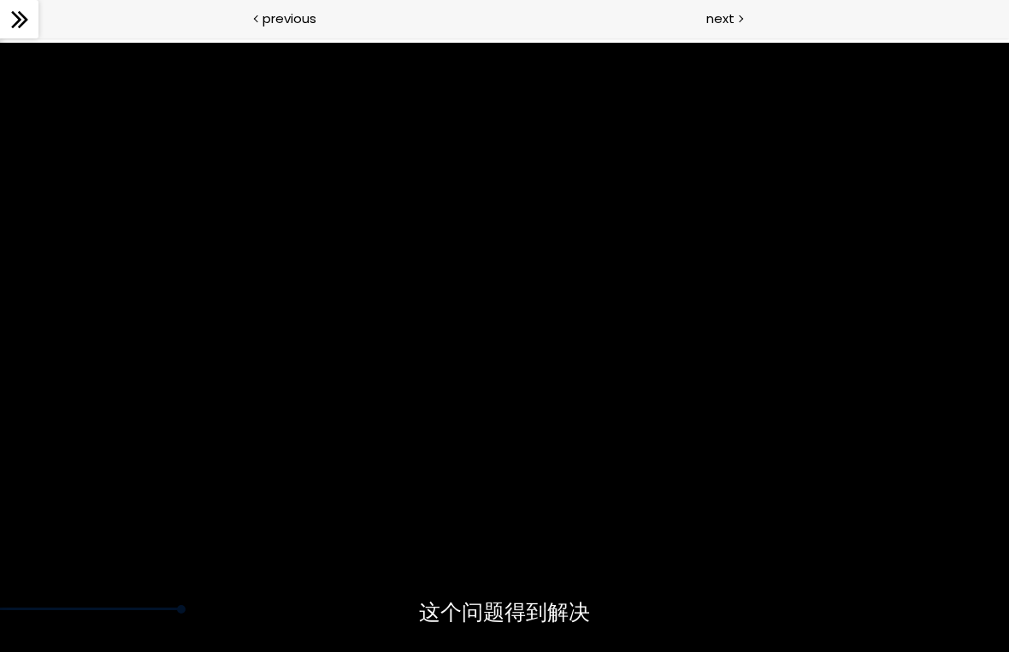
click at [803, 481] on div at bounding box center [504, 327] width 1009 height 568
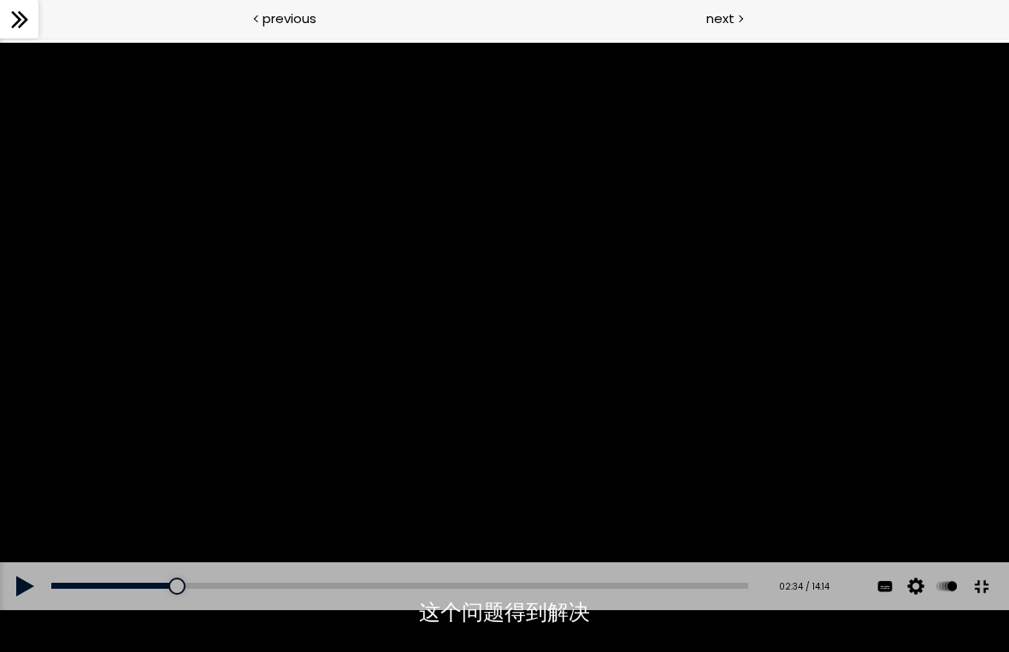
click at [986, 606] on button at bounding box center [981, 587] width 38 height 38
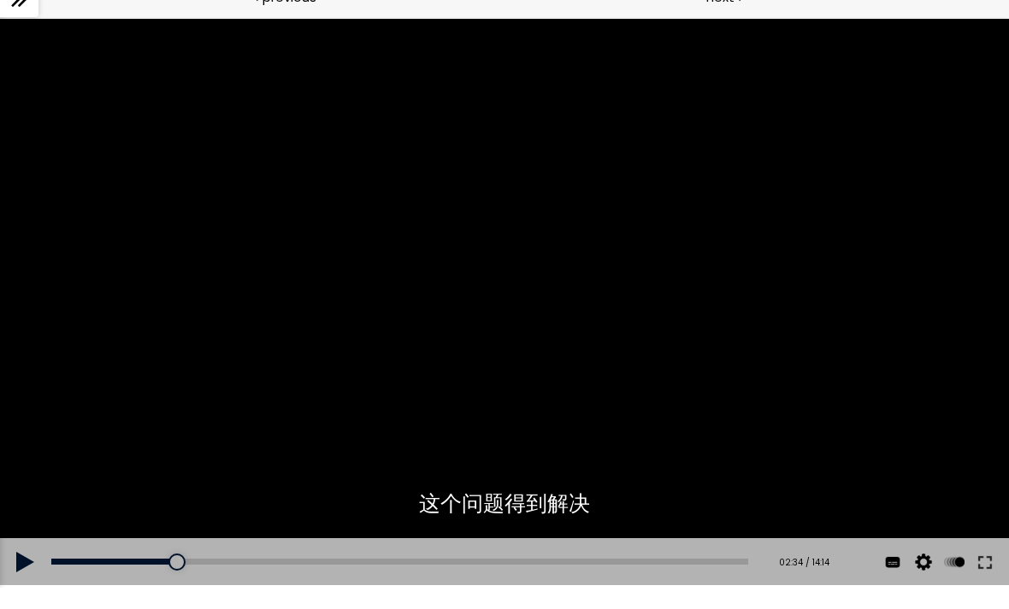
click at [674, 323] on div at bounding box center [504, 303] width 1009 height 568
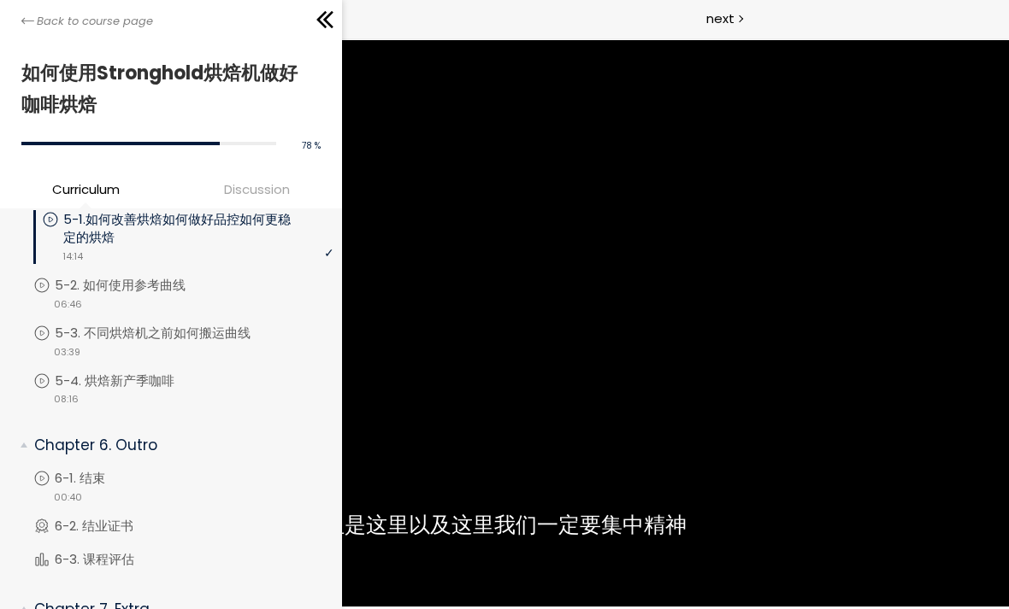
scroll to position [1509, 0]
click at [203, 289] on p "5-2. 如何使用参考曲线" at bounding box center [137, 286] width 165 height 19
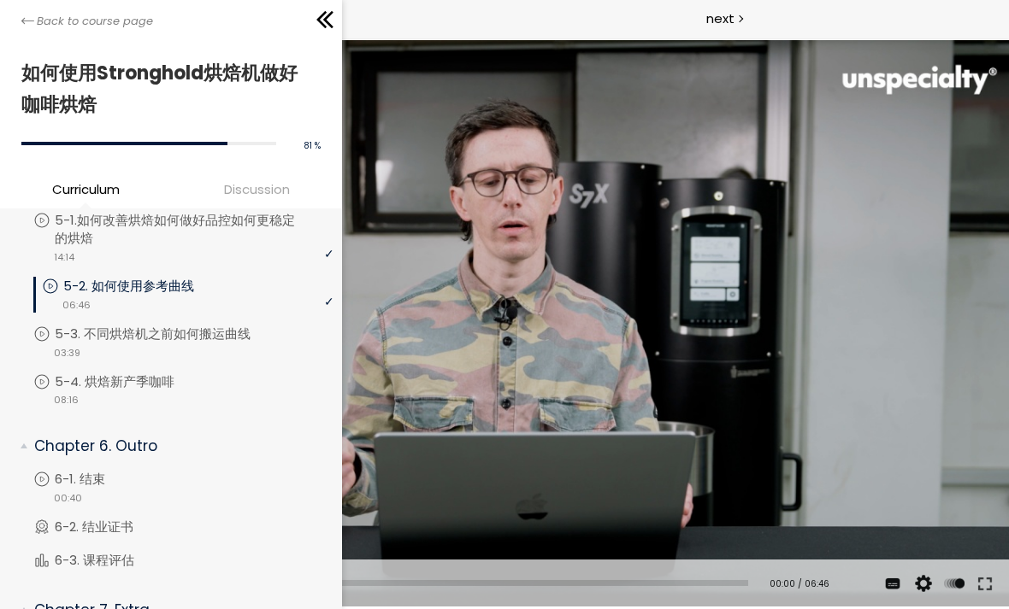
click at [662, 323] on div at bounding box center [504, 324] width 1009 height 568
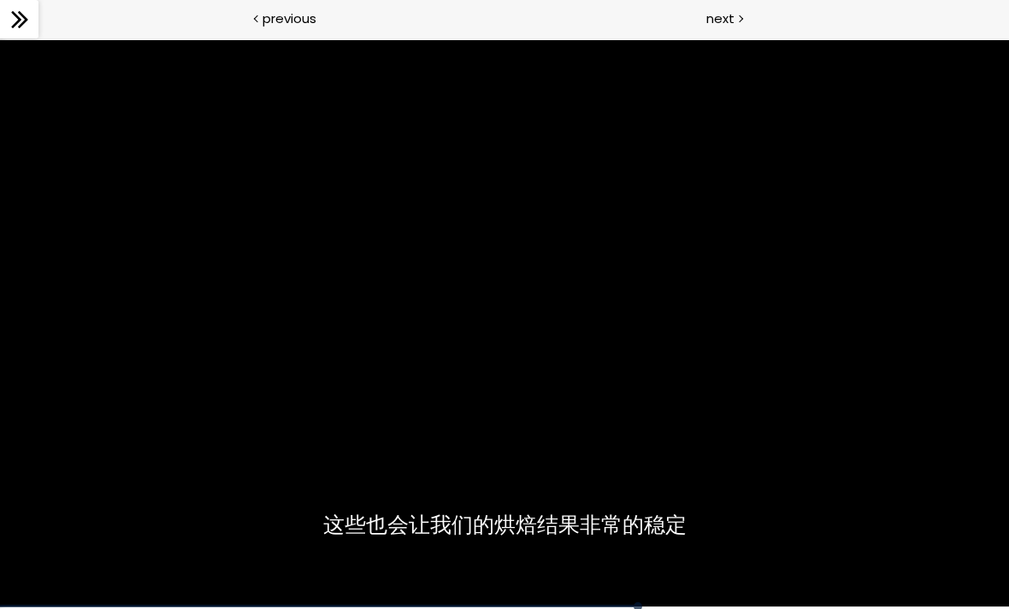
click at [610, 418] on div at bounding box center [504, 324] width 1009 height 568
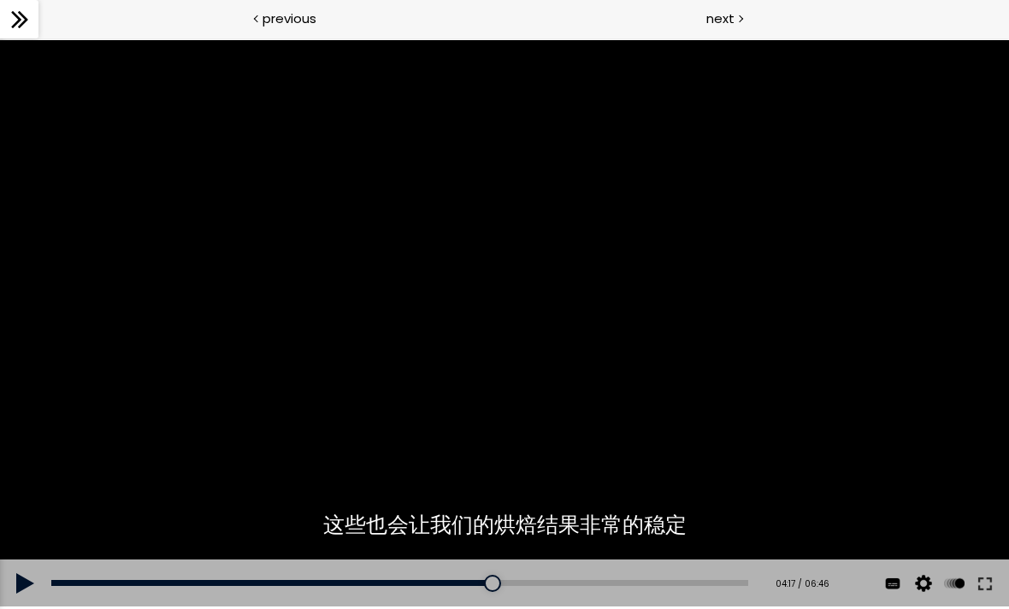
click at [539, 263] on div at bounding box center [504, 324] width 1009 height 568
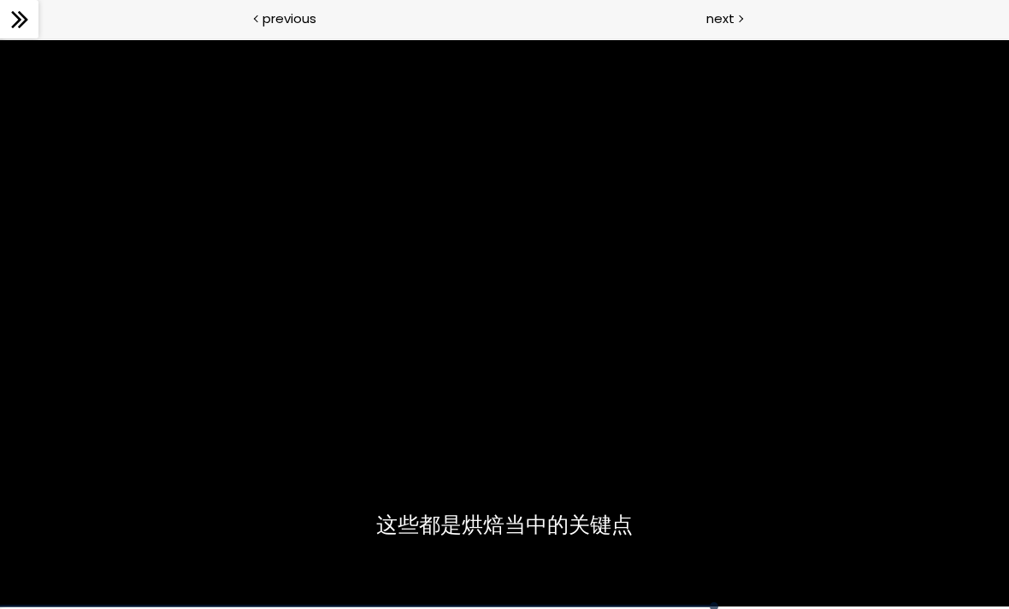
click at [497, 382] on div at bounding box center [504, 324] width 1009 height 568
